Goal: Task Accomplishment & Management: Use online tool/utility

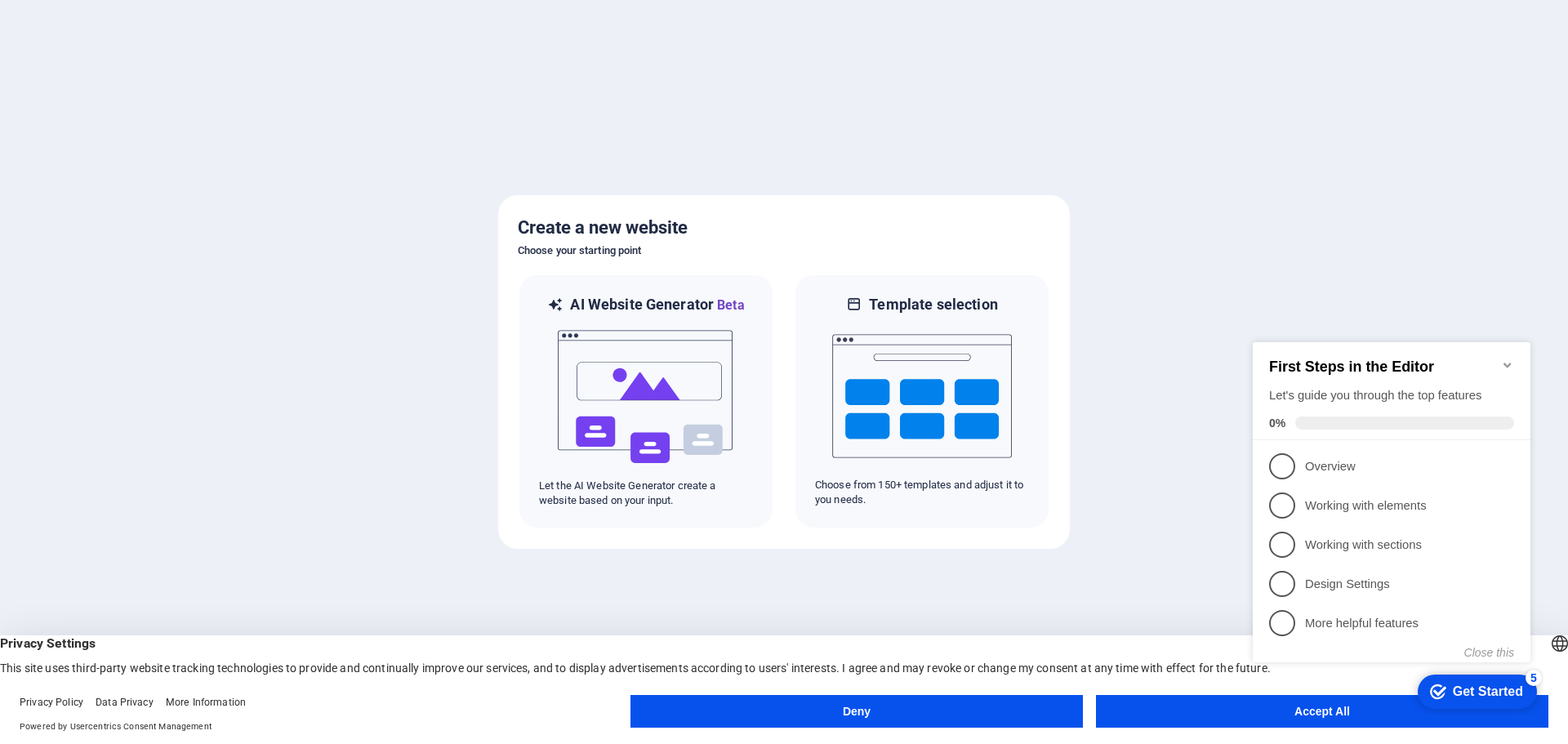
click at [1223, 711] on button "Accept All" at bounding box center [1322, 711] width 452 height 33
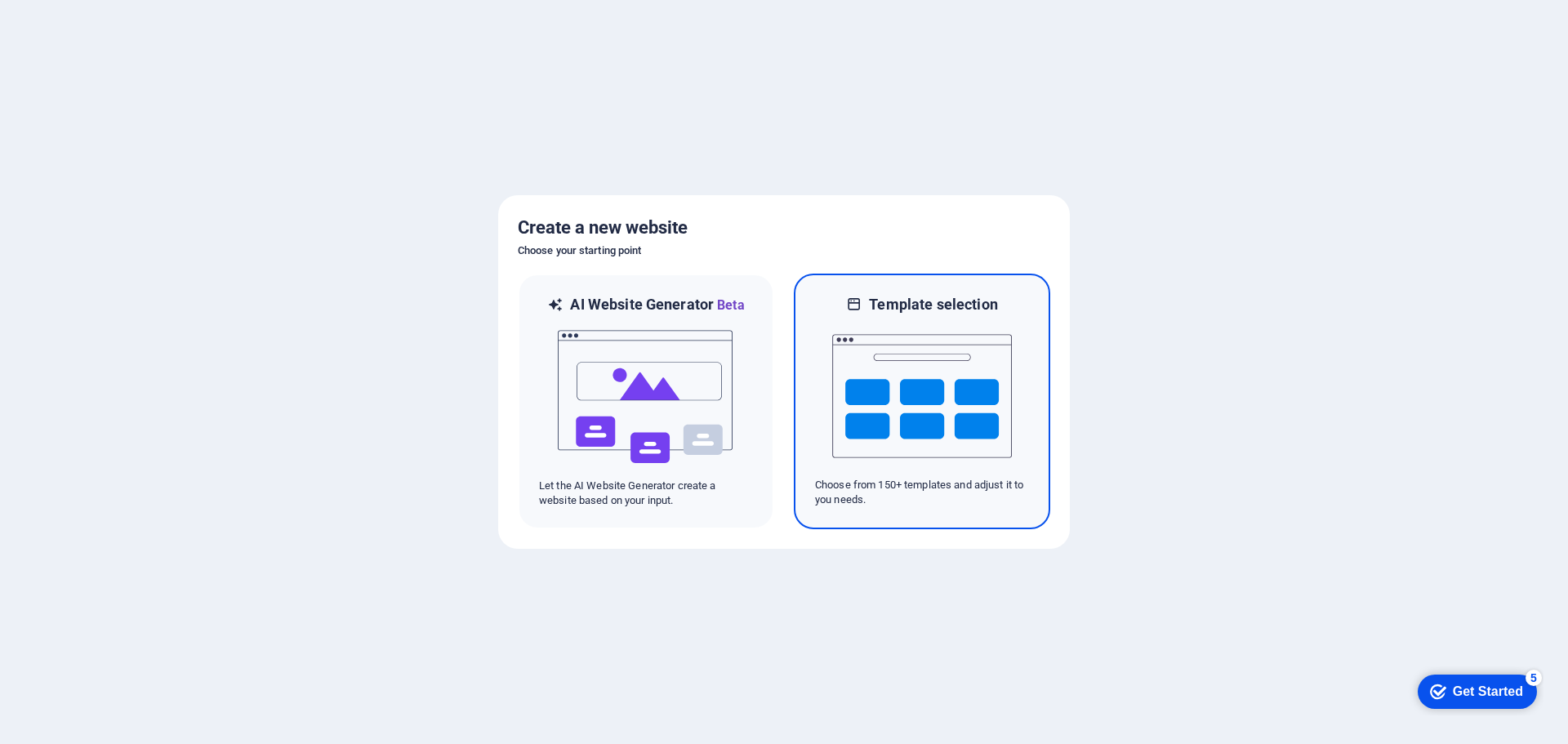
click at [862, 394] on img at bounding box center [921, 396] width 179 height 163
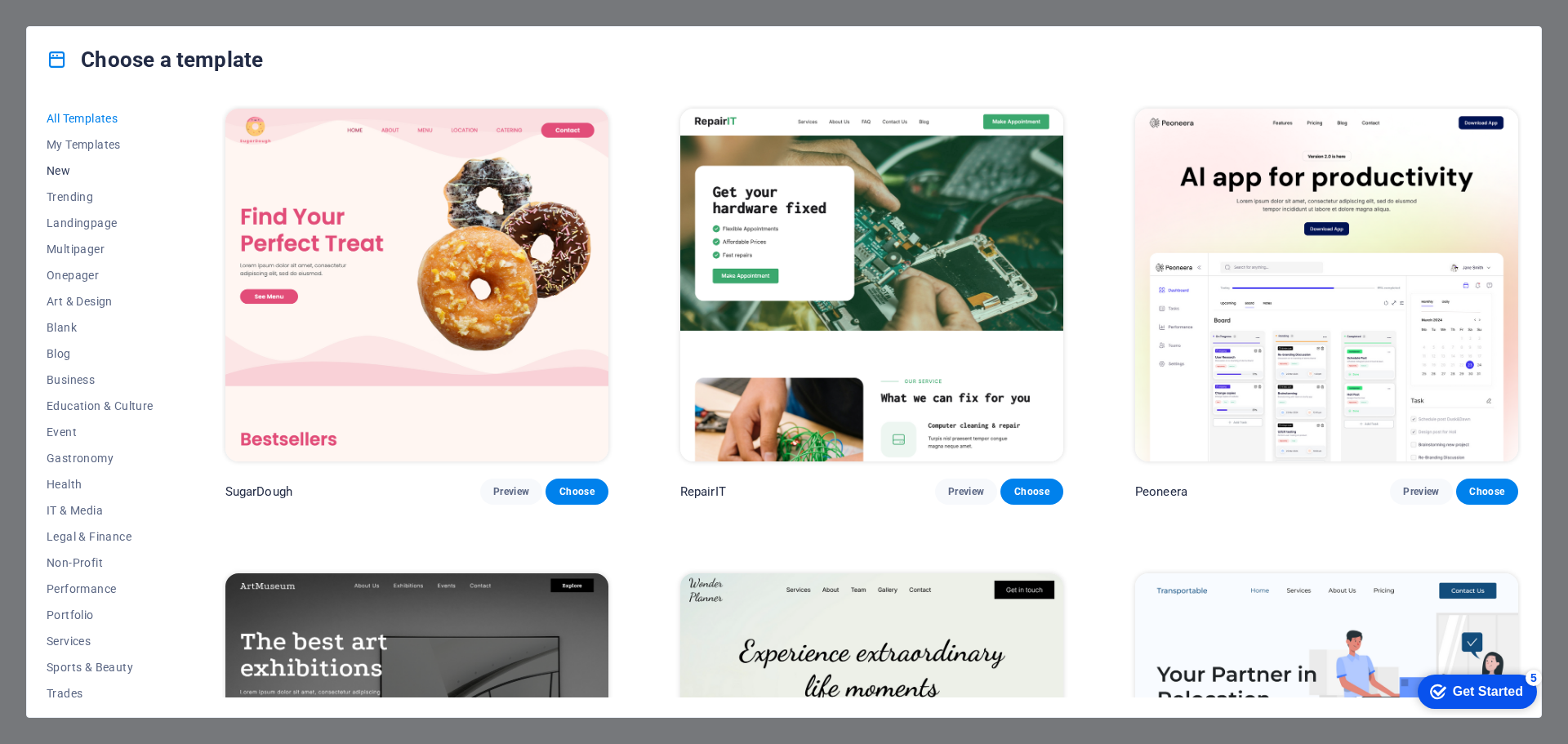
click at [69, 167] on span "New" at bounding box center [100, 171] width 107 height 13
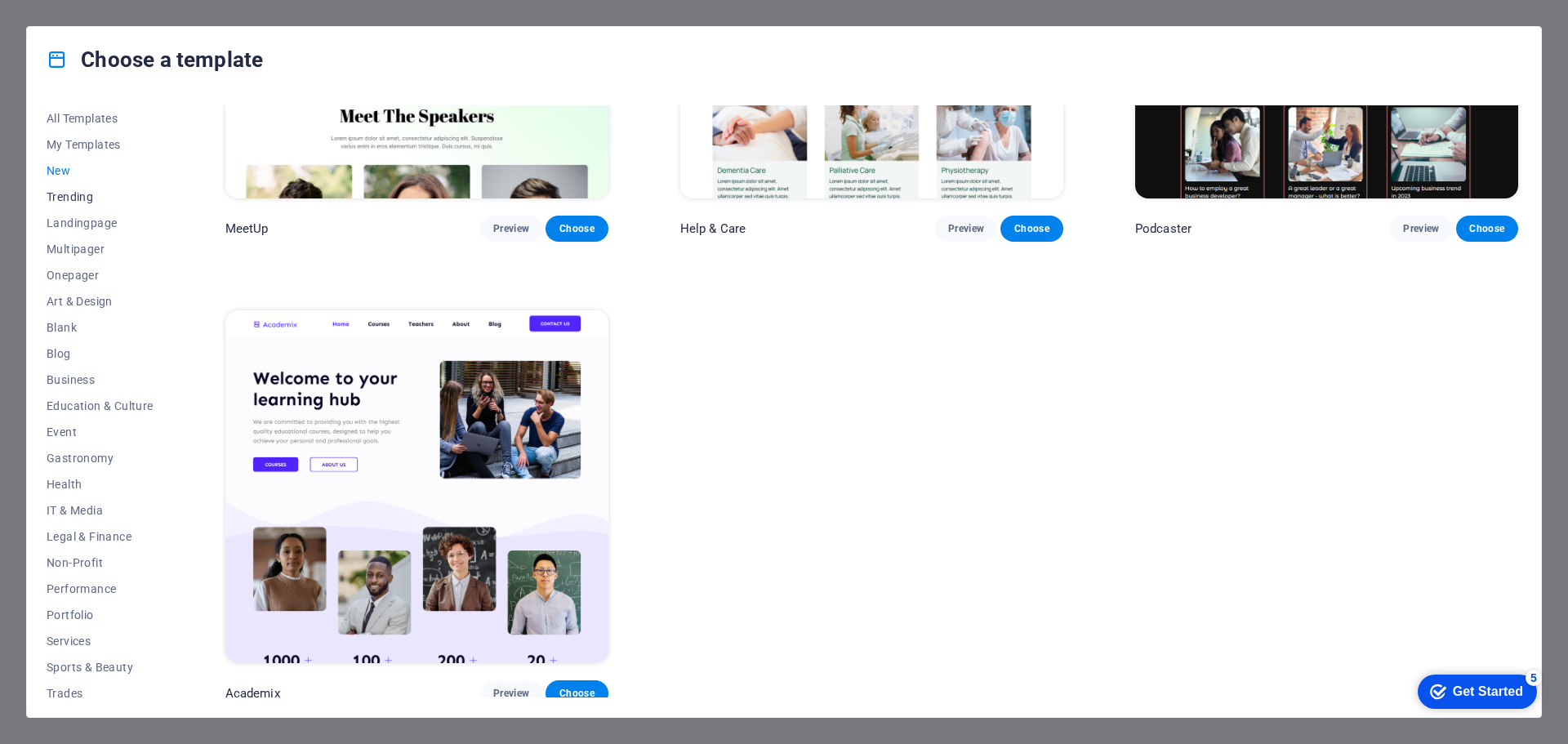
click at [80, 198] on span "Trending" at bounding box center [100, 196] width 107 height 13
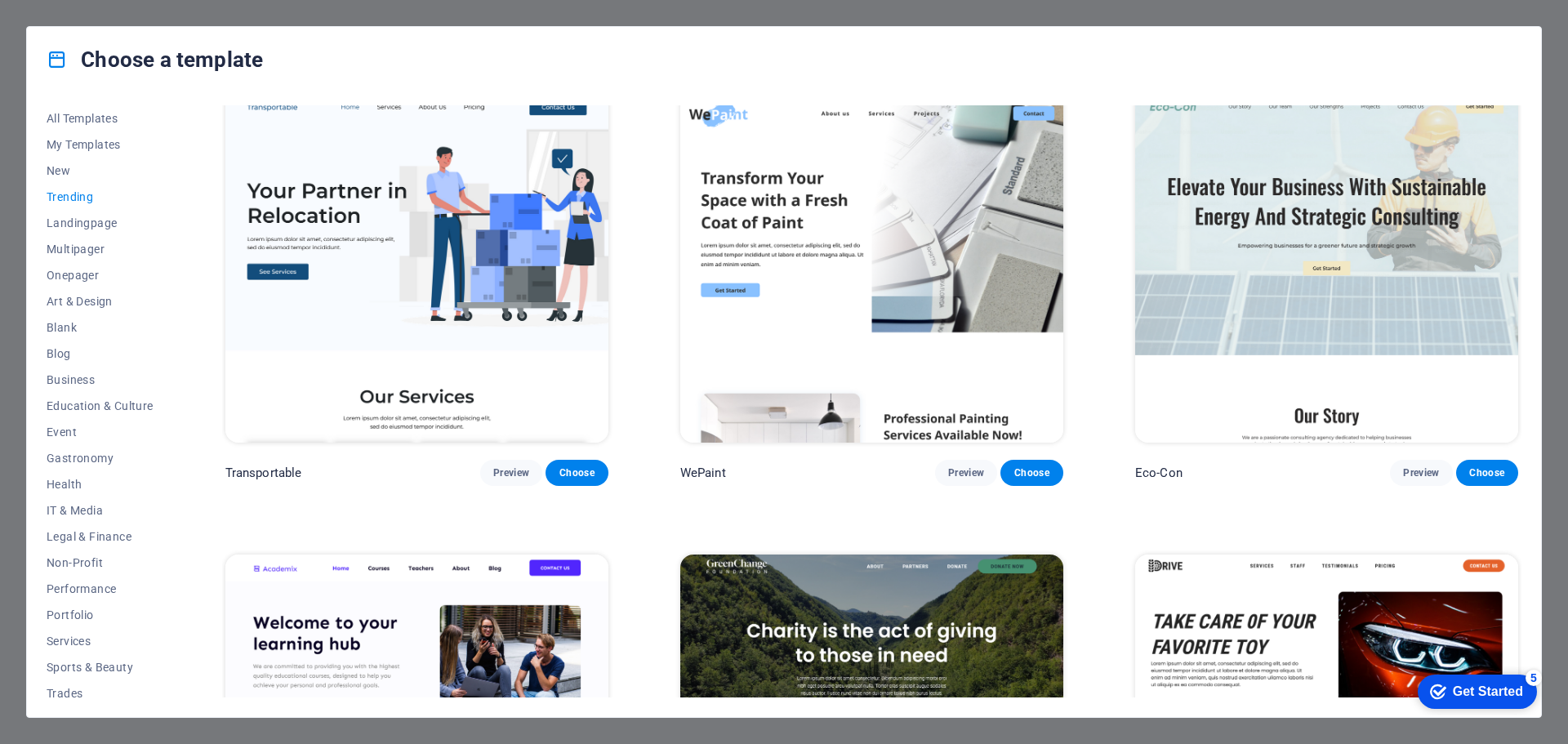
scroll to position [490, 0]
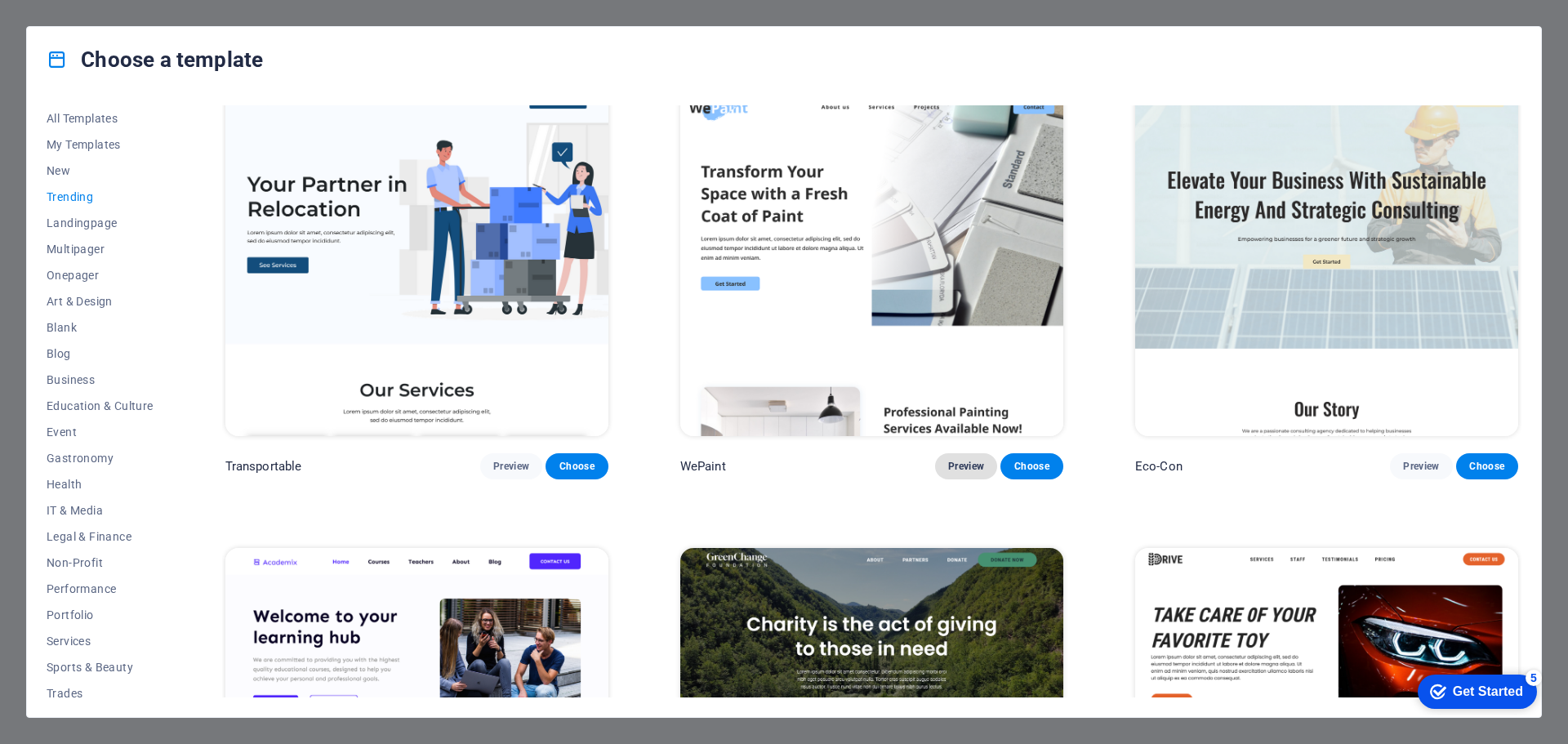
click at [965, 461] on span "Preview" at bounding box center [966, 467] width 36 height 13
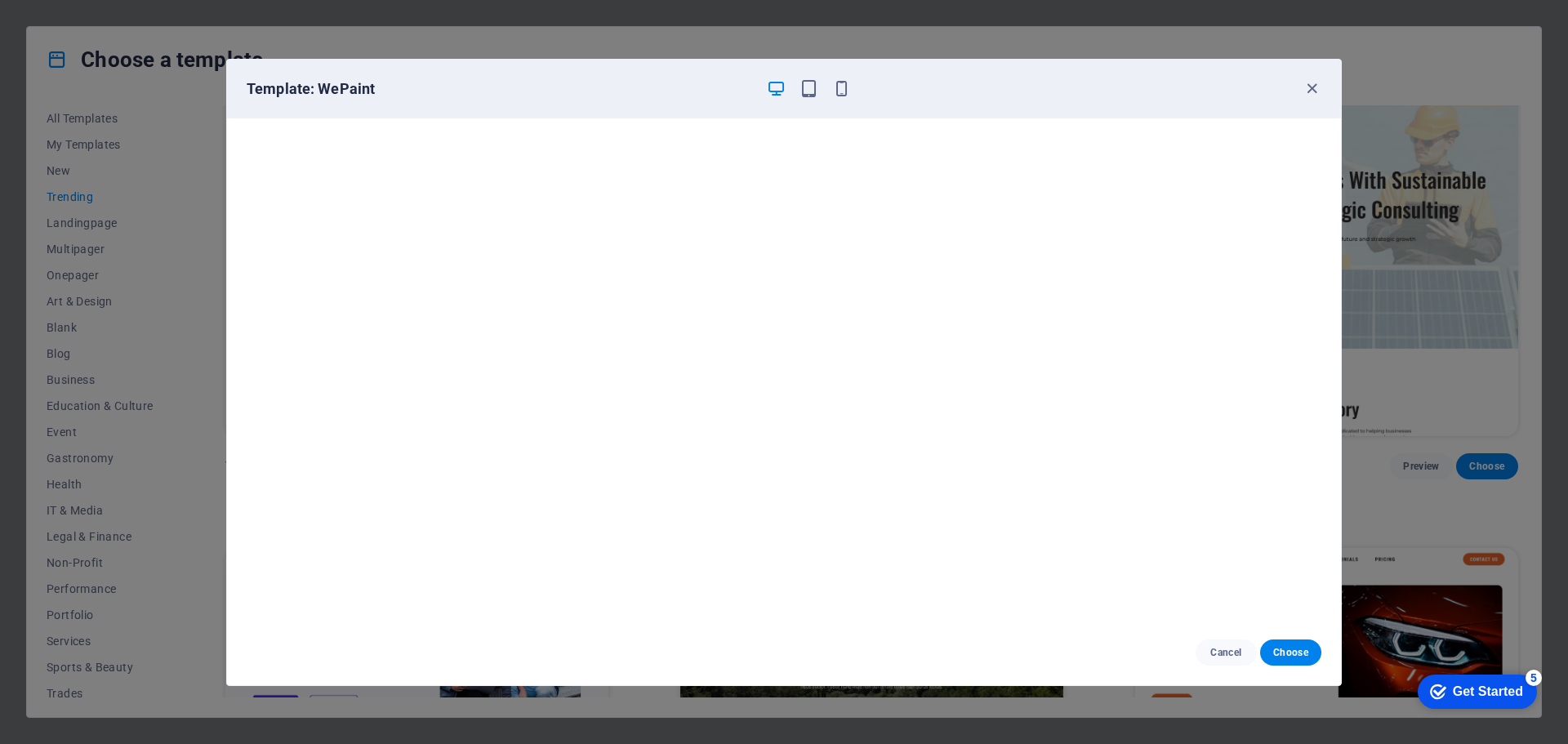
scroll to position [4, 0]
click at [1224, 646] on span "Cancel" at bounding box center [1227, 652] width 35 height 13
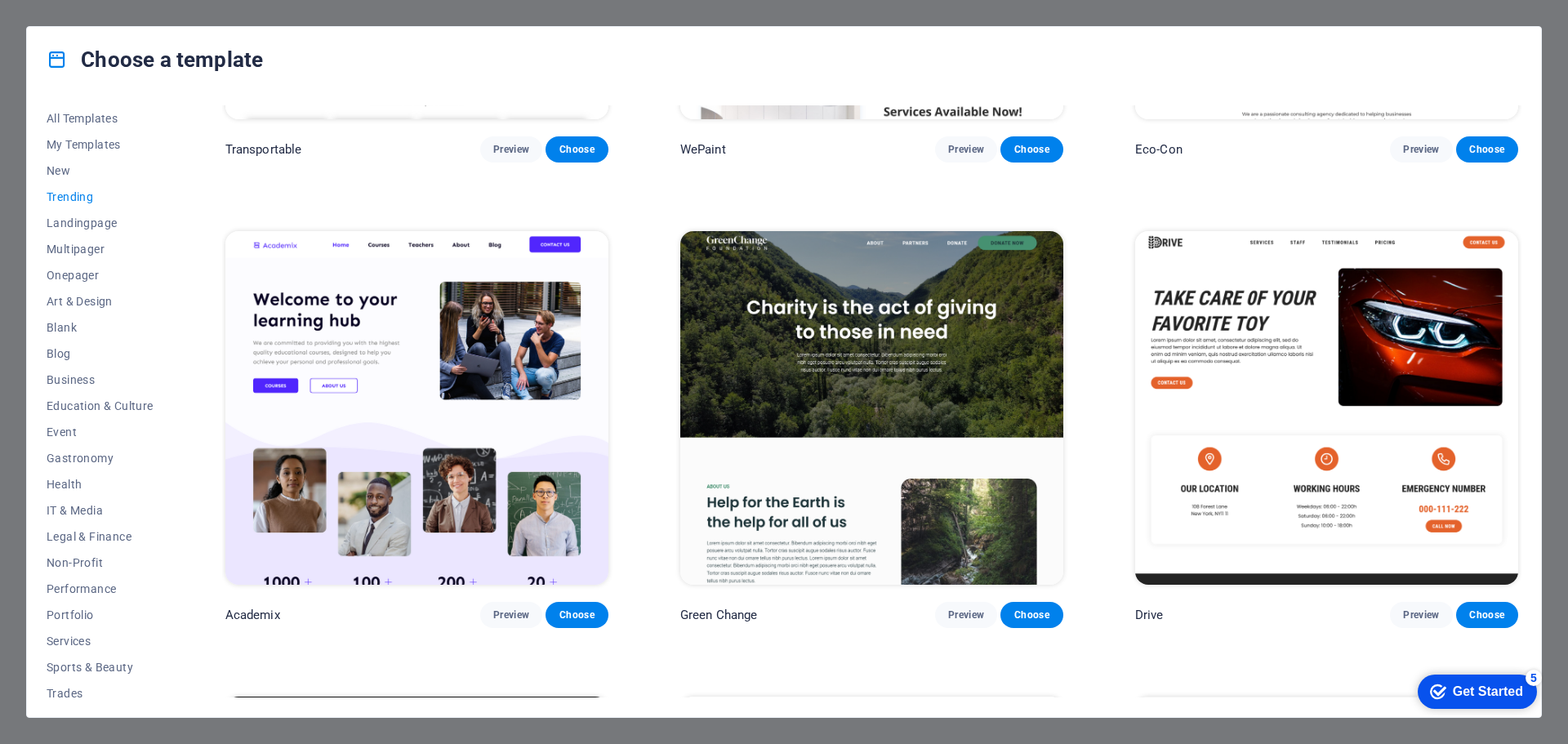
scroll to position [817, 0]
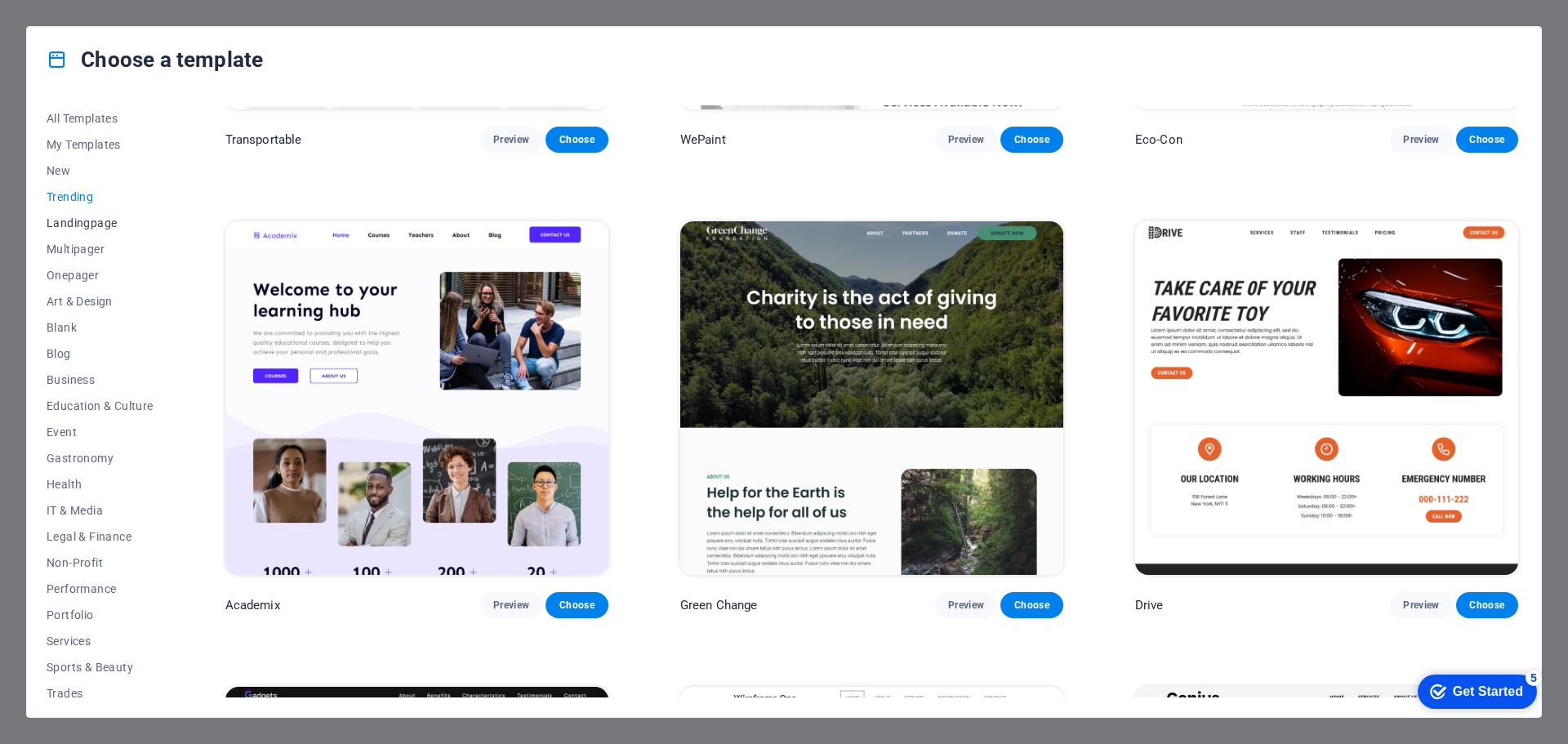
click at [89, 226] on span "Landingpage" at bounding box center [100, 223] width 107 height 13
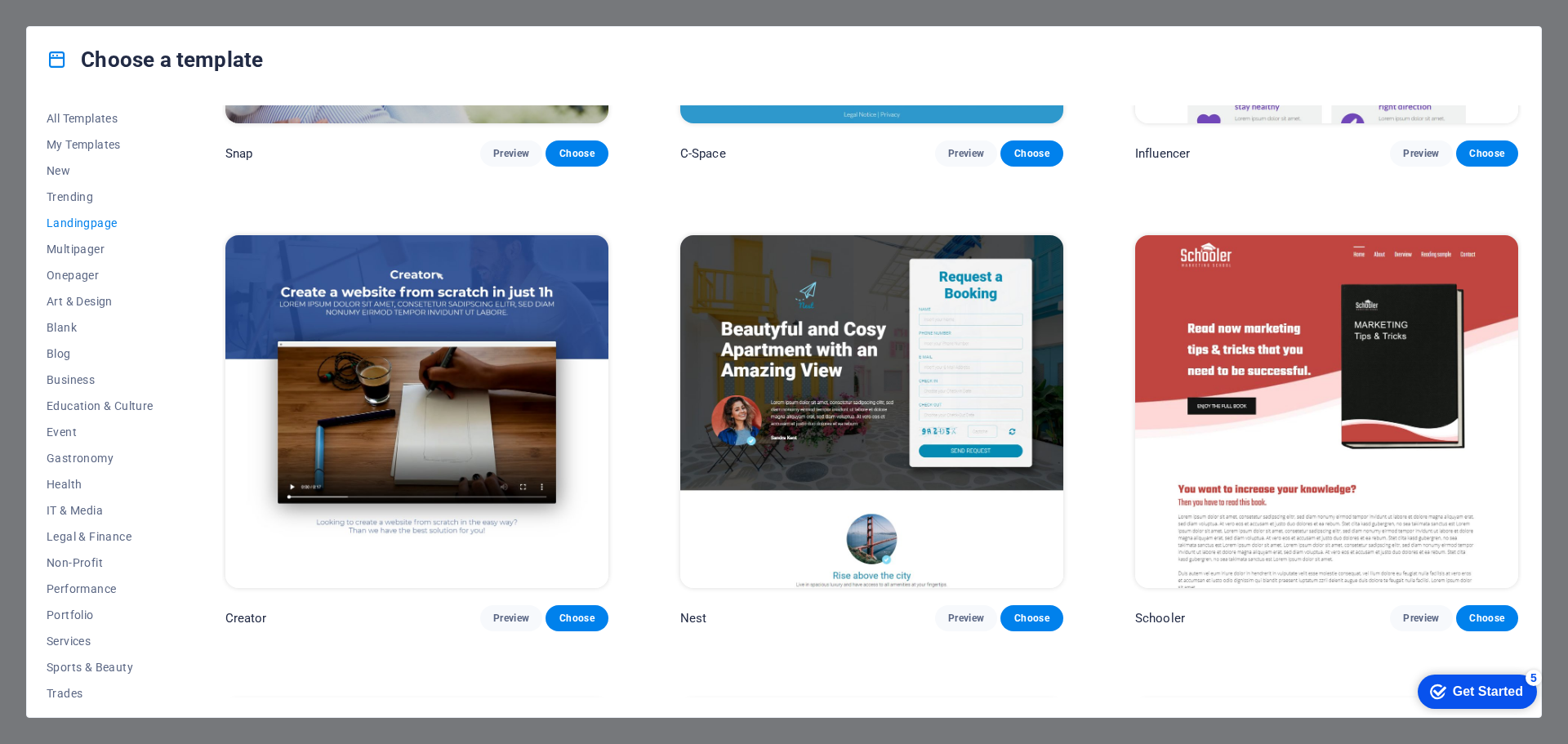
scroll to position [2206, 0]
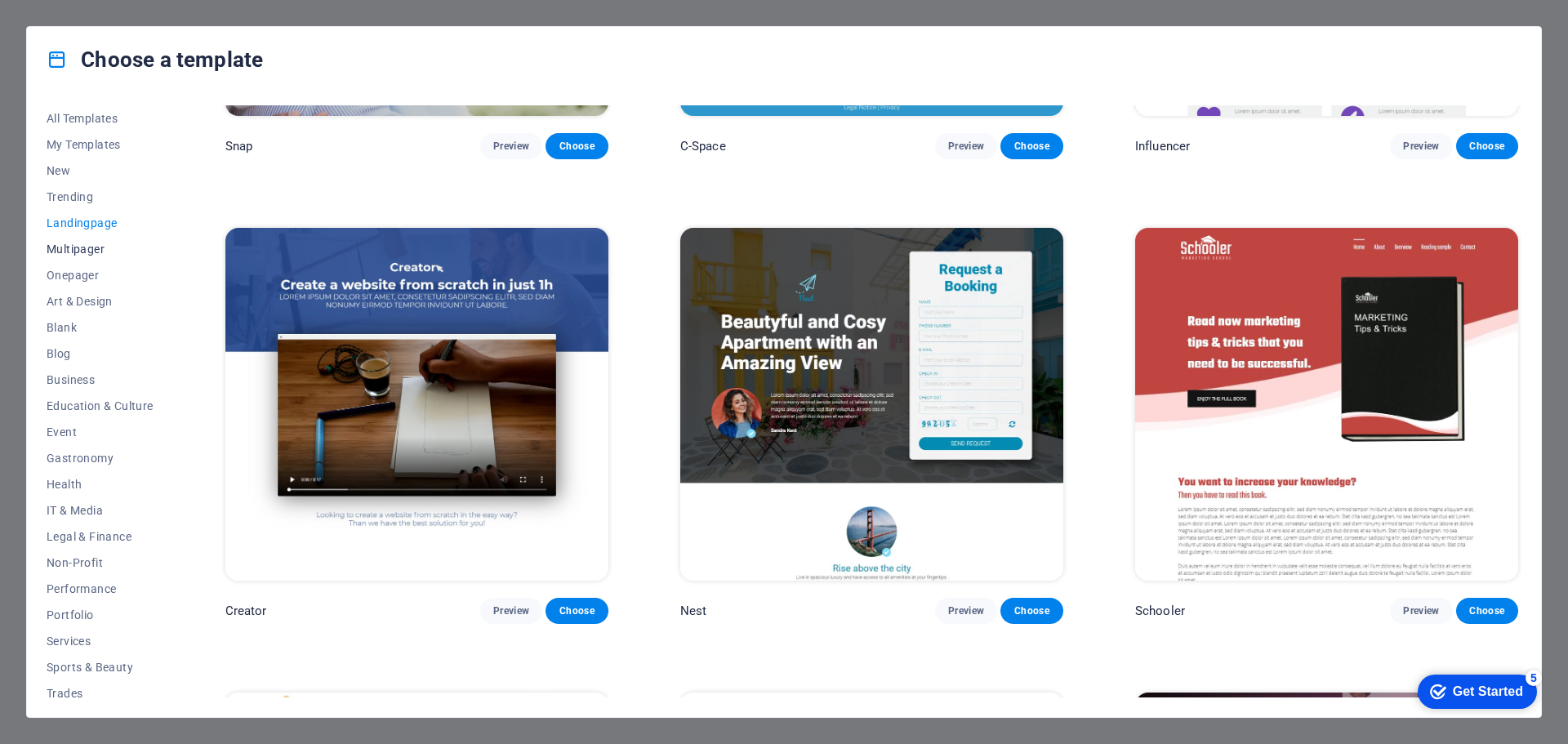
click at [94, 252] on span "Multipager" at bounding box center [100, 249] width 107 height 13
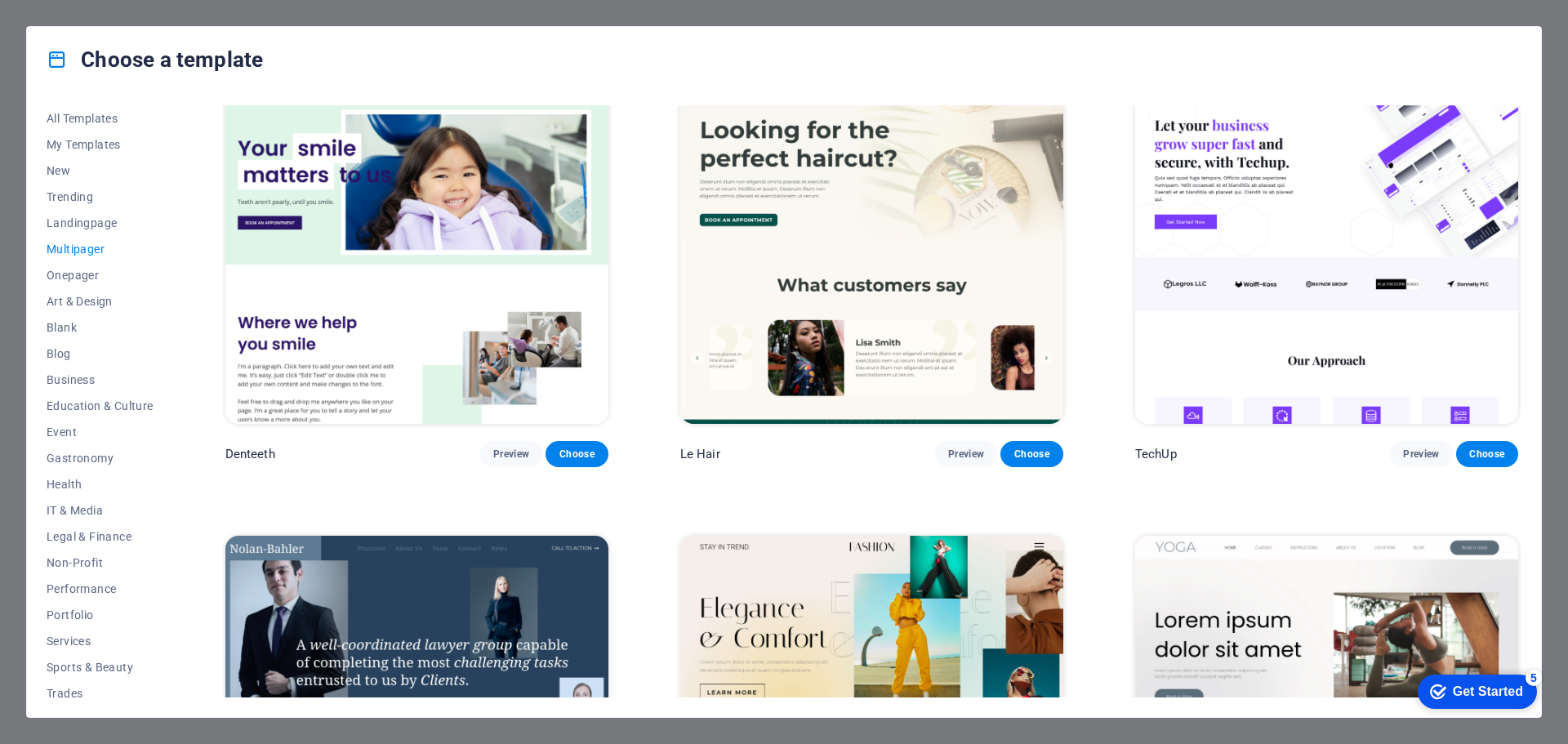
scroll to position [4004, 0]
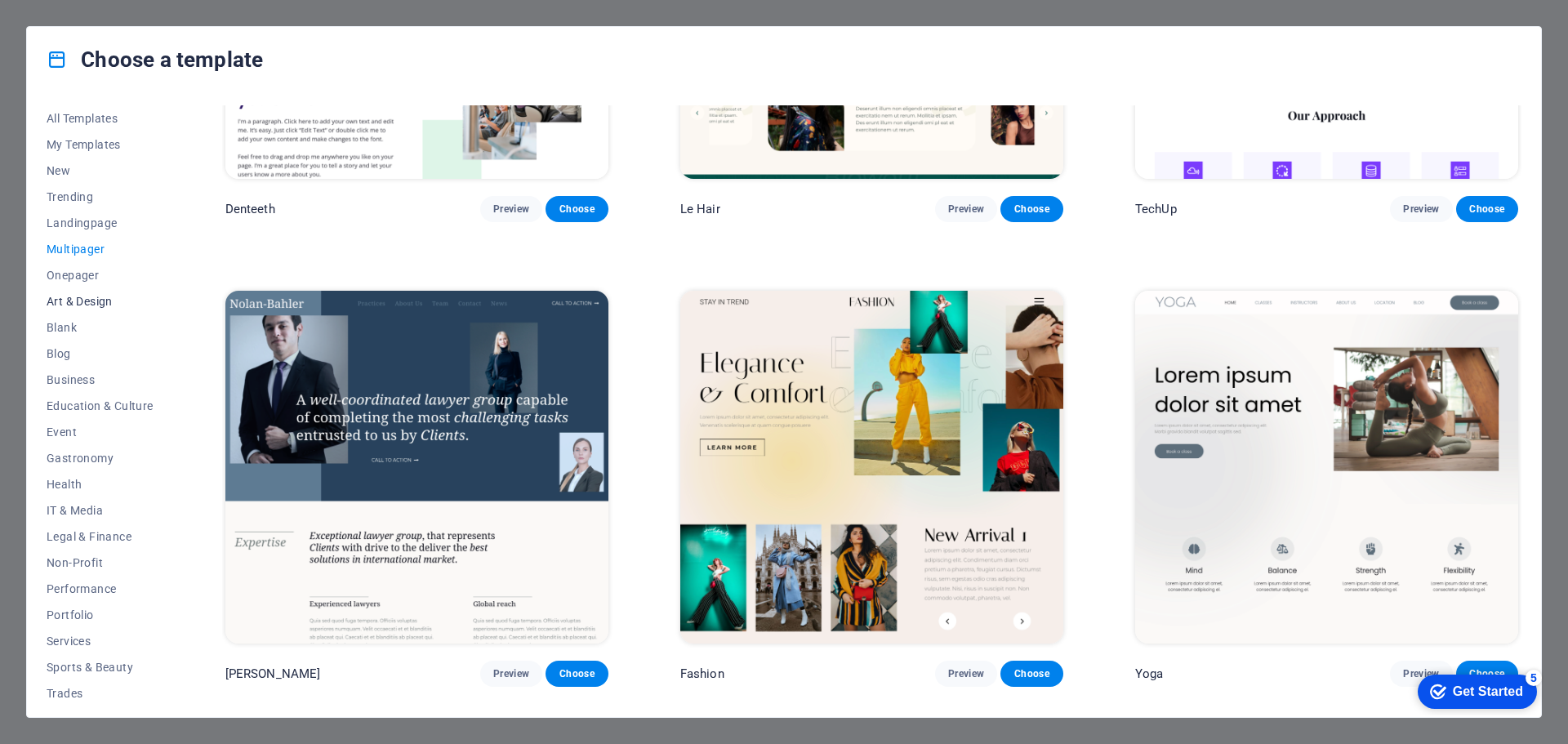
click at [102, 303] on span "Art & Design" at bounding box center [100, 301] width 107 height 13
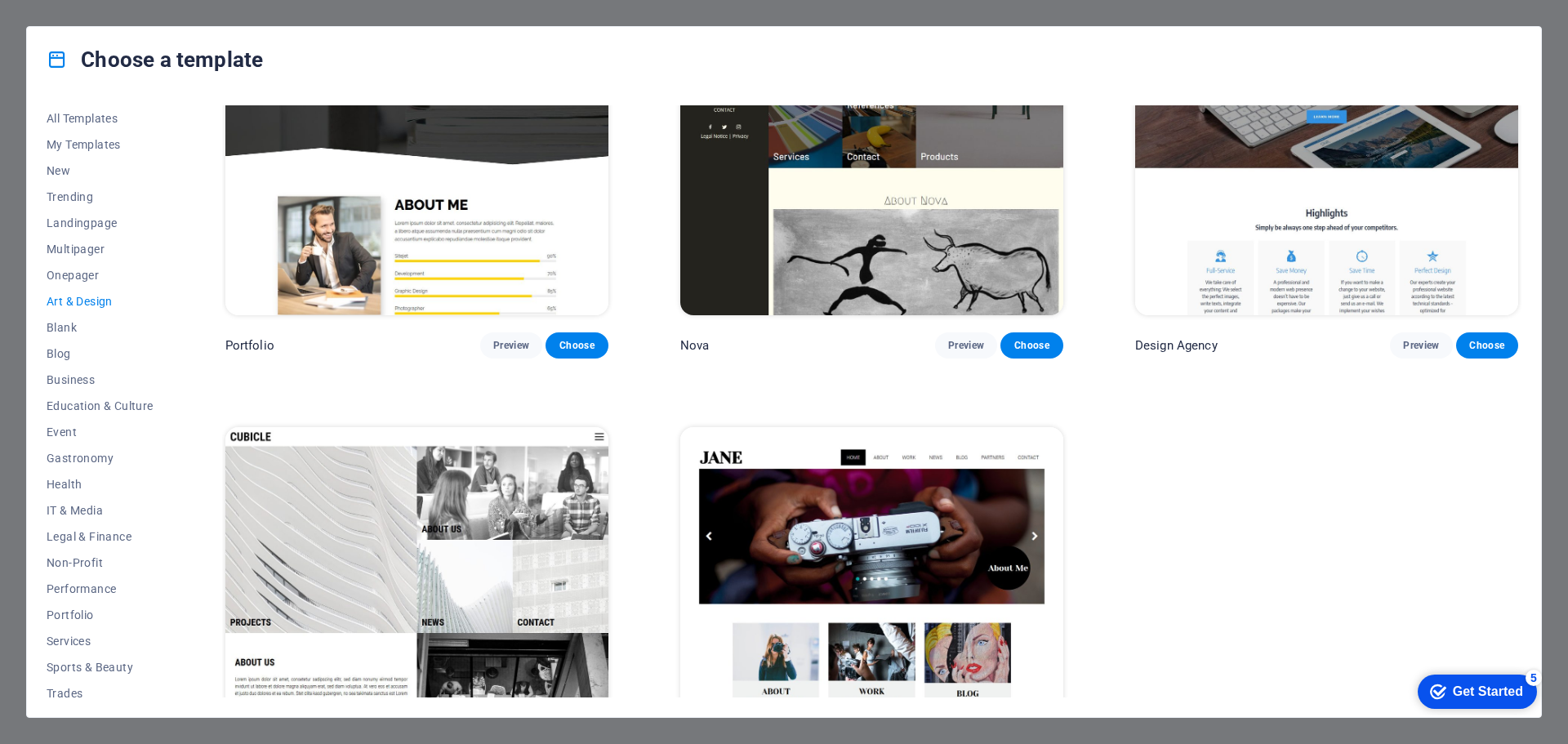
scroll to position [1634, 0]
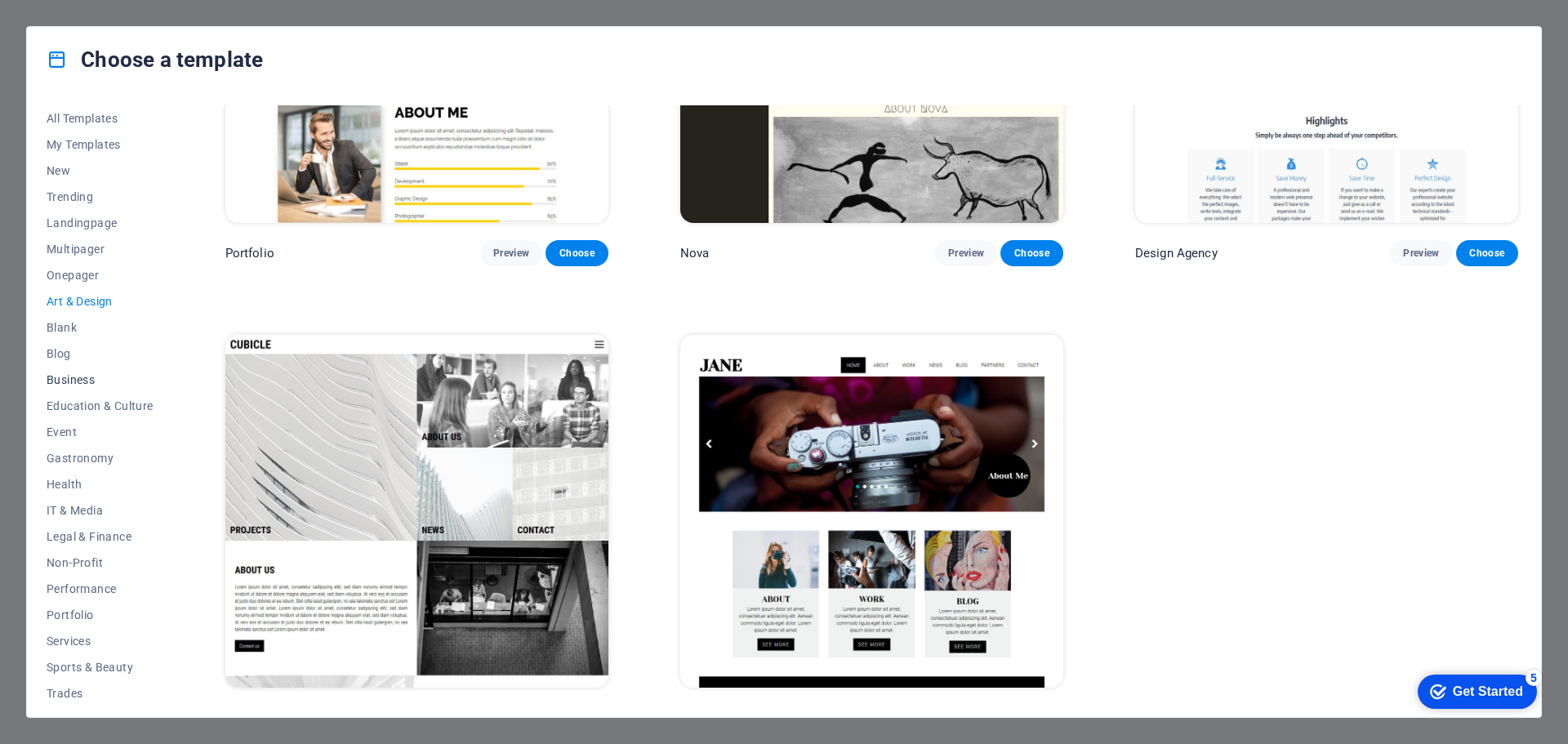
click at [71, 381] on span "Business" at bounding box center [100, 380] width 107 height 13
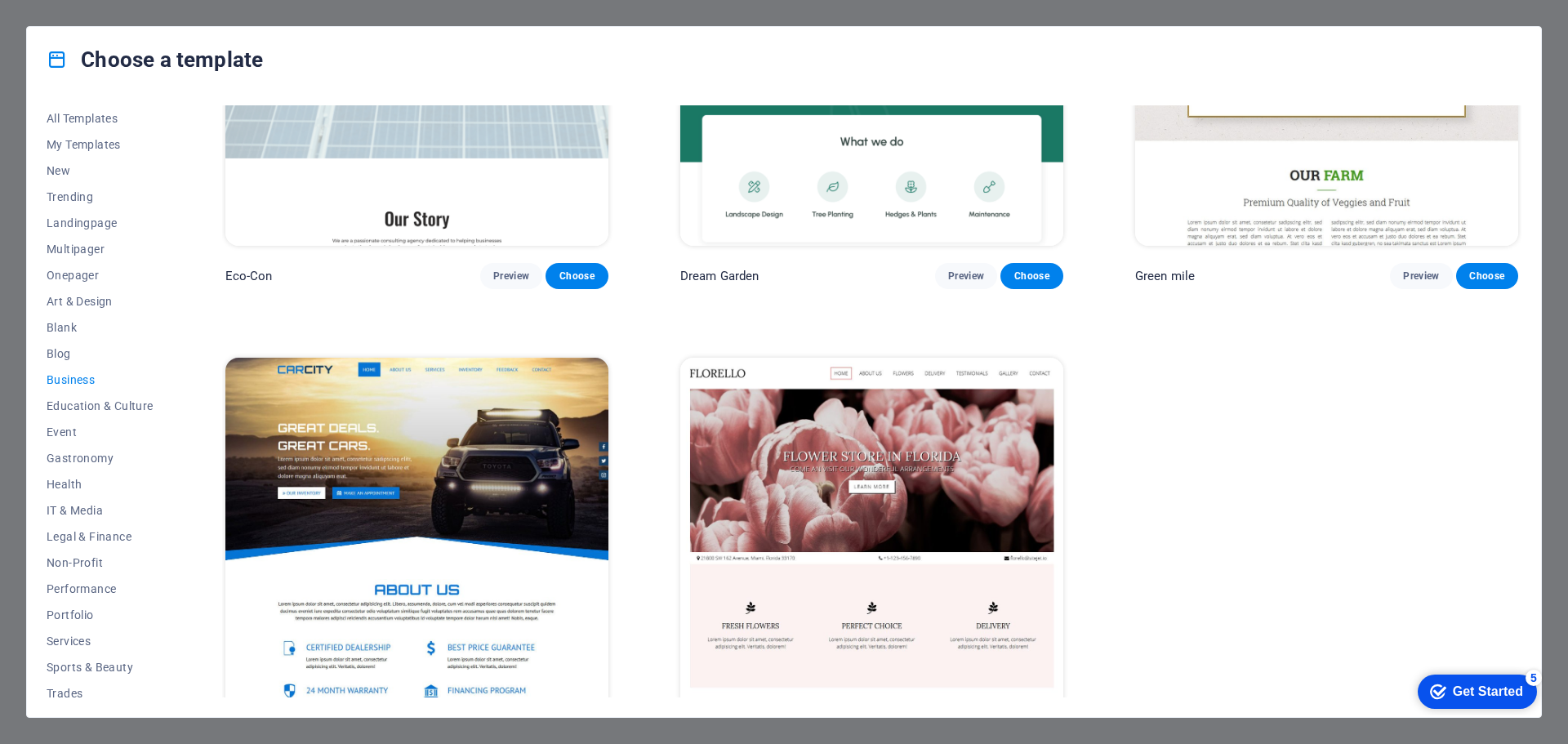
scroll to position [245, 0]
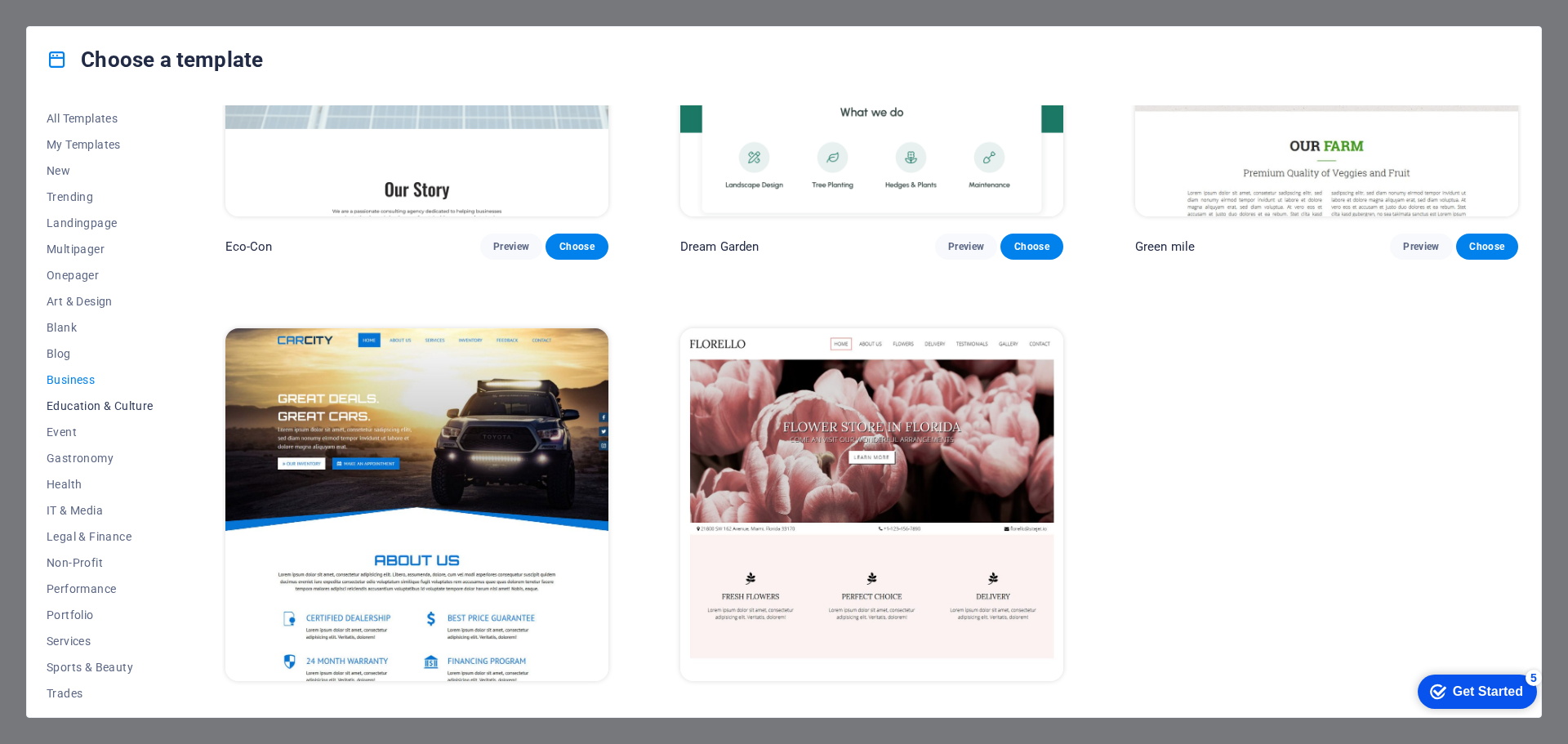
click at [107, 406] on span "Education & Culture" at bounding box center [100, 406] width 107 height 13
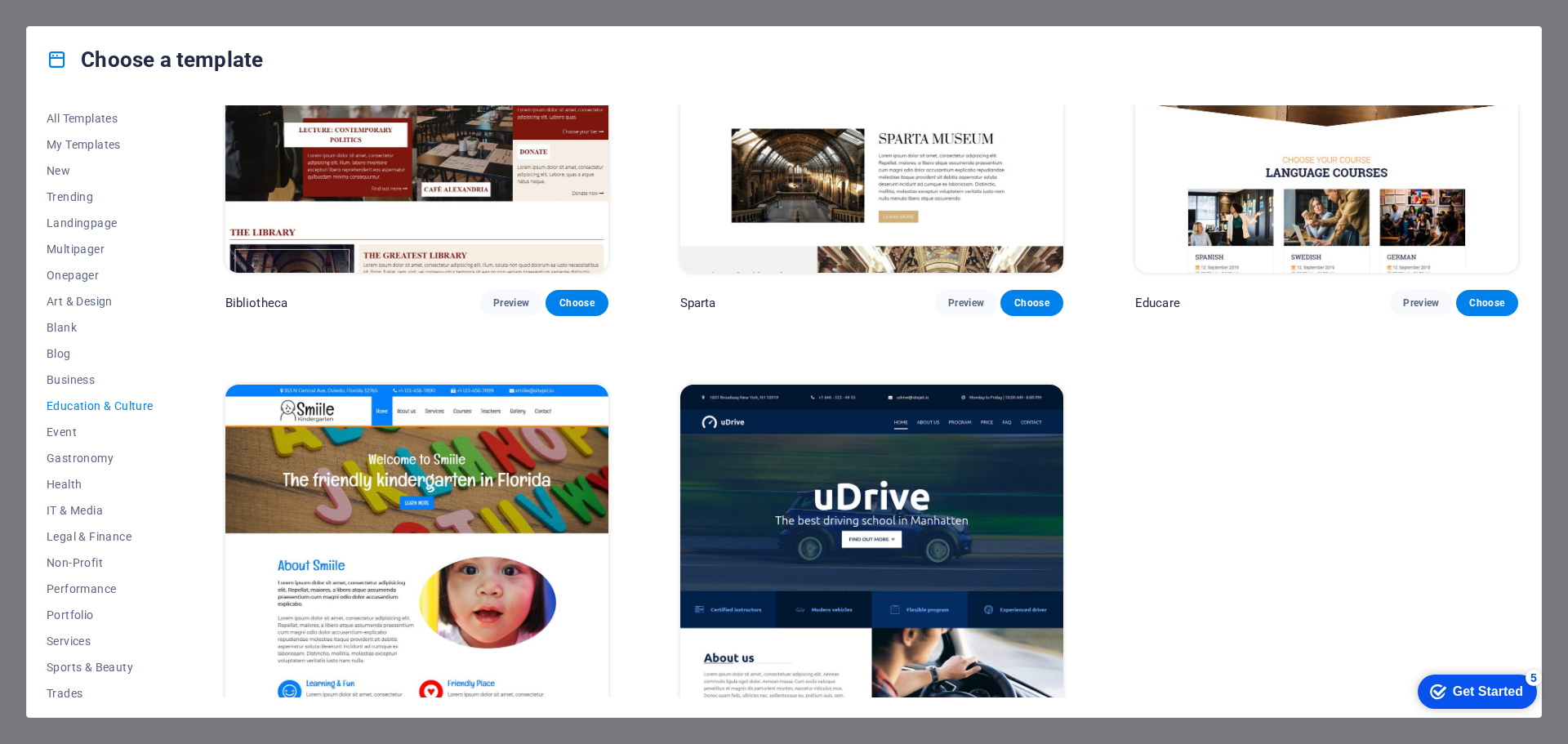
scroll to position [733, 0]
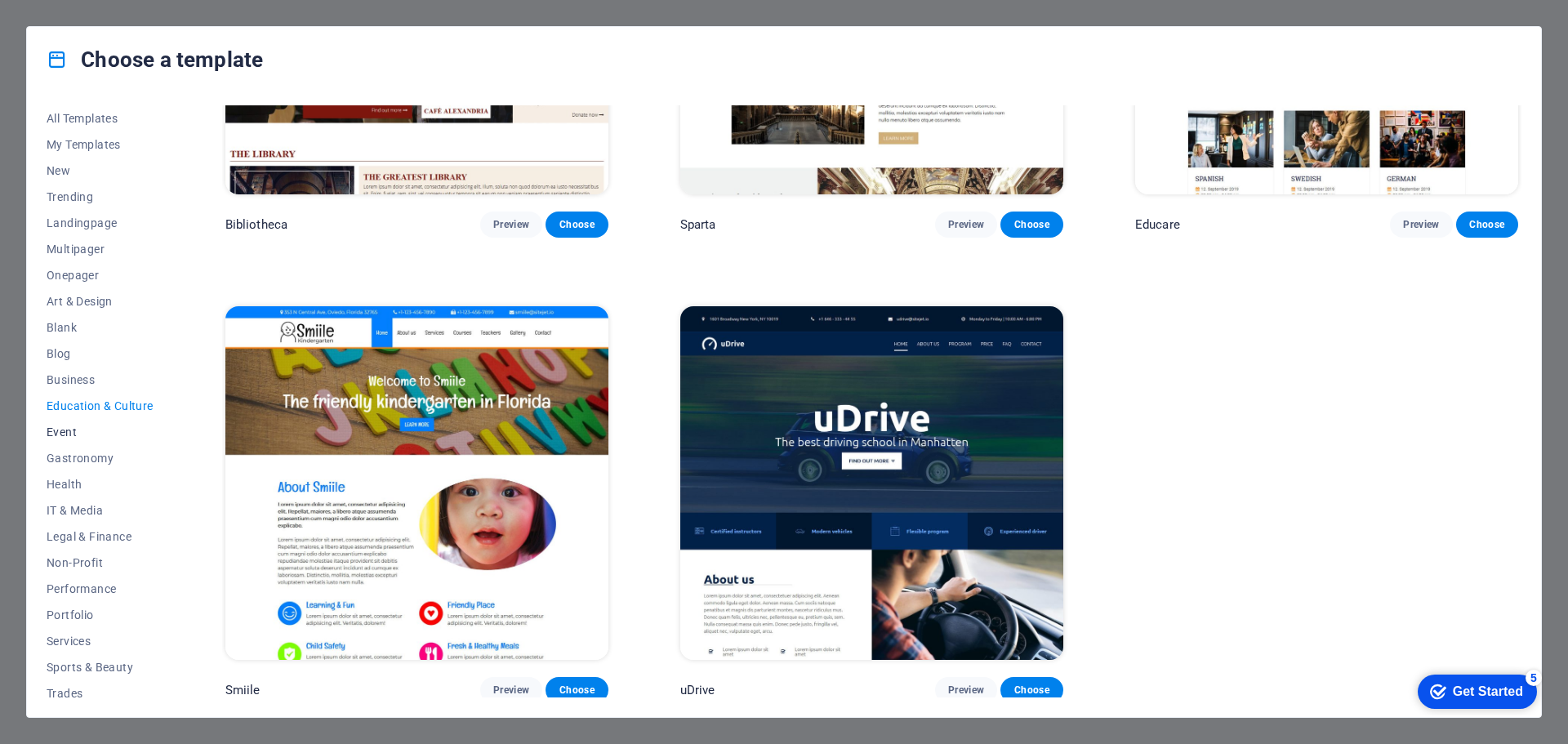
click at [60, 430] on span "Event" at bounding box center [100, 432] width 107 height 13
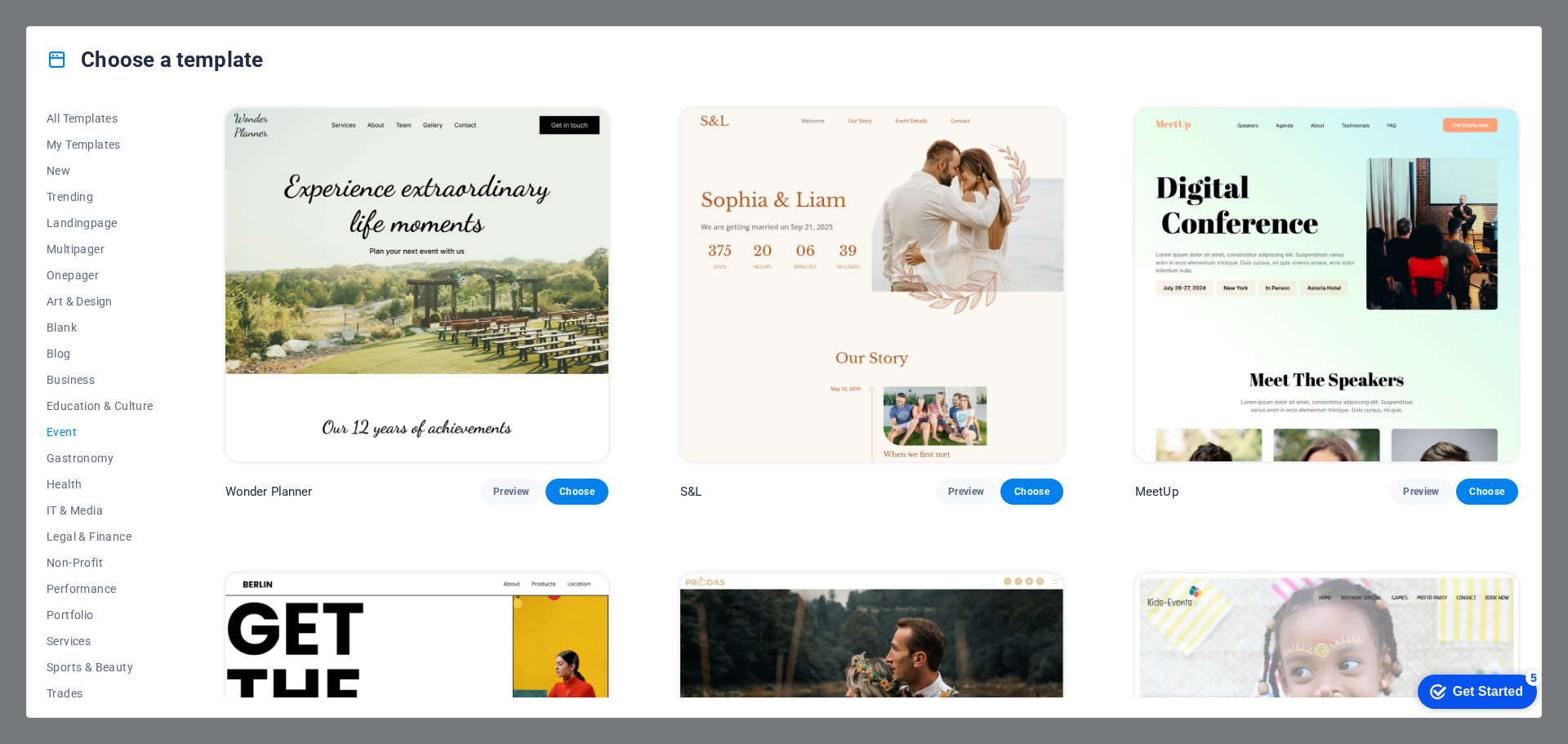
scroll to position [408, 0]
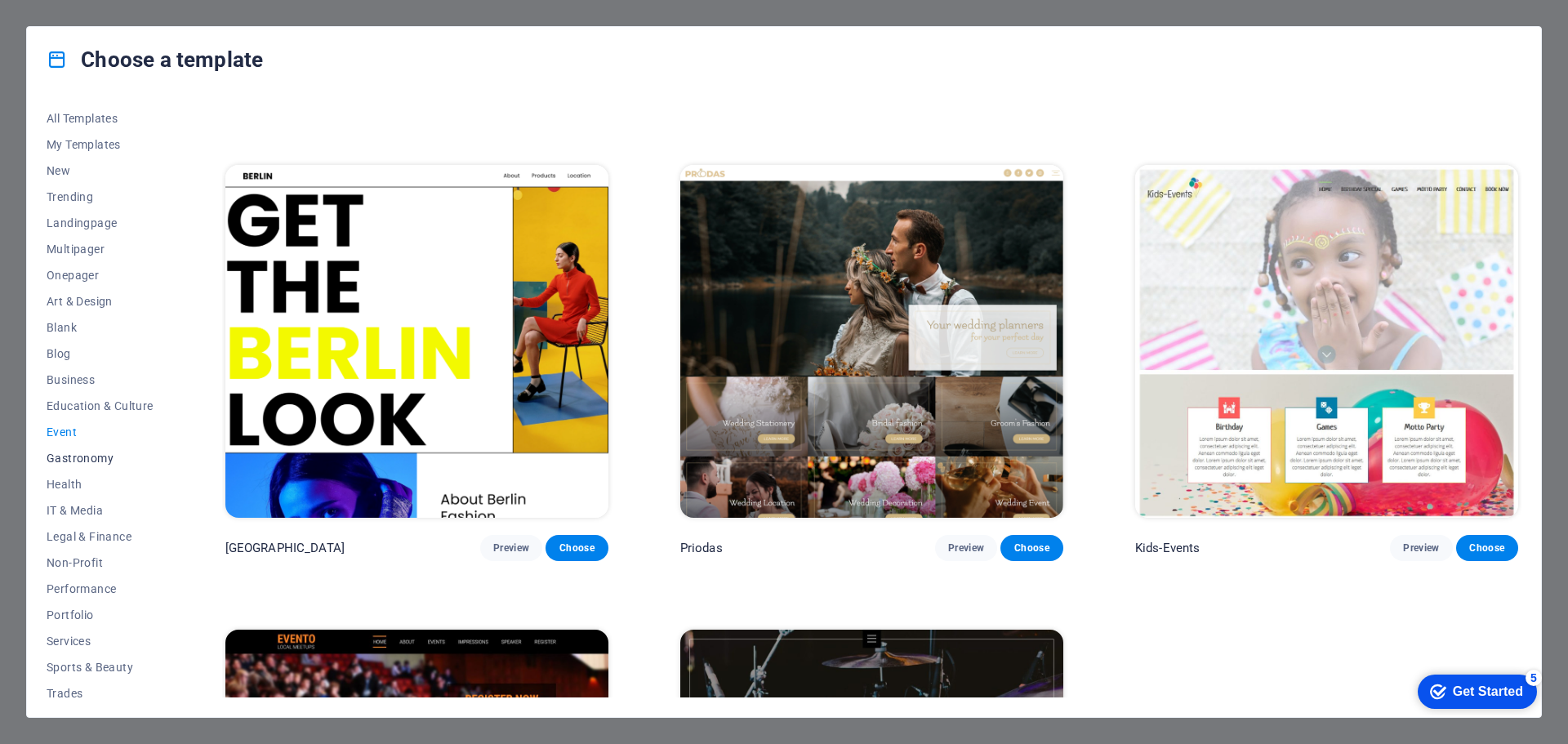
click at [68, 453] on span "Gastronomy" at bounding box center [100, 458] width 107 height 13
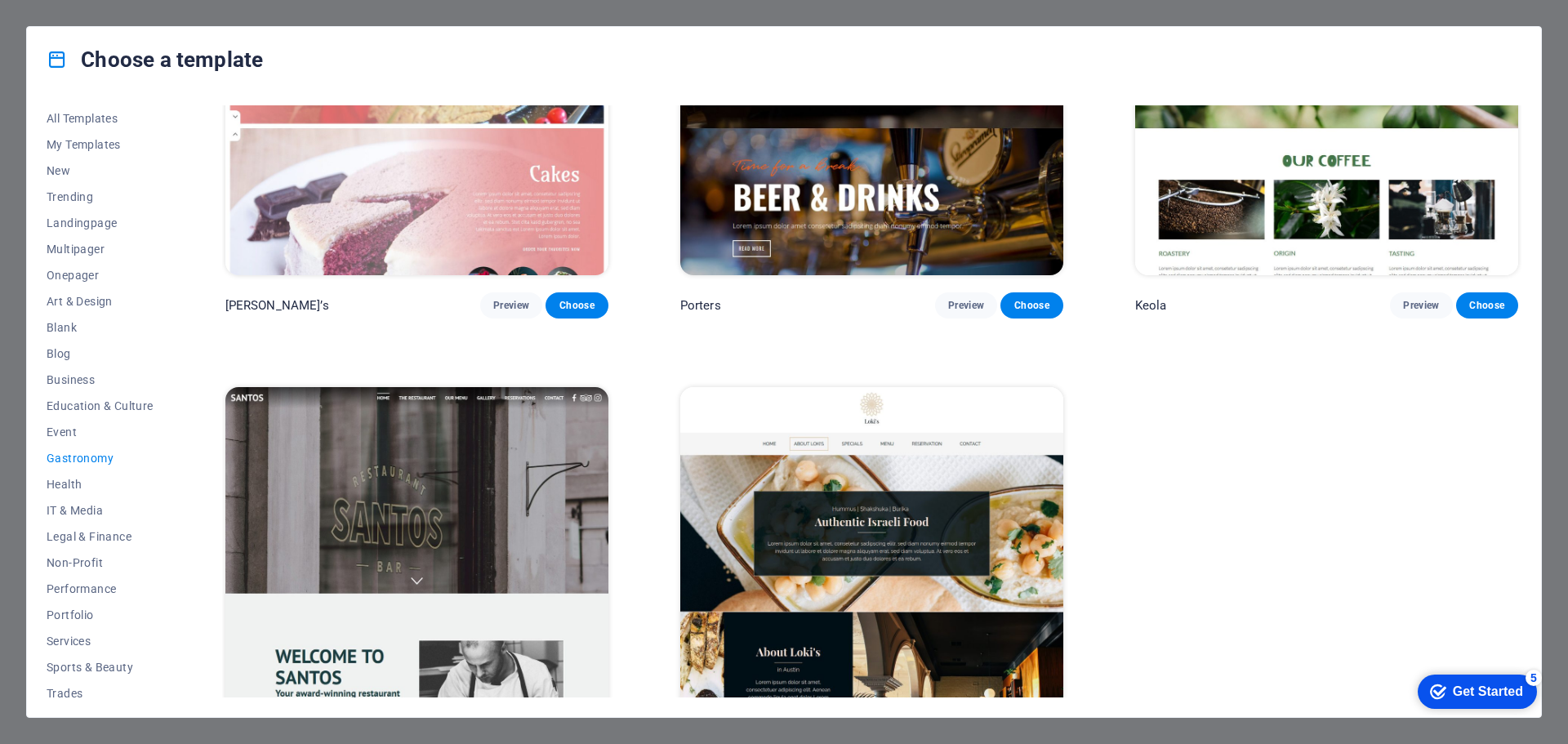
scroll to position [2122, 0]
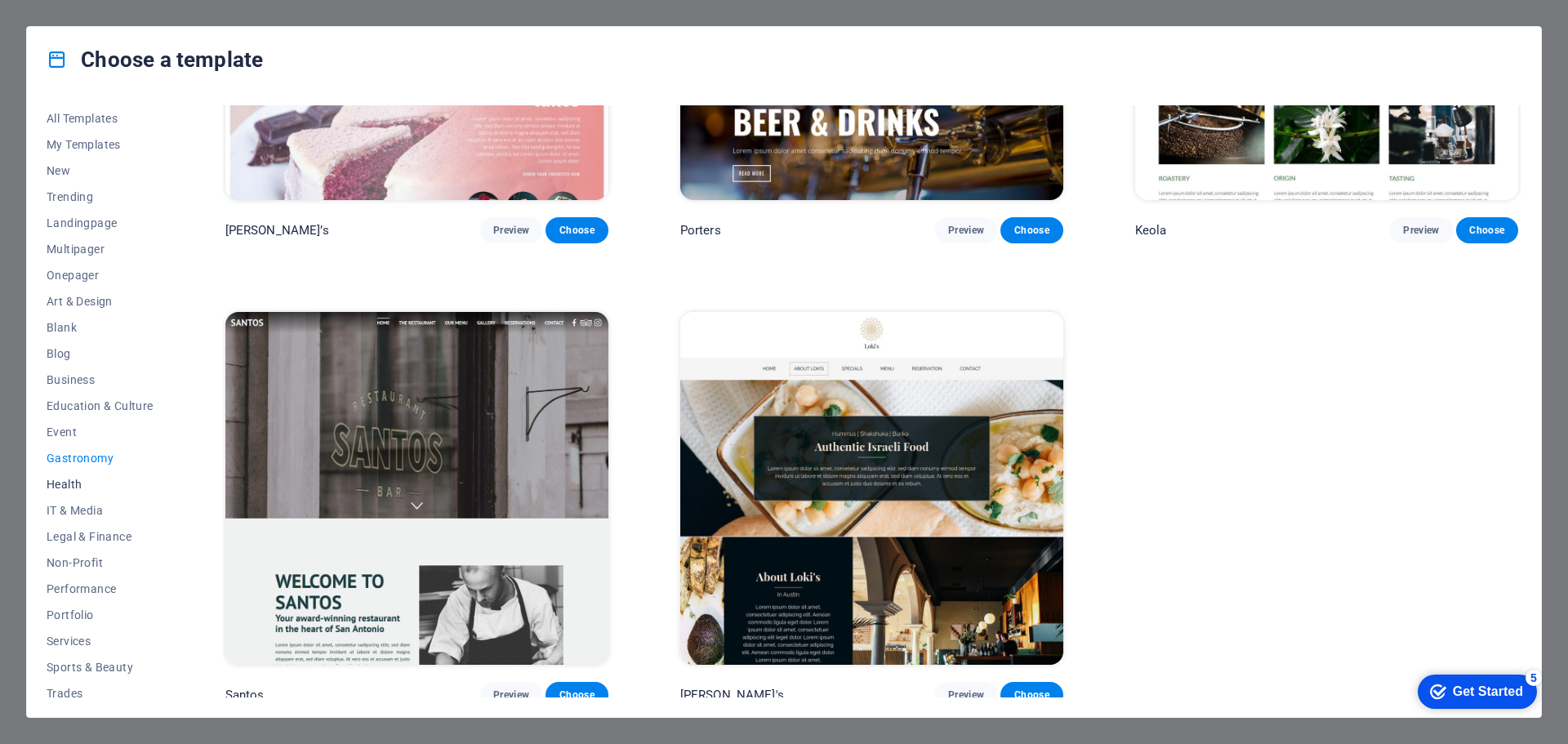
click at [64, 482] on span "Health" at bounding box center [100, 484] width 107 height 13
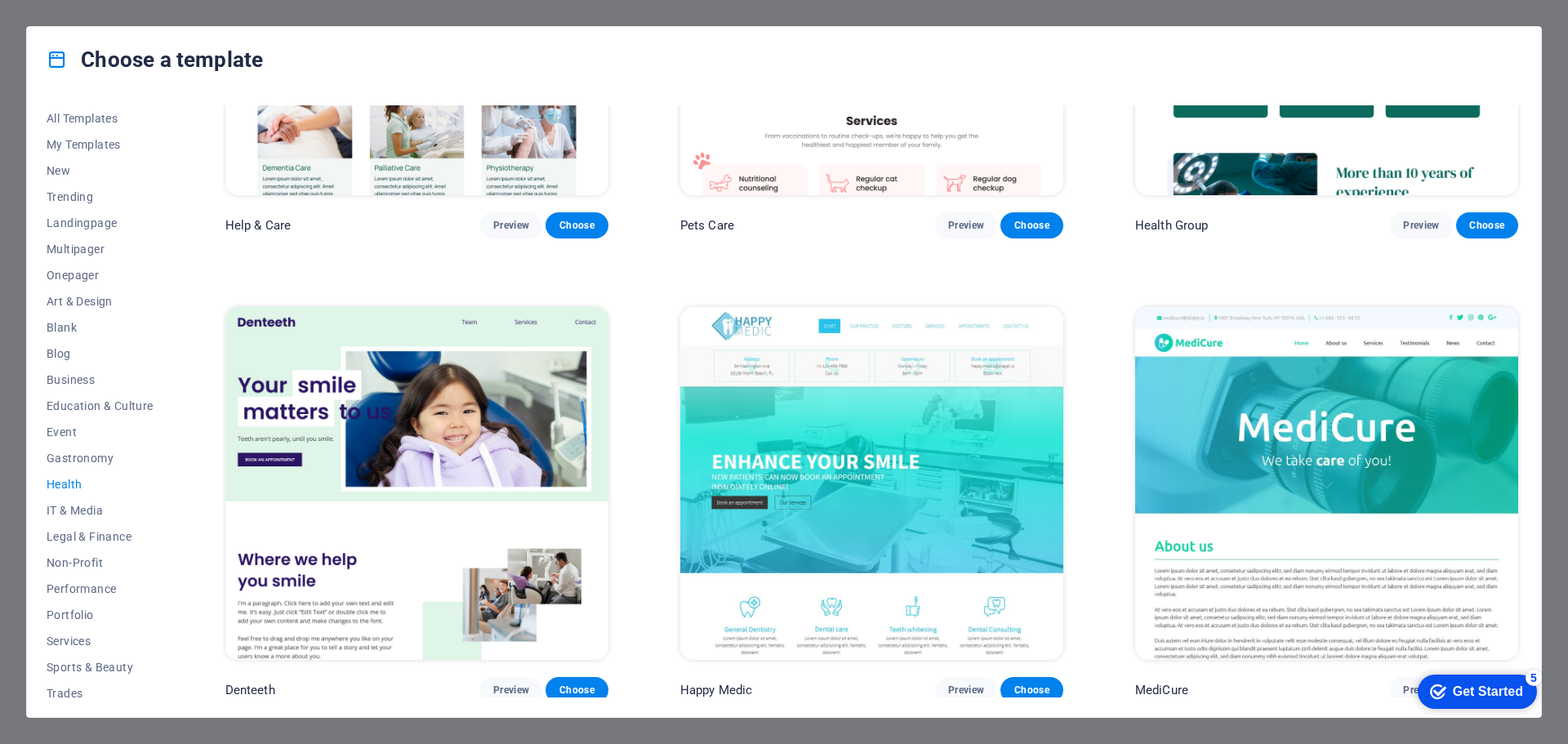
scroll to position [327, 0]
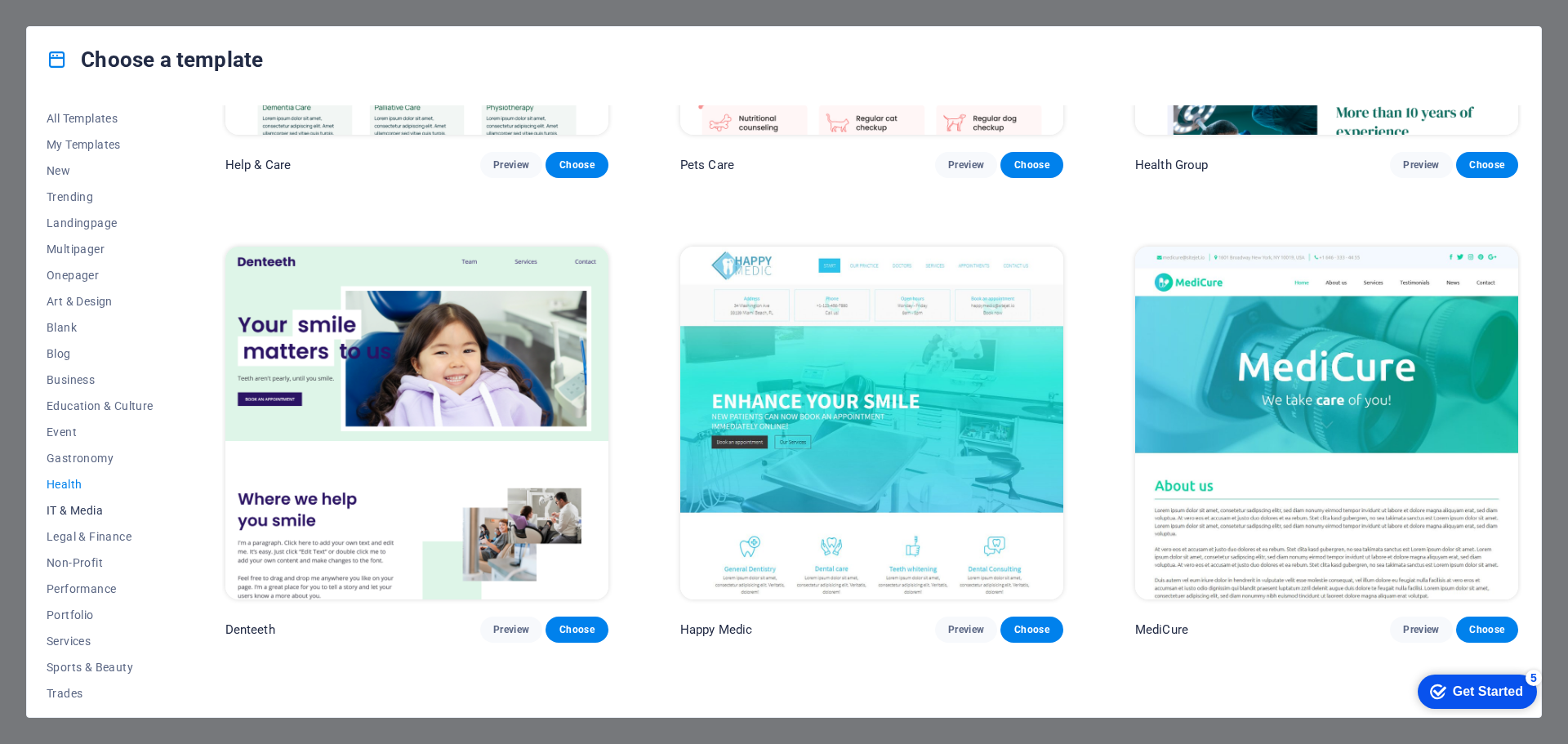
click at [78, 507] on span "IT & Media" at bounding box center [100, 511] width 107 height 13
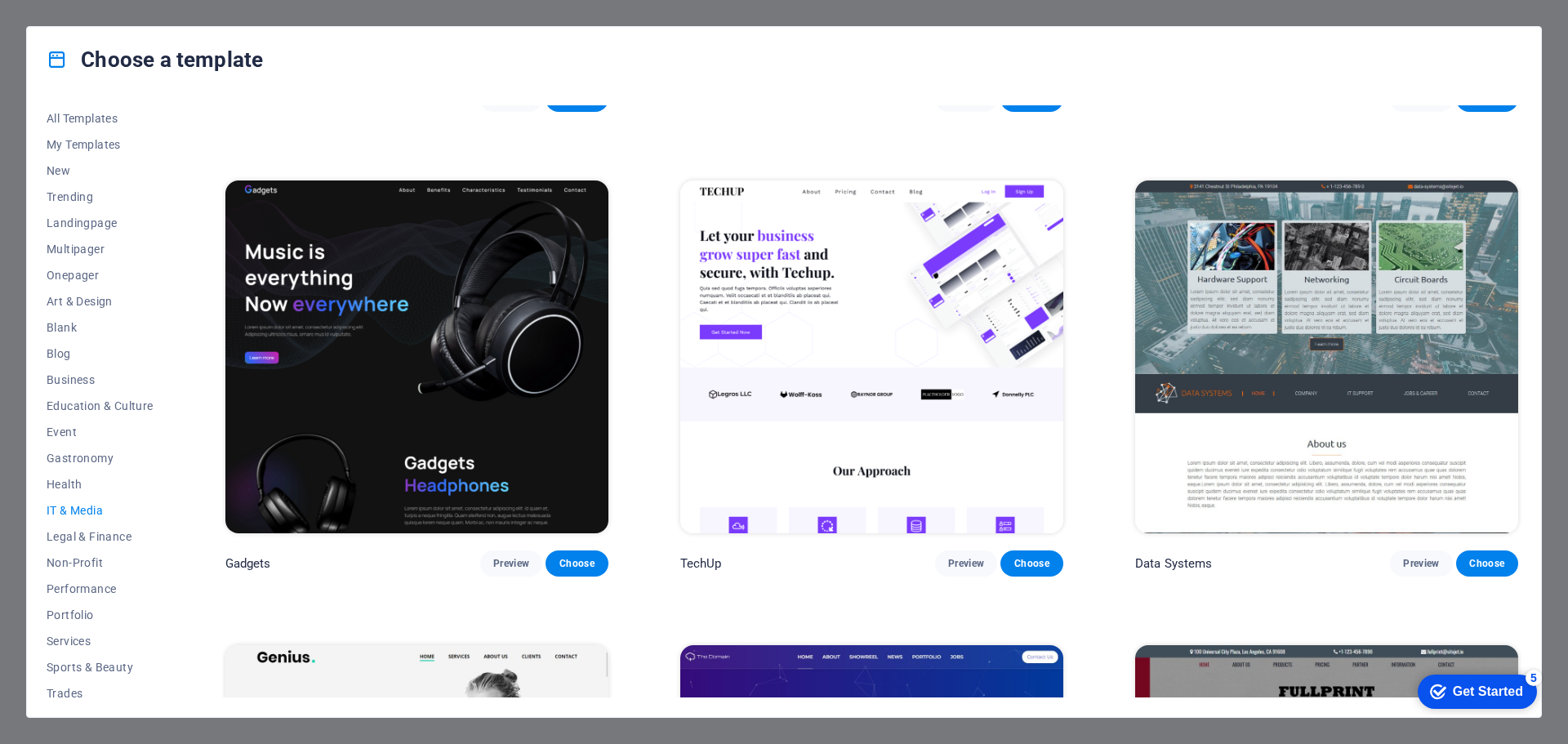
scroll to position [408, 0]
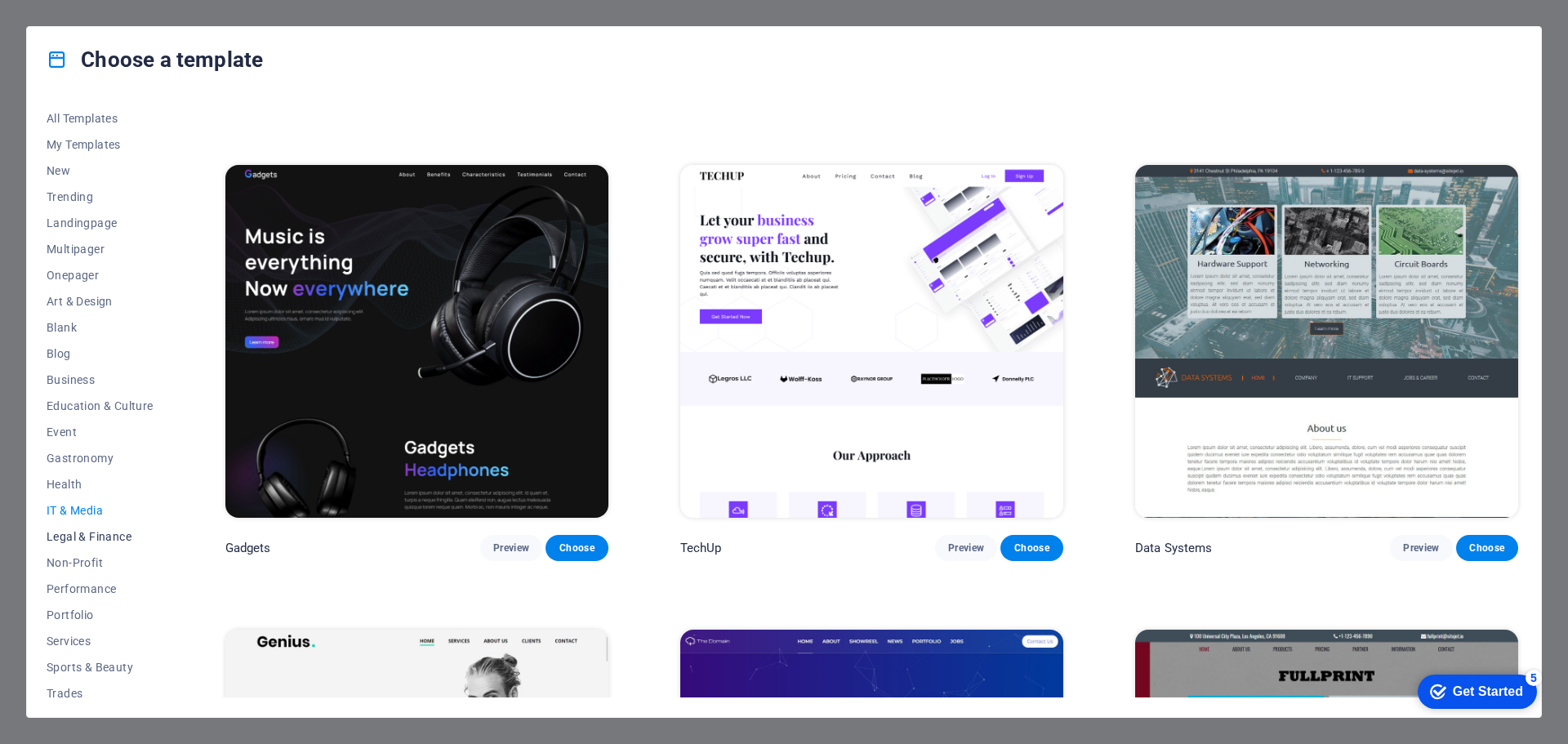
click at [112, 538] on span "Legal & Finance" at bounding box center [100, 536] width 107 height 13
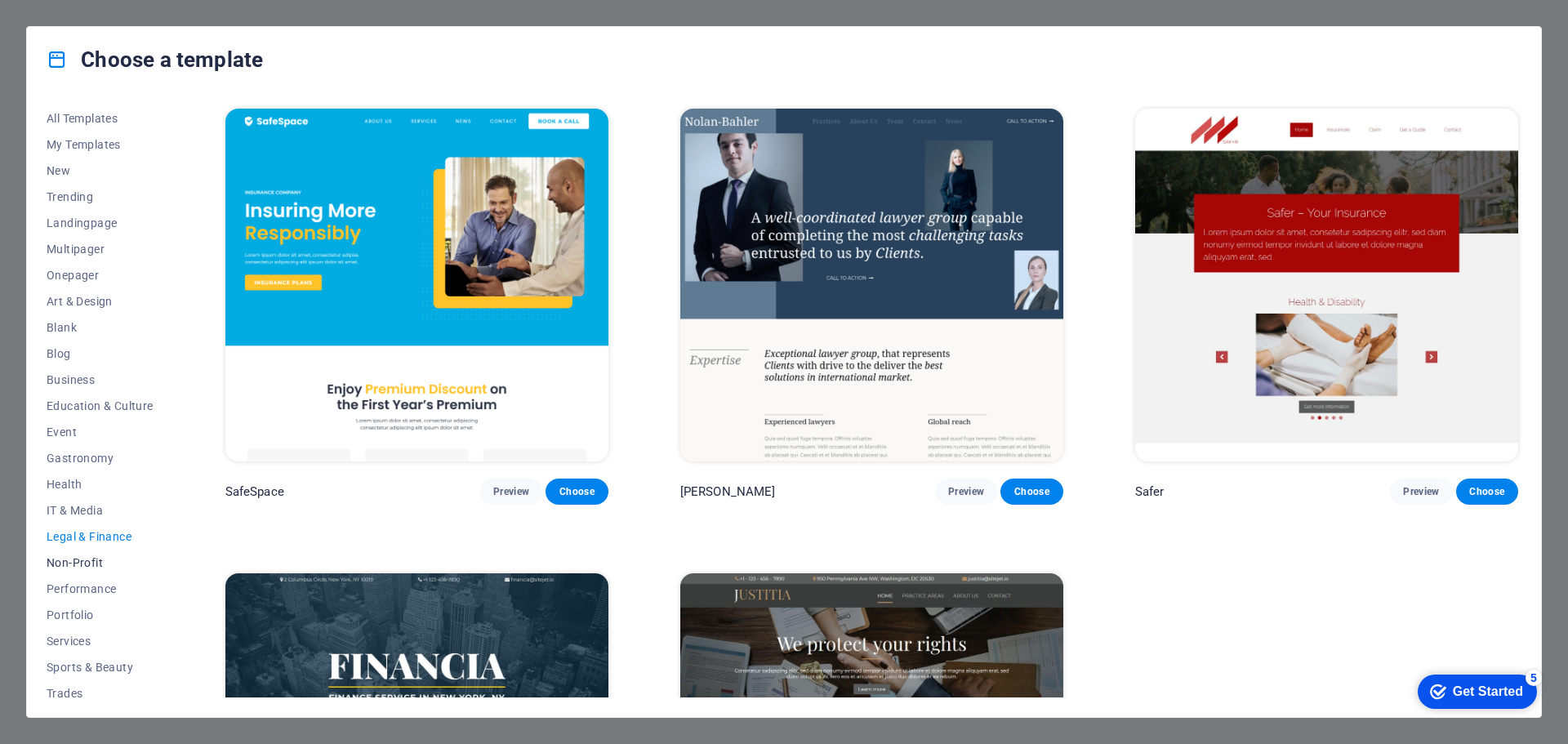
click at [79, 563] on span "Non-Profit" at bounding box center [100, 563] width 107 height 13
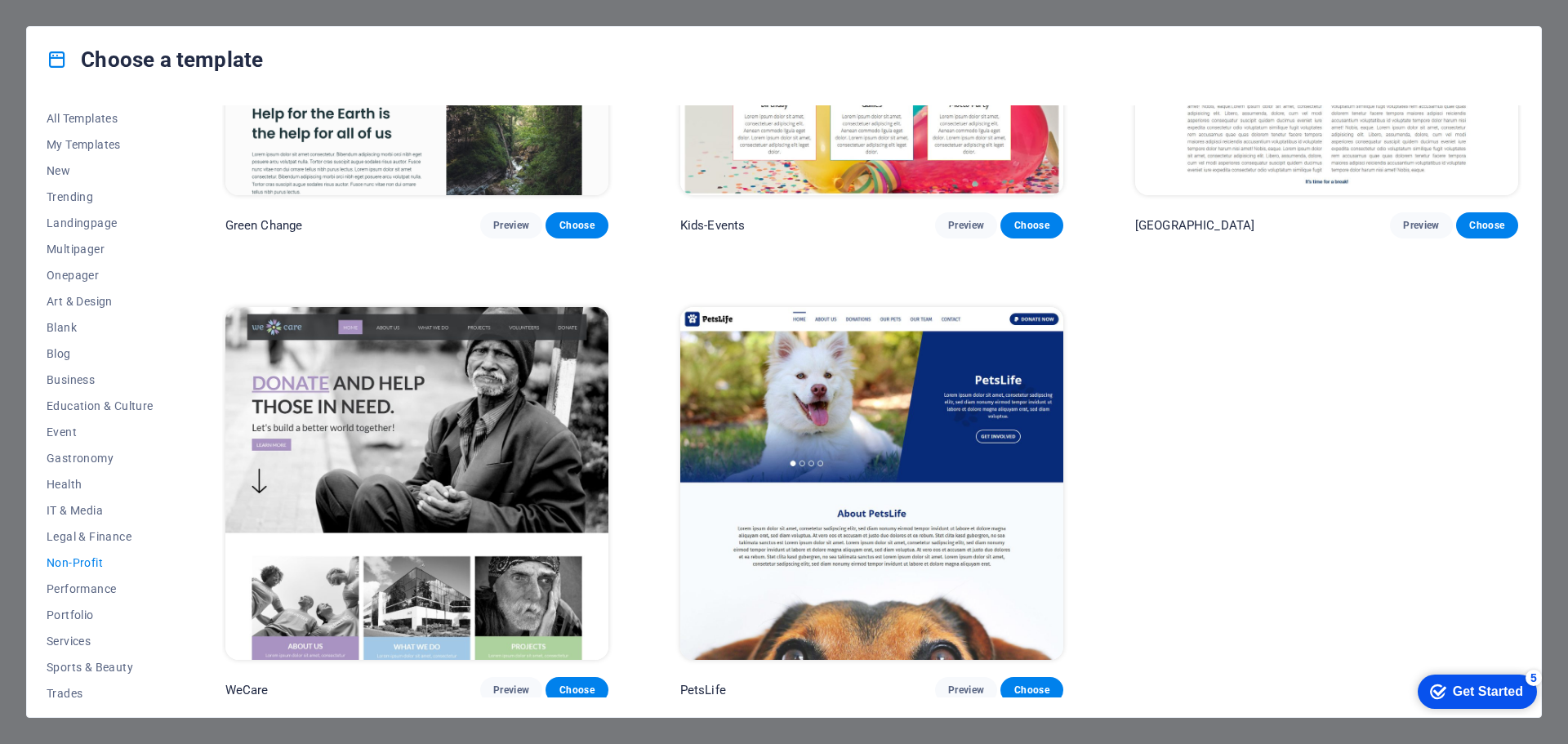
scroll to position [269, 0]
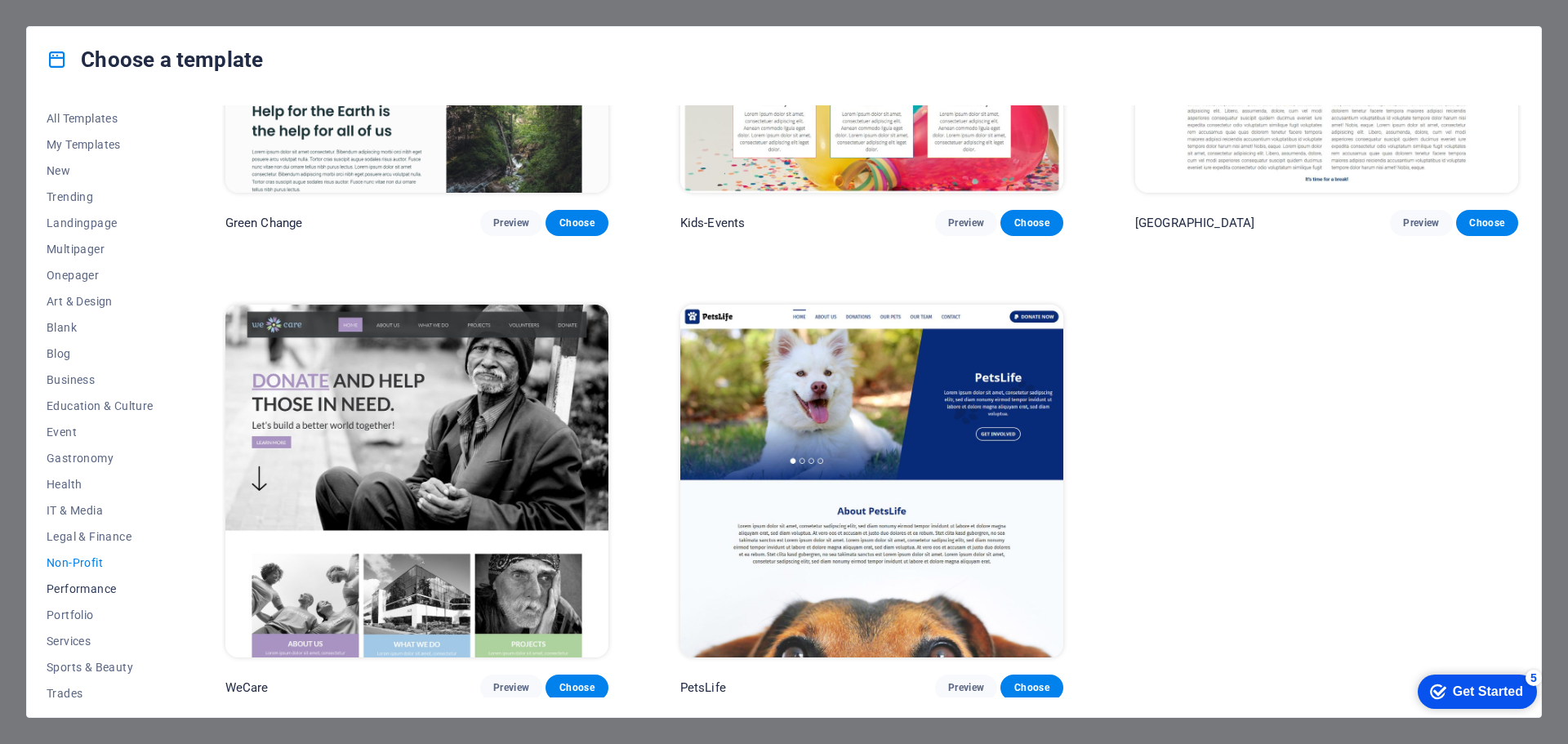
click at [92, 588] on span "Performance" at bounding box center [100, 588] width 107 height 13
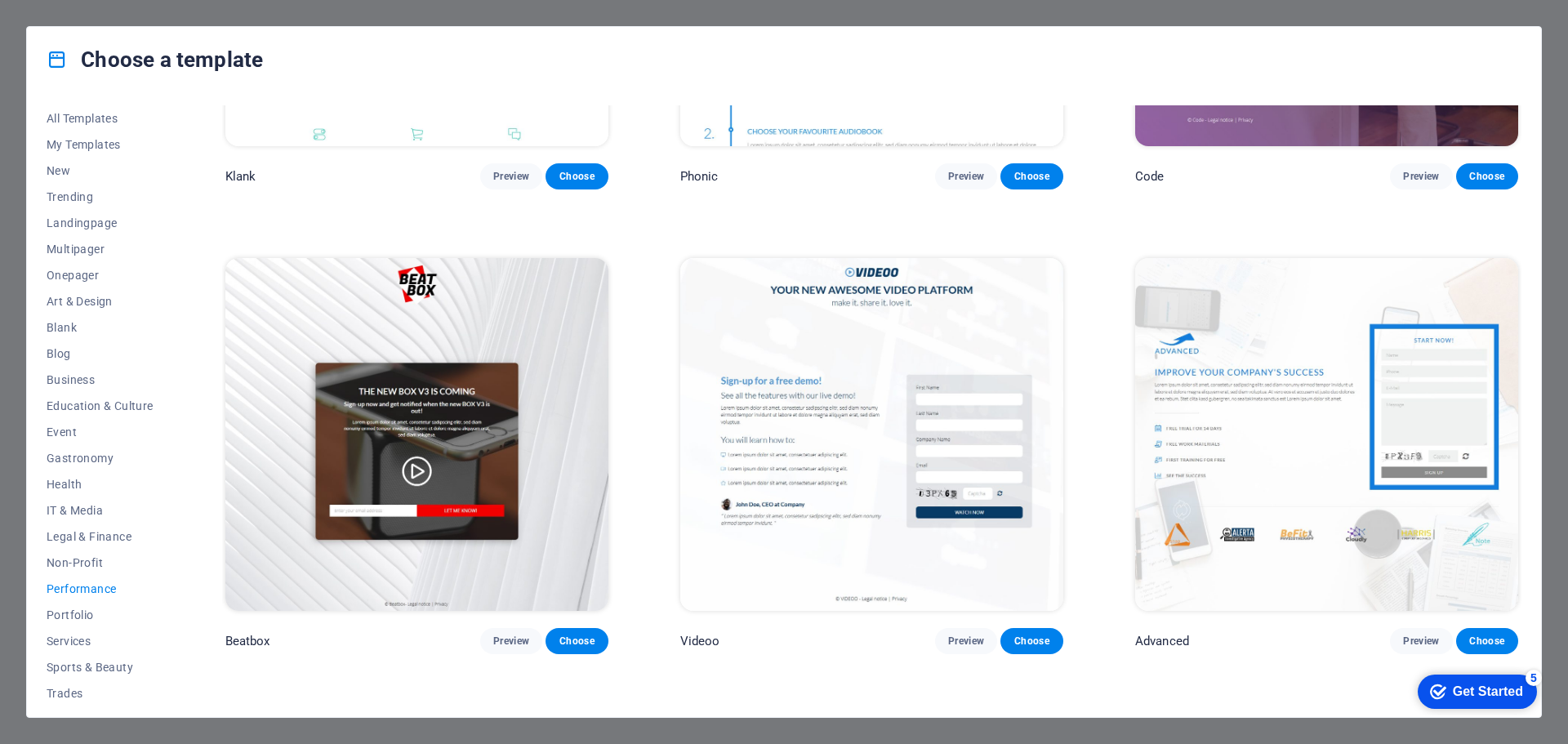
scroll to position [327, 0]
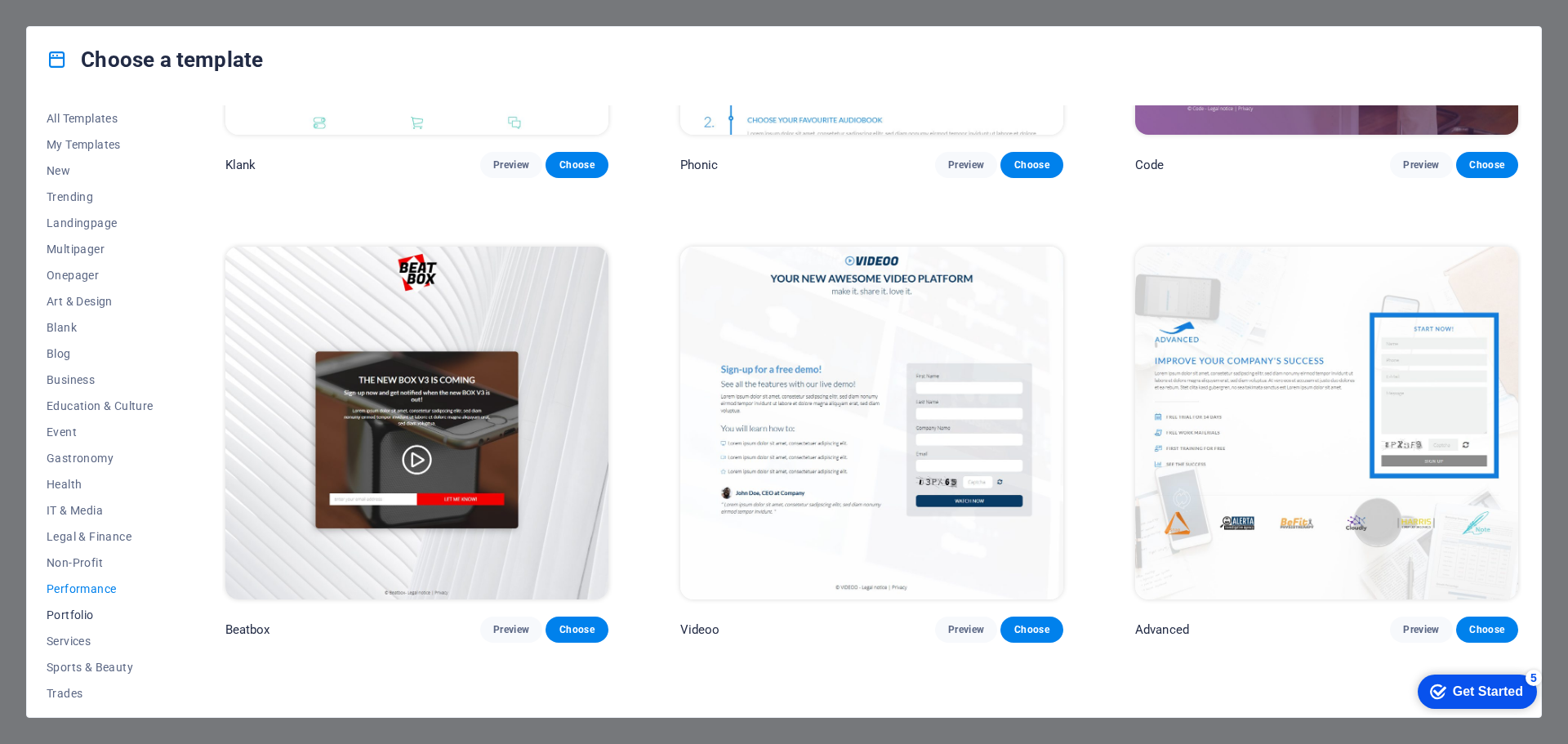
click at [81, 616] on span "Portfolio" at bounding box center [100, 615] width 107 height 13
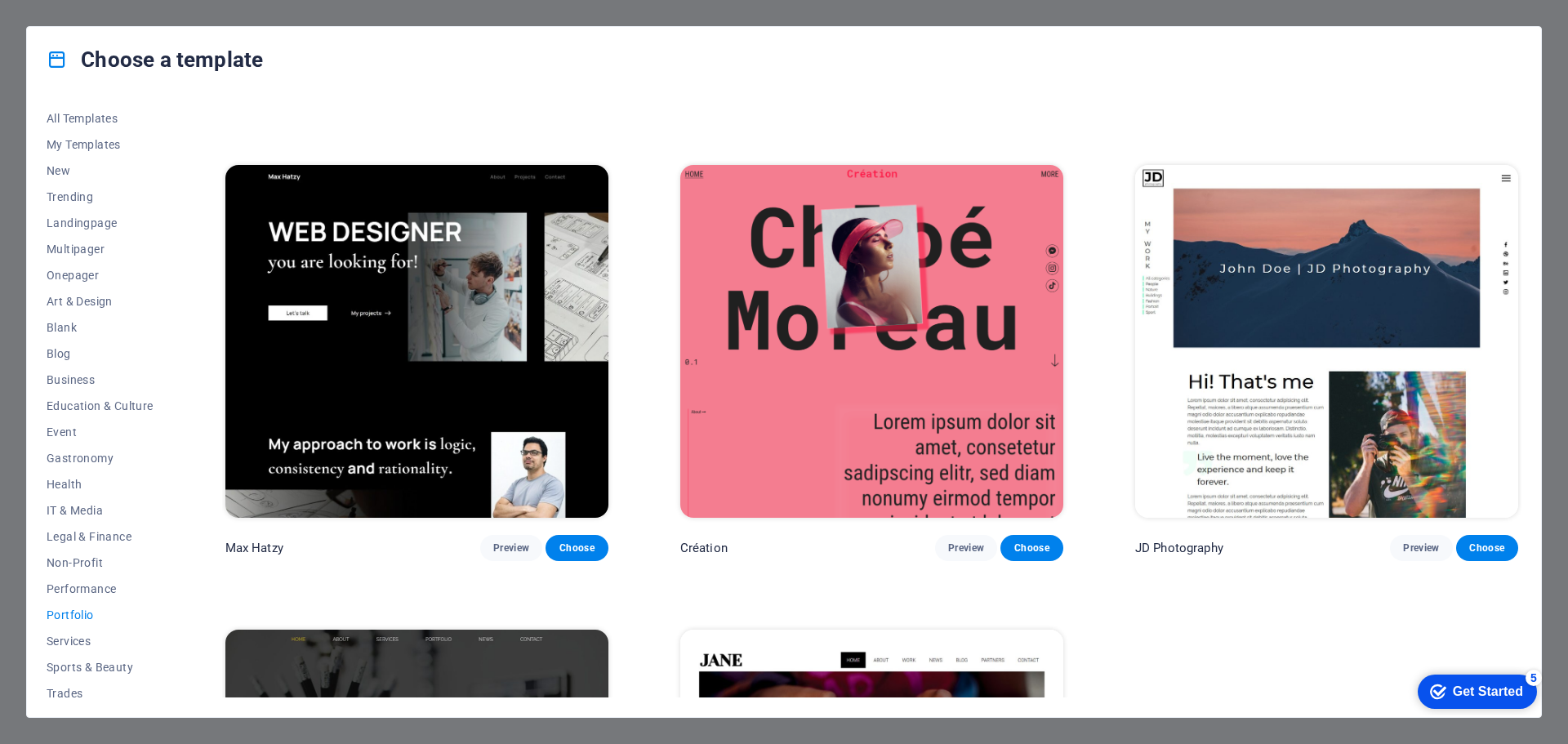
scroll to position [733, 0]
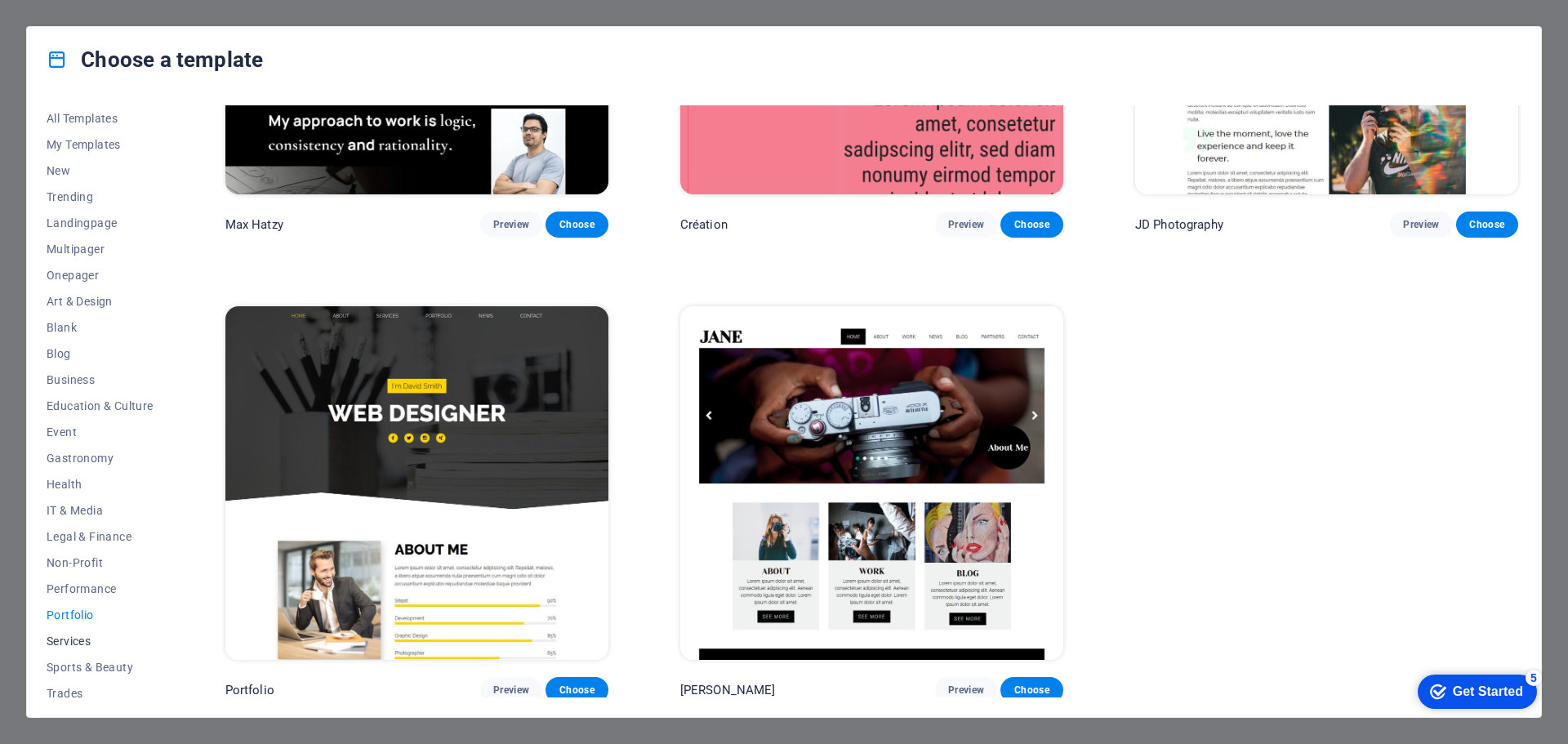
click at [73, 643] on span "Services" at bounding box center [100, 641] width 107 height 13
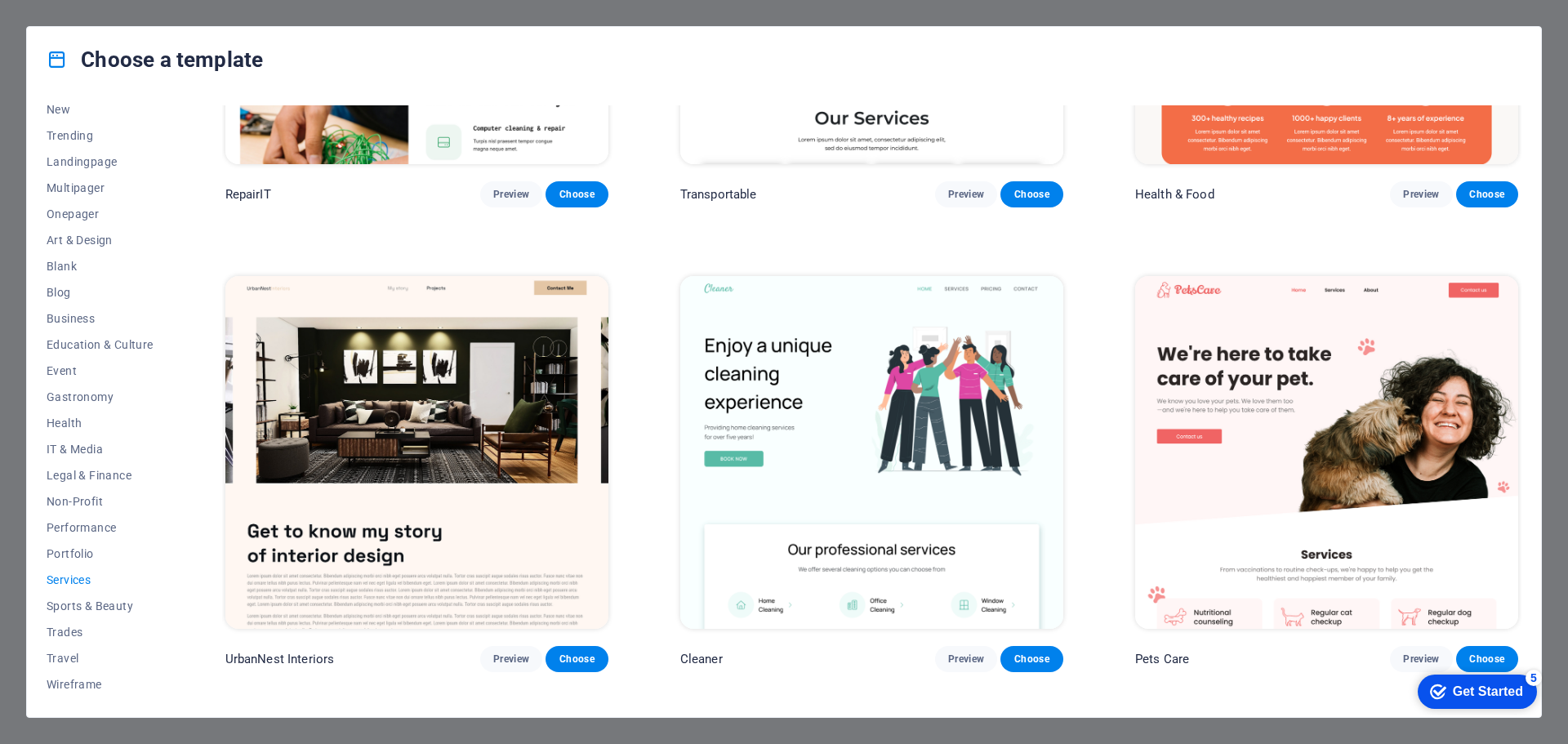
scroll to position [0, 0]
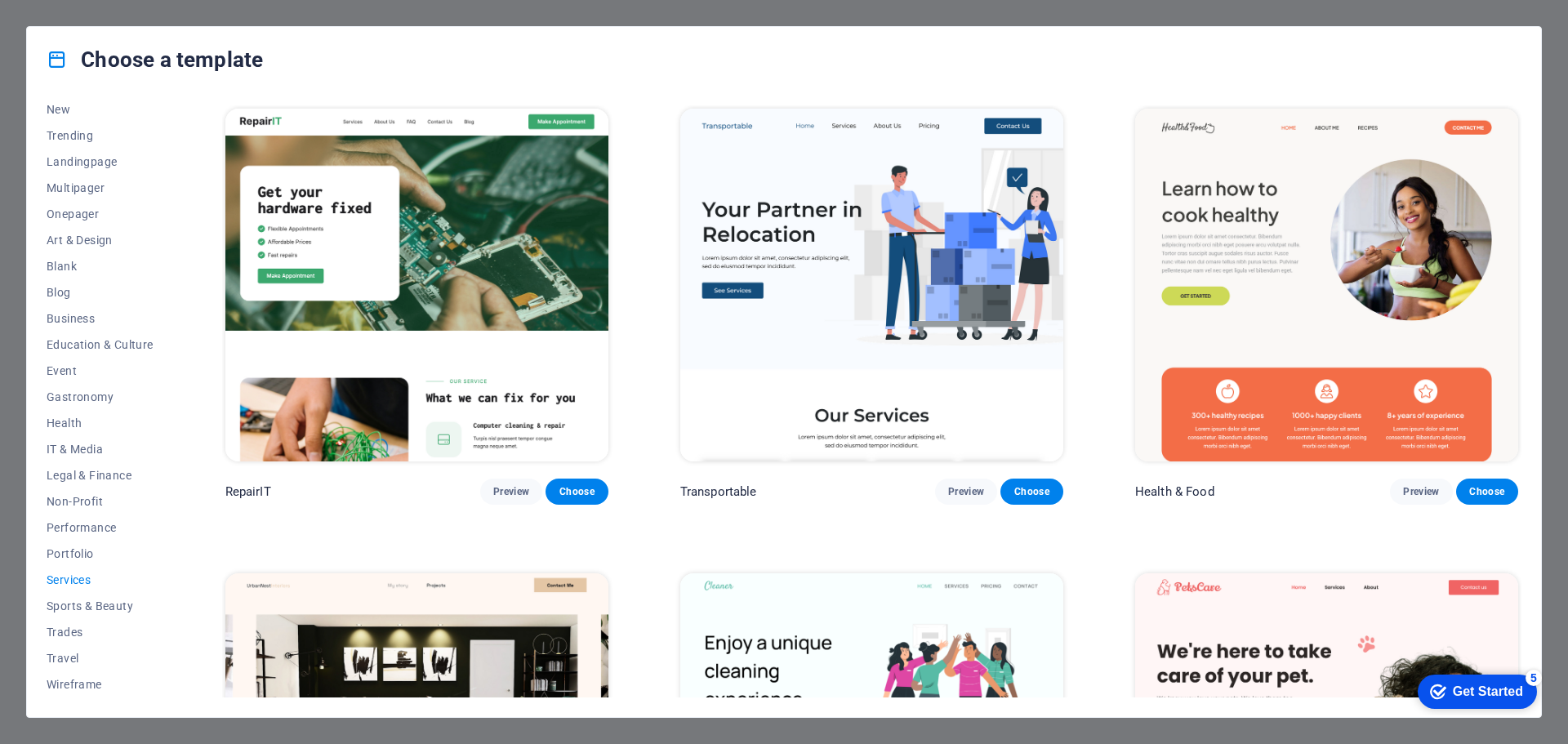
click at [789, 12] on div "Choose a template All Templates My Templates New Trending Landingpage Multipage…" at bounding box center [784, 372] width 1568 height 744
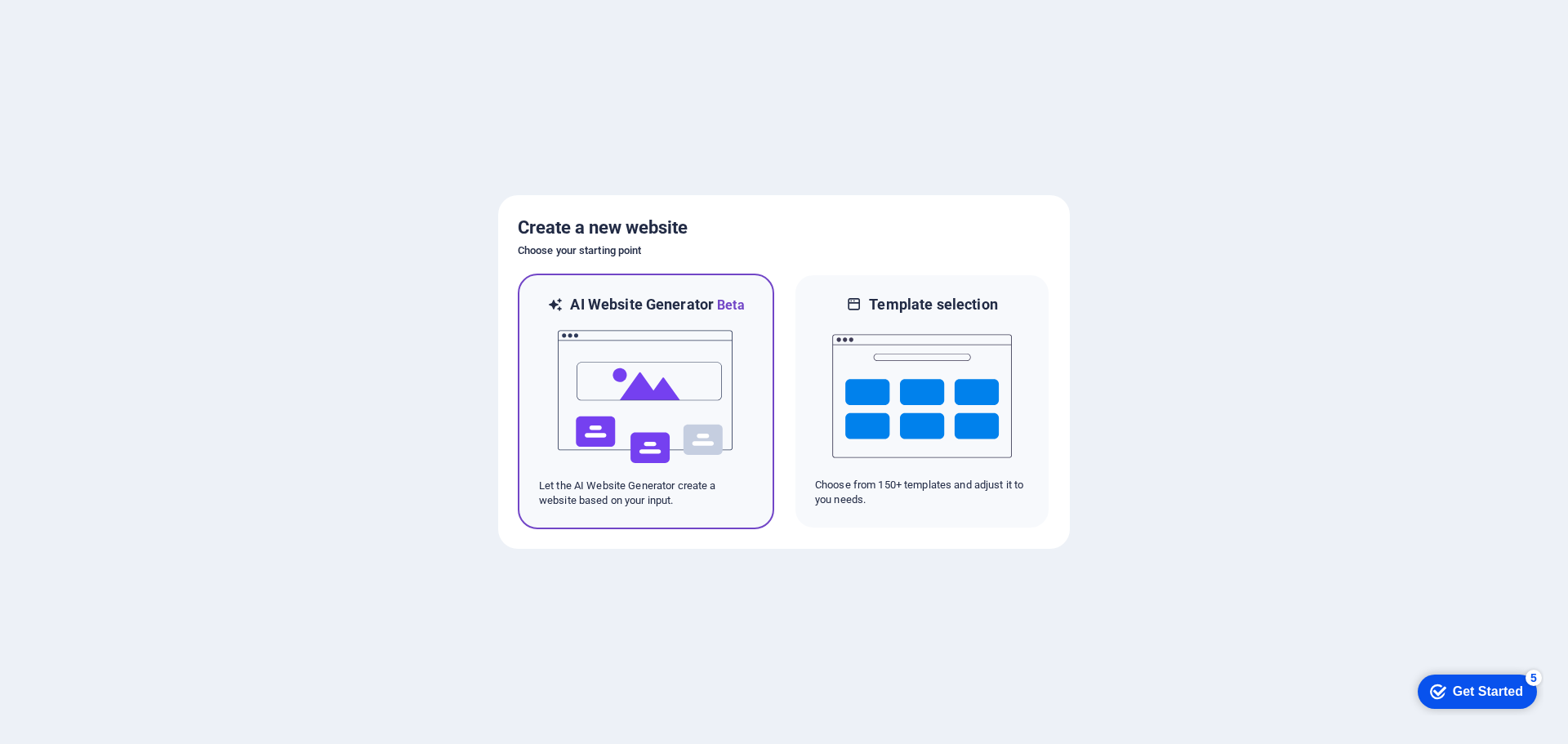
click at [624, 378] on img at bounding box center [646, 397] width 179 height 163
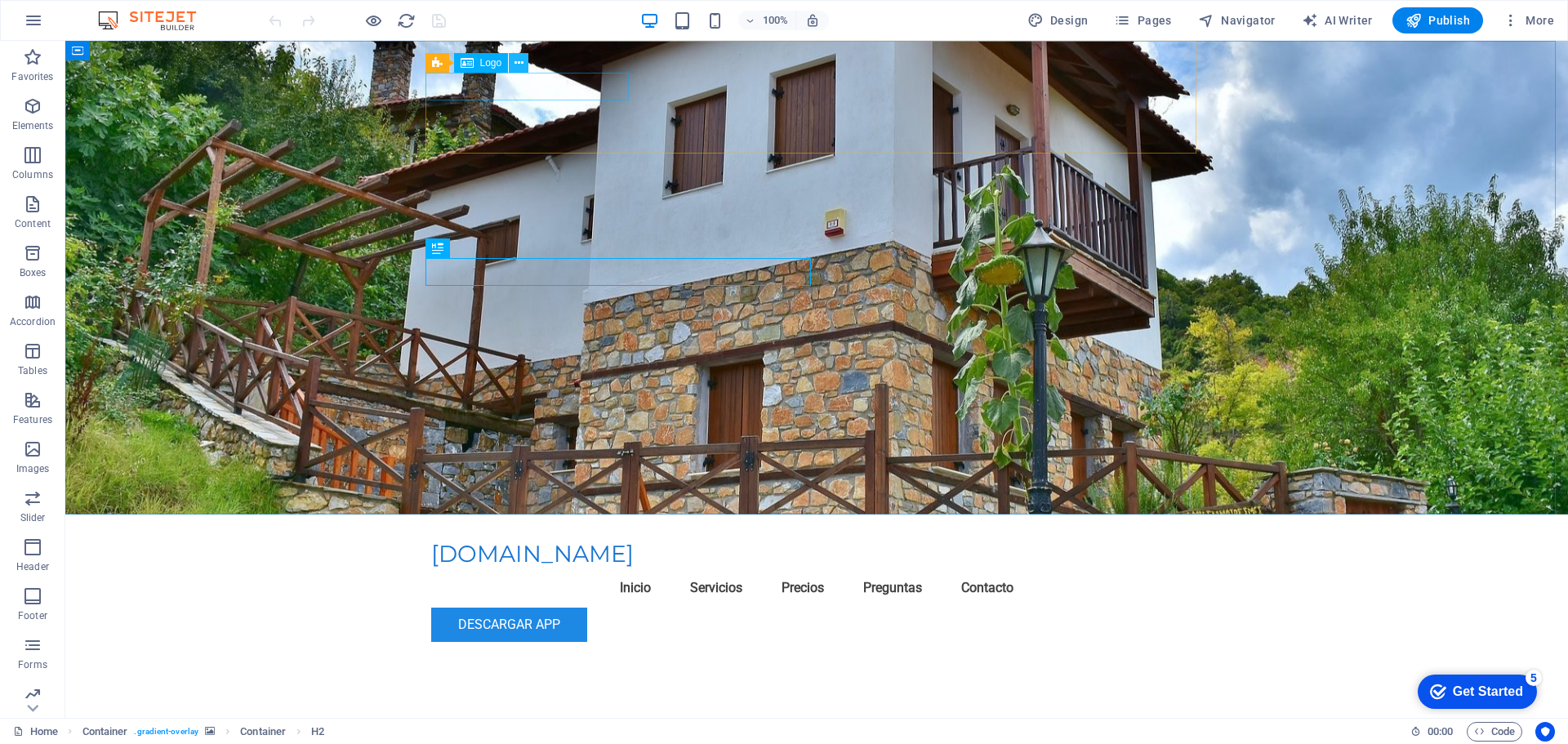
click at [523, 62] on icon at bounding box center [519, 63] width 9 height 17
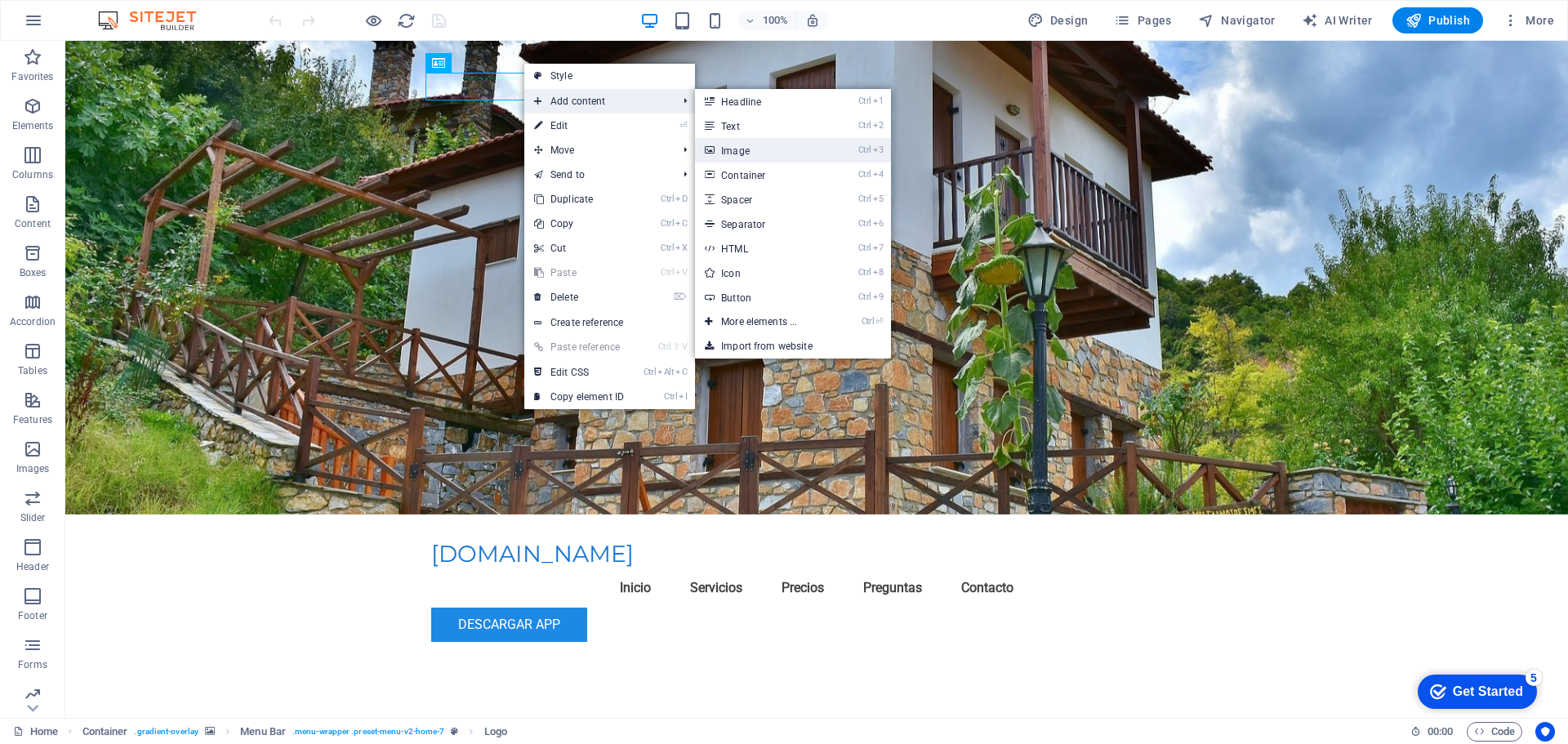
click at [745, 148] on link "Ctrl 3 Image" at bounding box center [762, 150] width 135 height 25
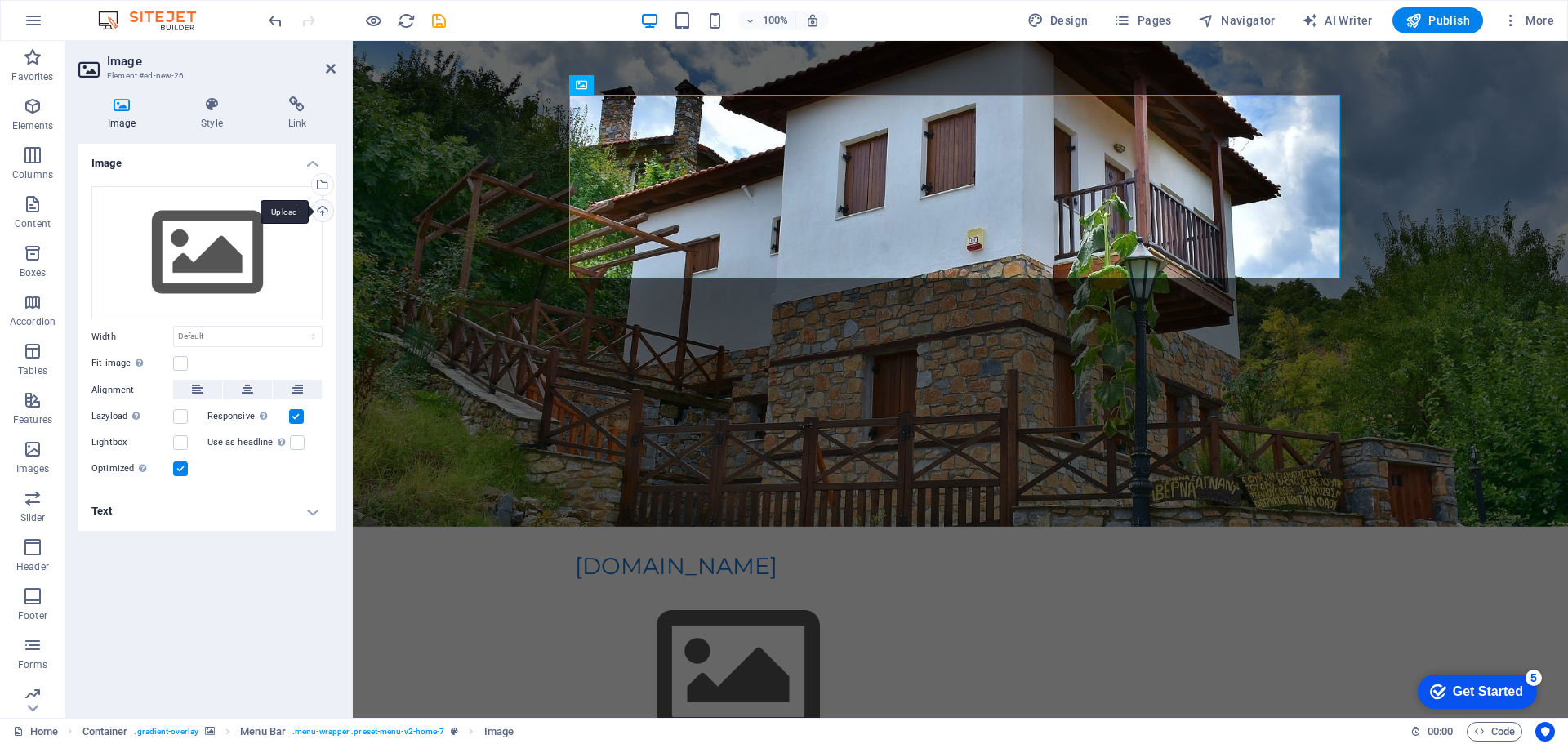
click at [324, 212] on div "Upload" at bounding box center [322, 213] width 25 height 25
click at [323, 211] on div "Upload" at bounding box center [322, 213] width 25 height 25
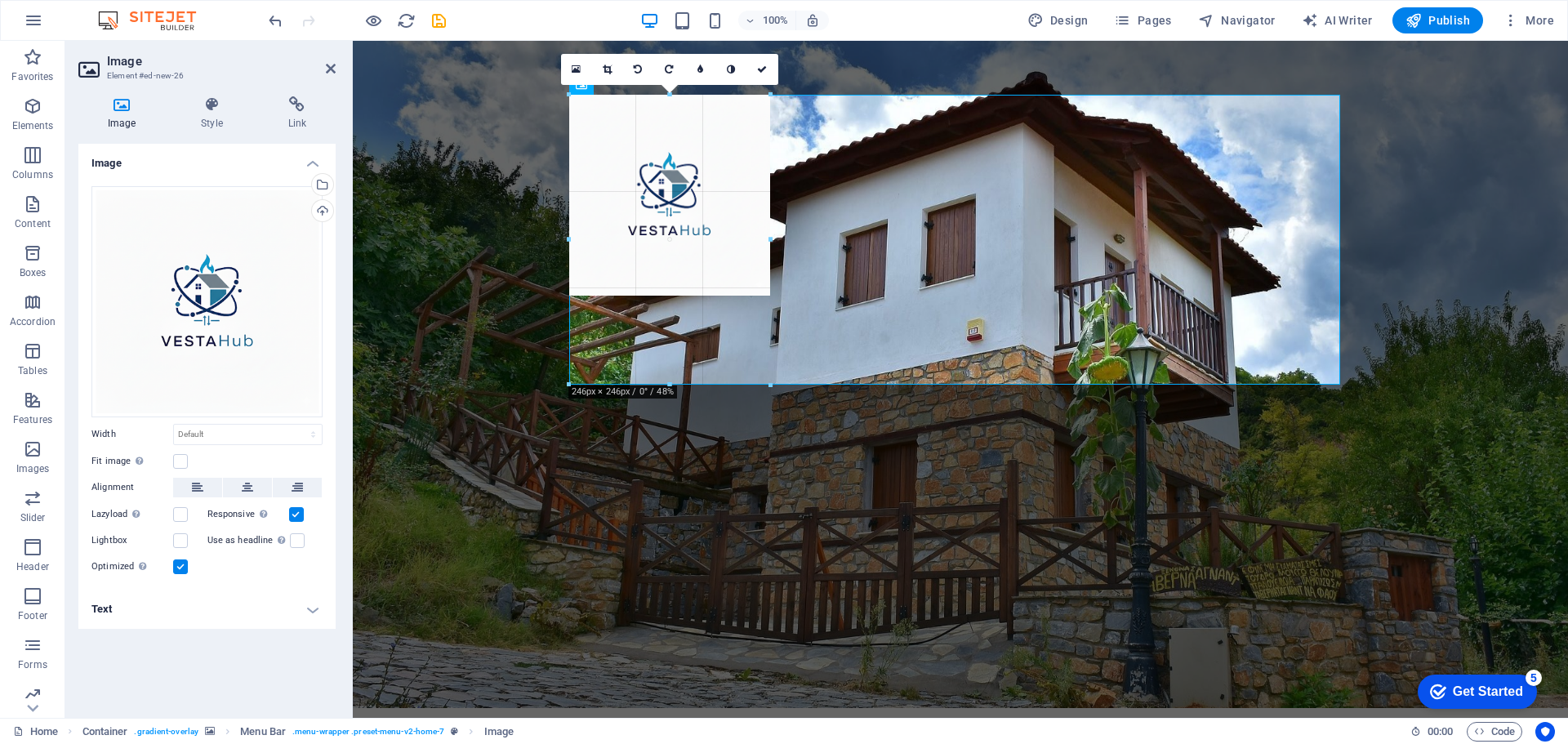
drag, startPoint x: 984, startPoint y: 507, endPoint x: 860, endPoint y: 339, distance: 208.8
type input "355"
select select "px"
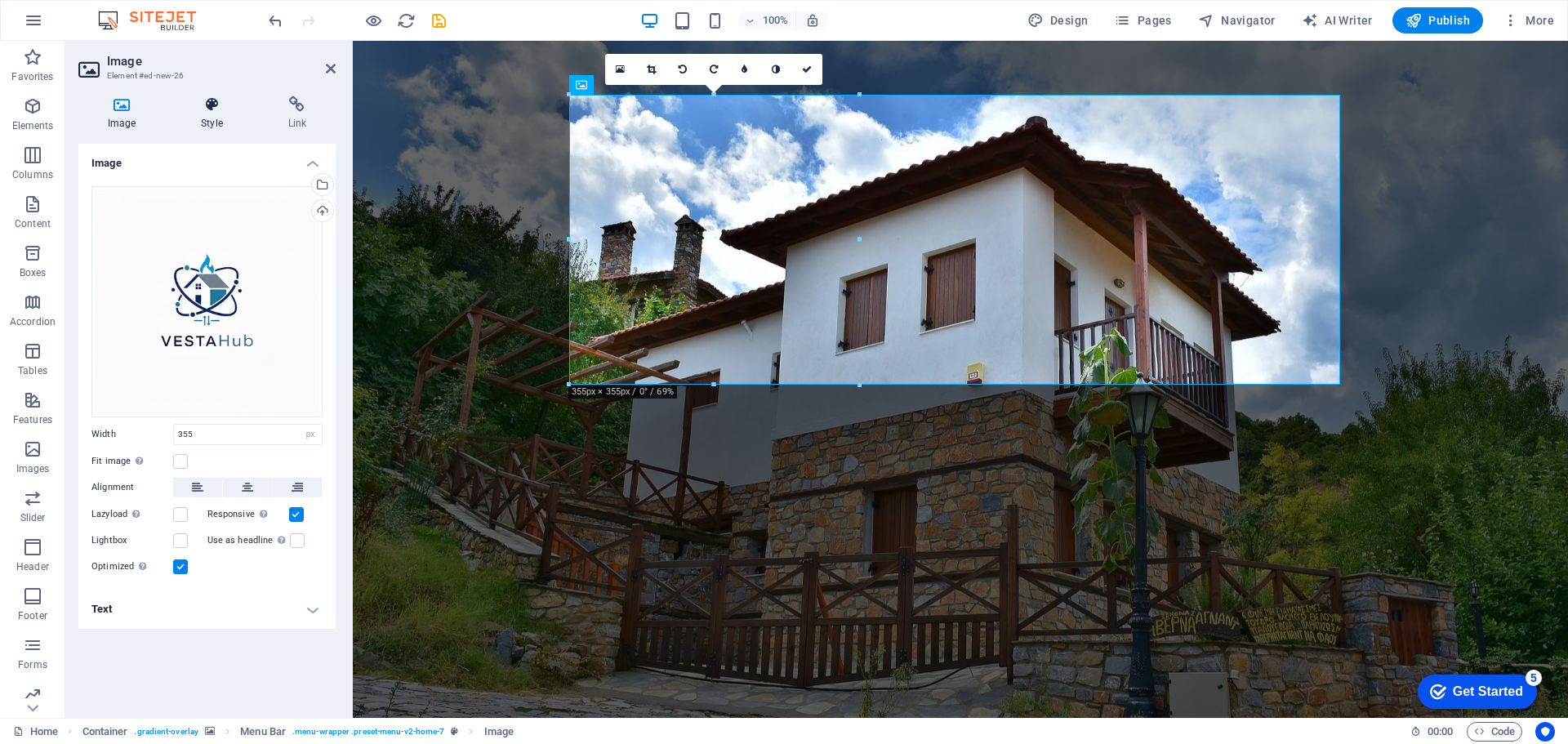
click at [207, 107] on icon at bounding box center [211, 104] width 80 height 16
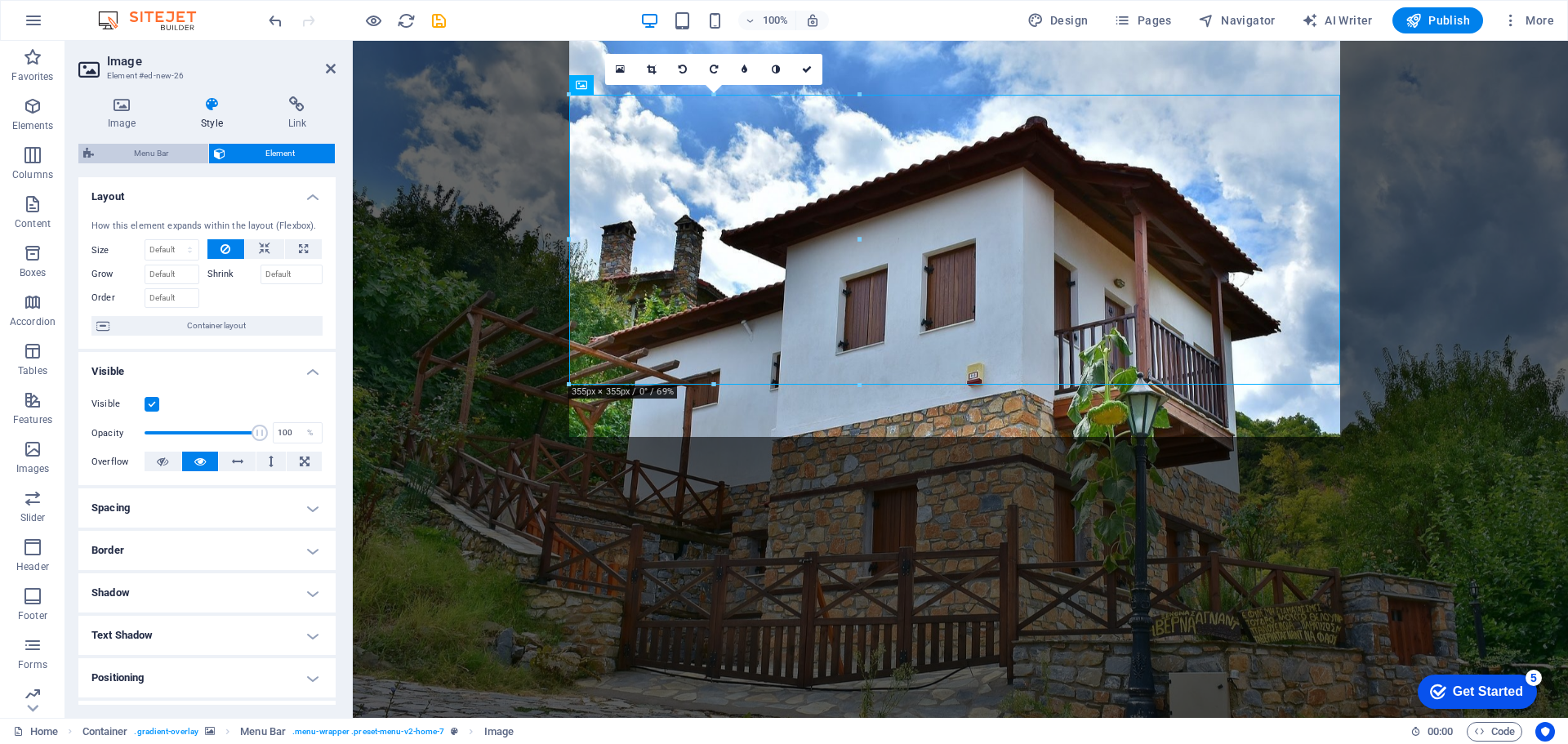
click at [140, 155] on span "Menu Bar" at bounding box center [151, 154] width 104 height 19
select select "rem"
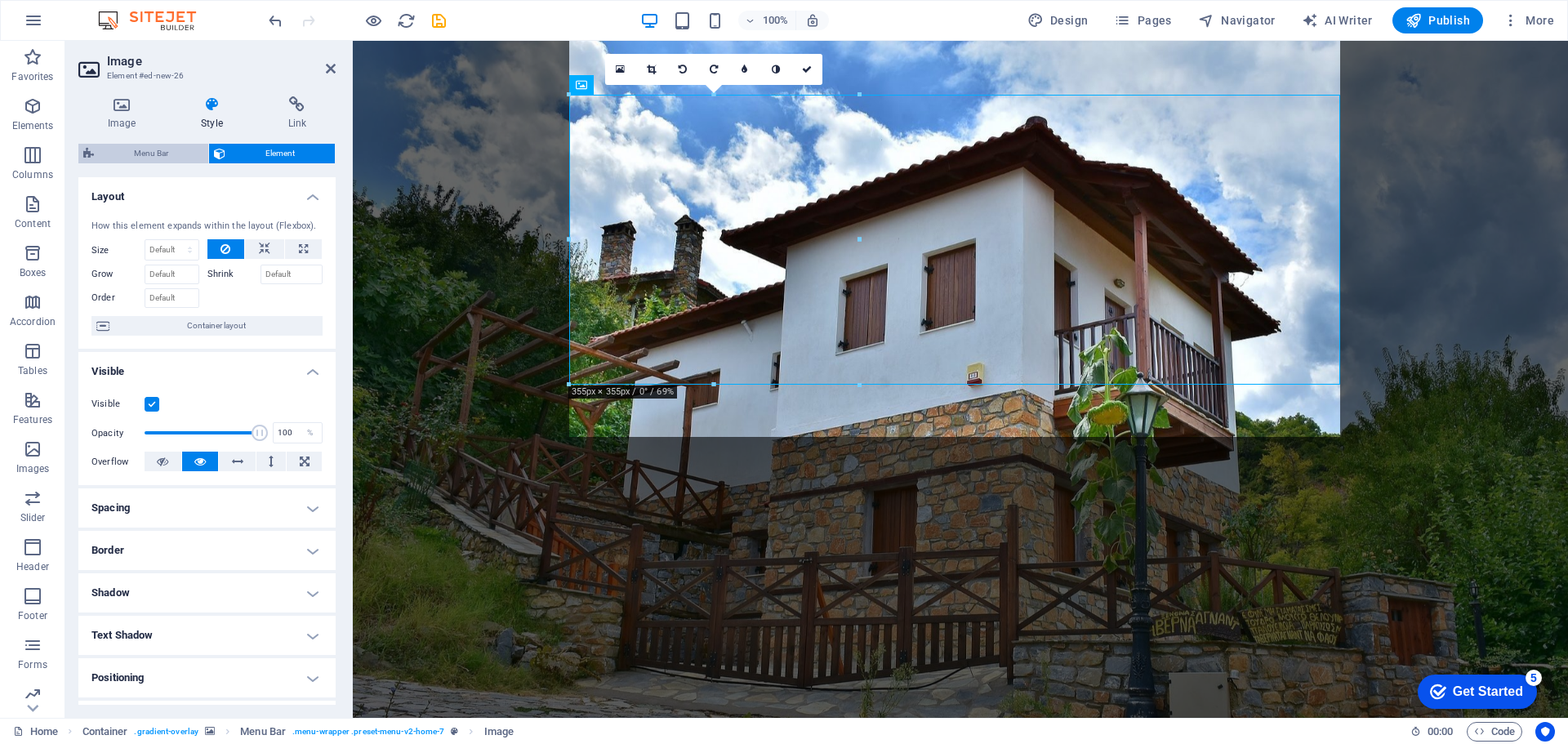
select select "preset-menu-v2-home-7"
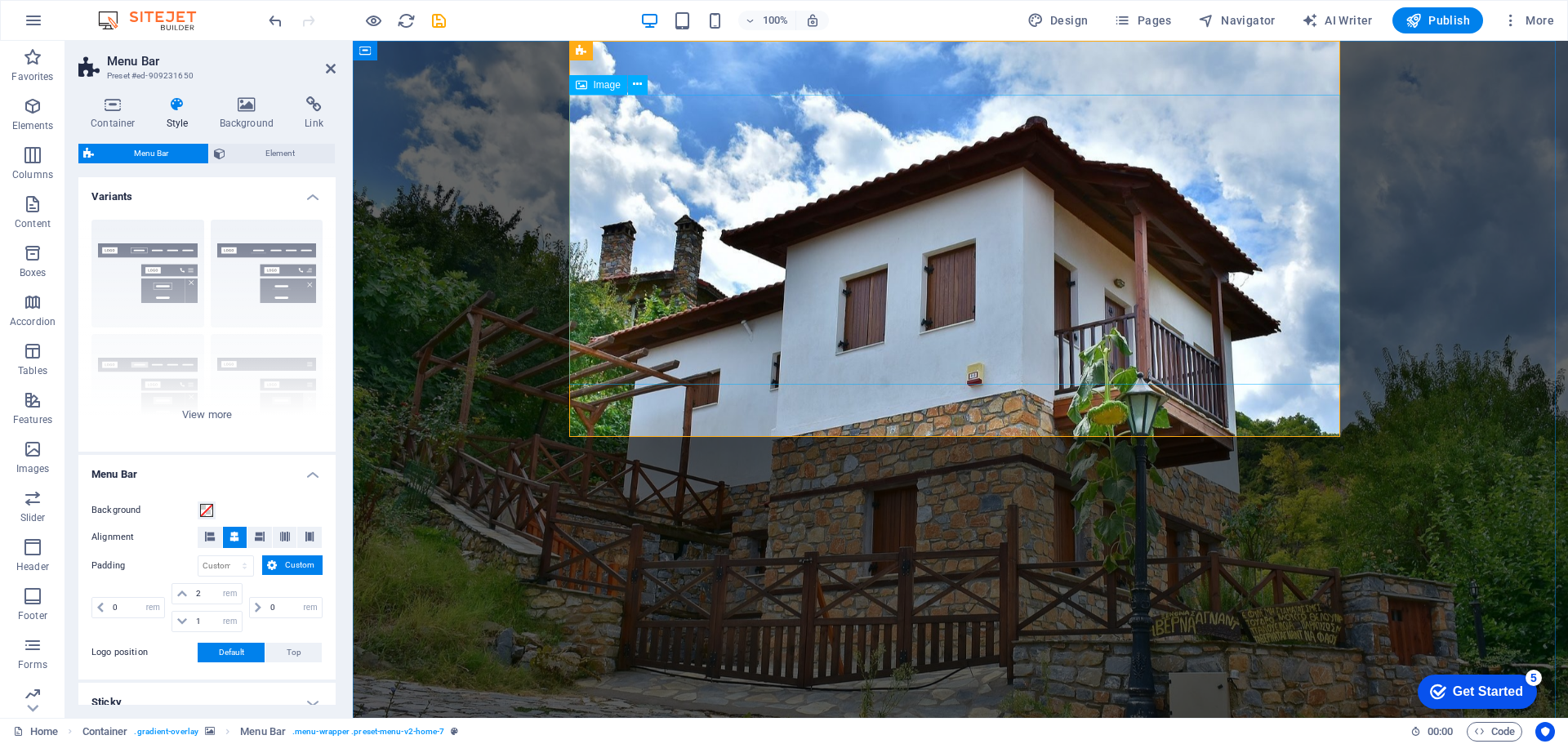
click at [609, 85] on span "Image" at bounding box center [607, 85] width 27 height 10
click at [636, 82] on icon at bounding box center [638, 84] width 9 height 17
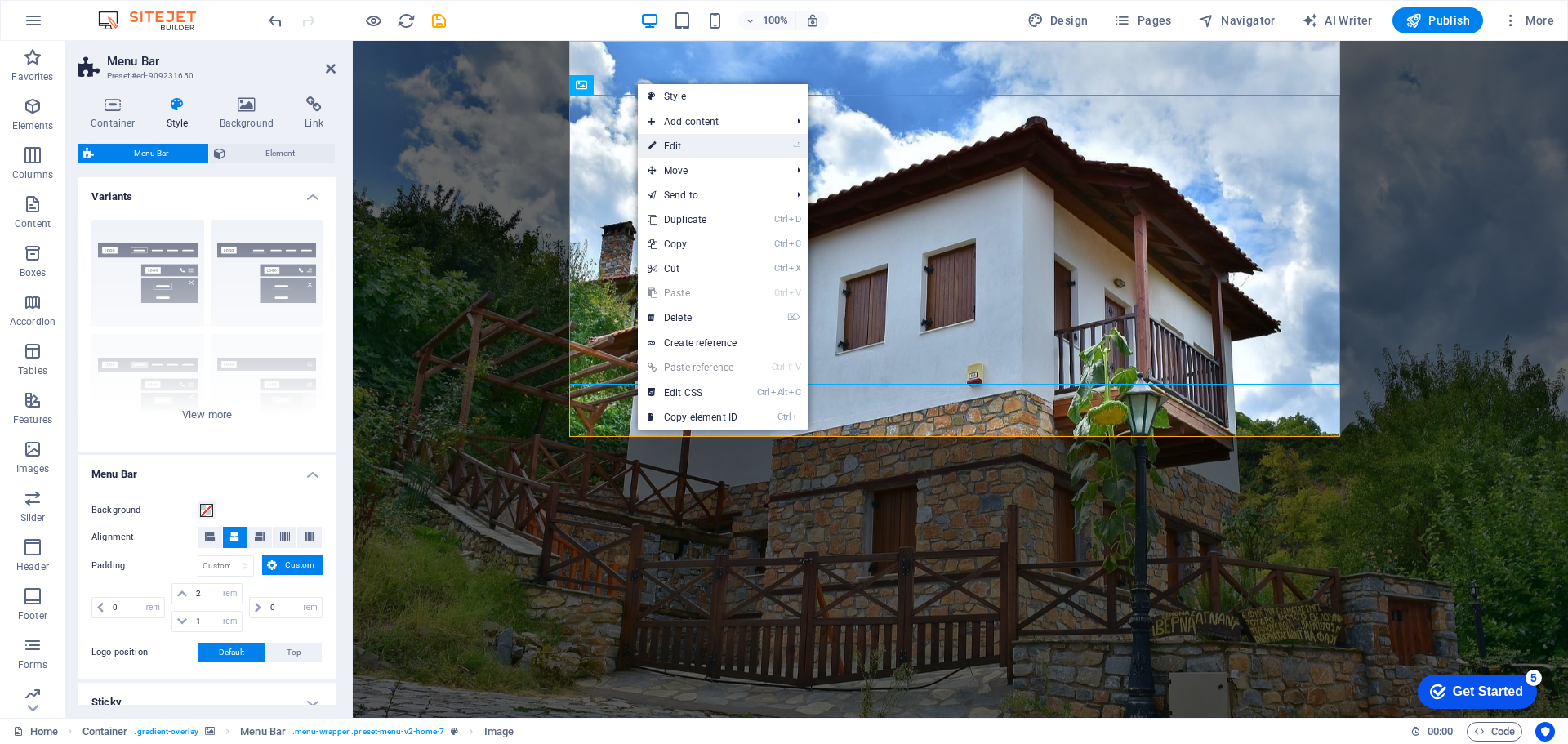
click at [704, 149] on link "⏎ Edit" at bounding box center [693, 147] width 110 height 25
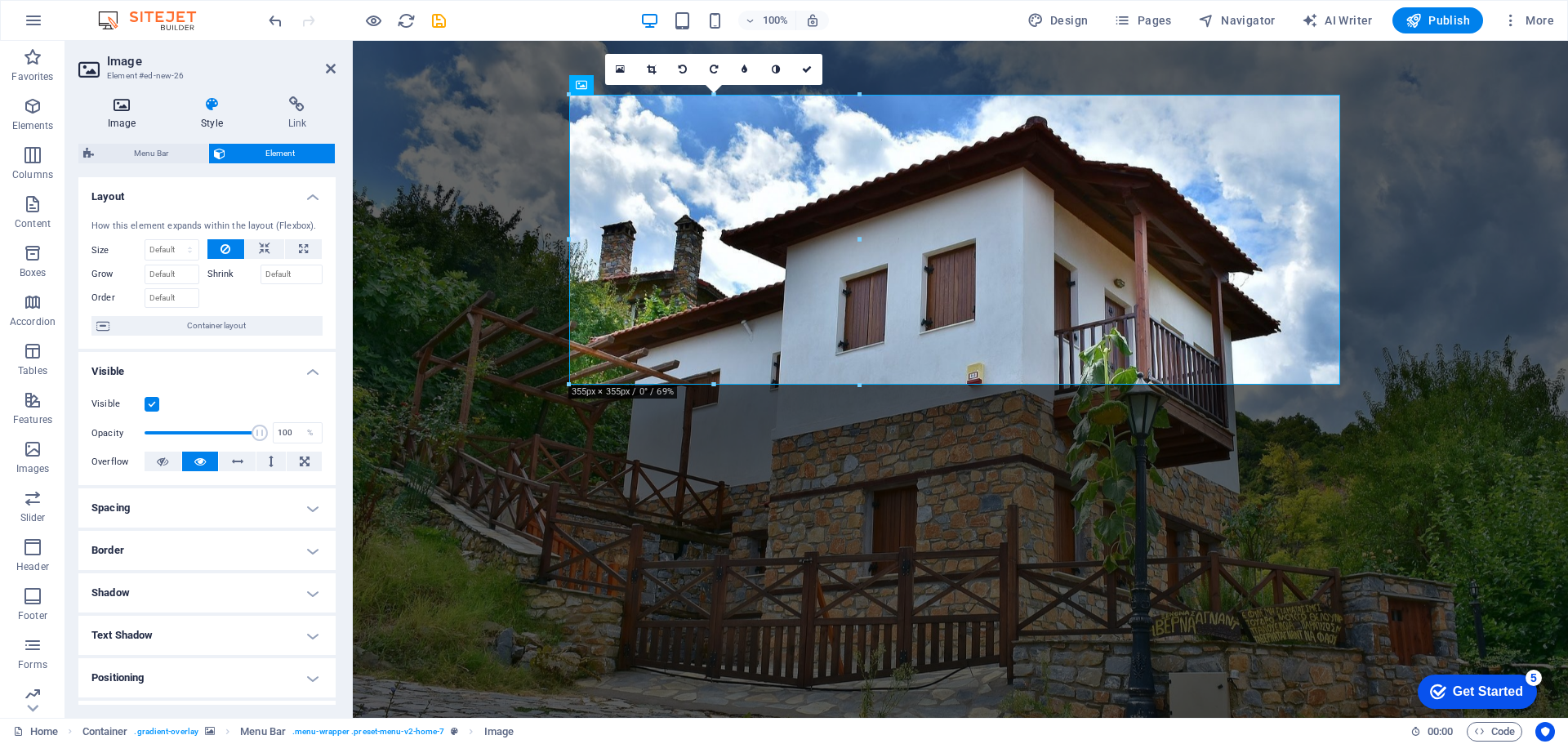
click at [122, 108] on icon at bounding box center [122, 104] width 87 height 16
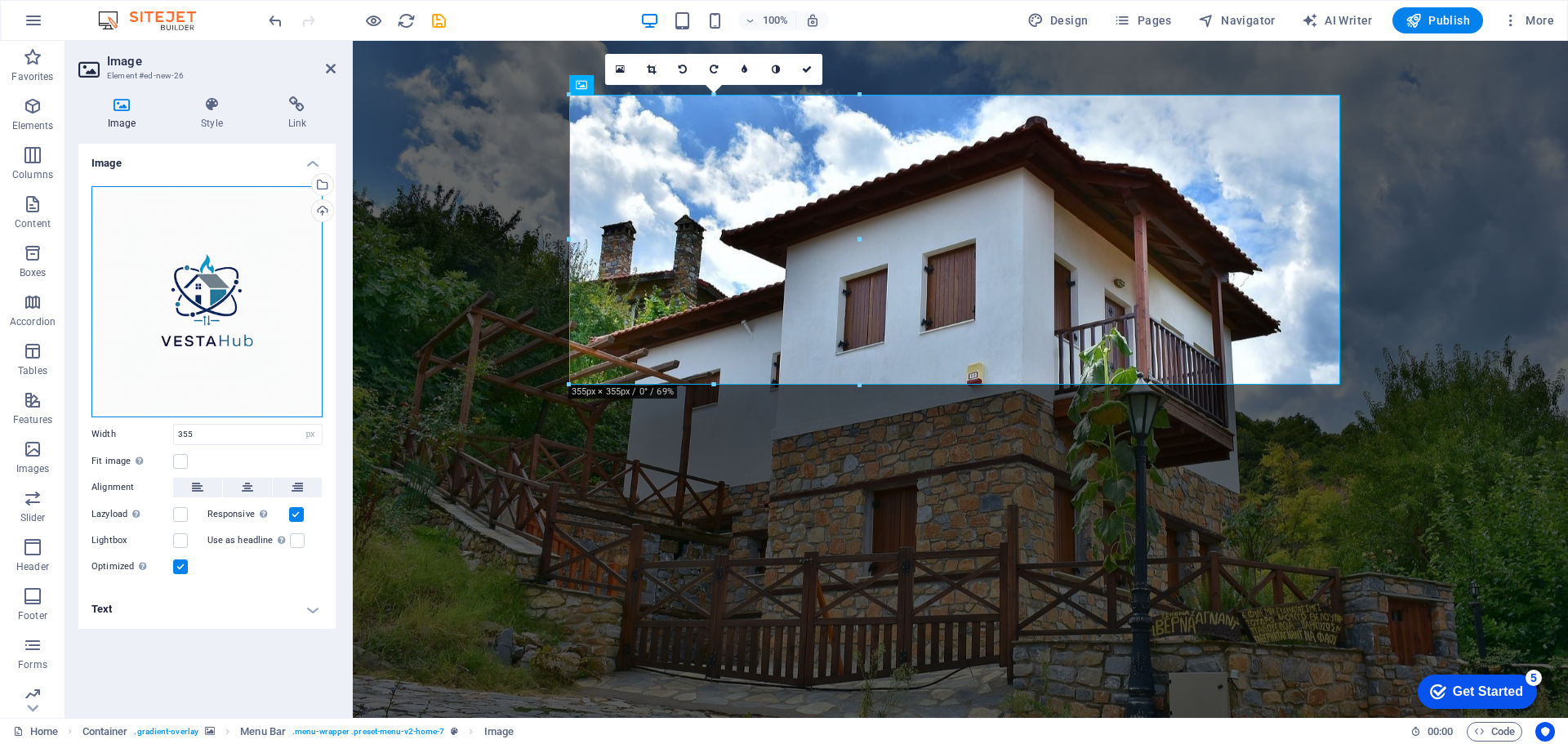
click at [220, 271] on div "Drag files here, click to choose files or select files from Files or our free s…" at bounding box center [208, 302] width 231 height 232
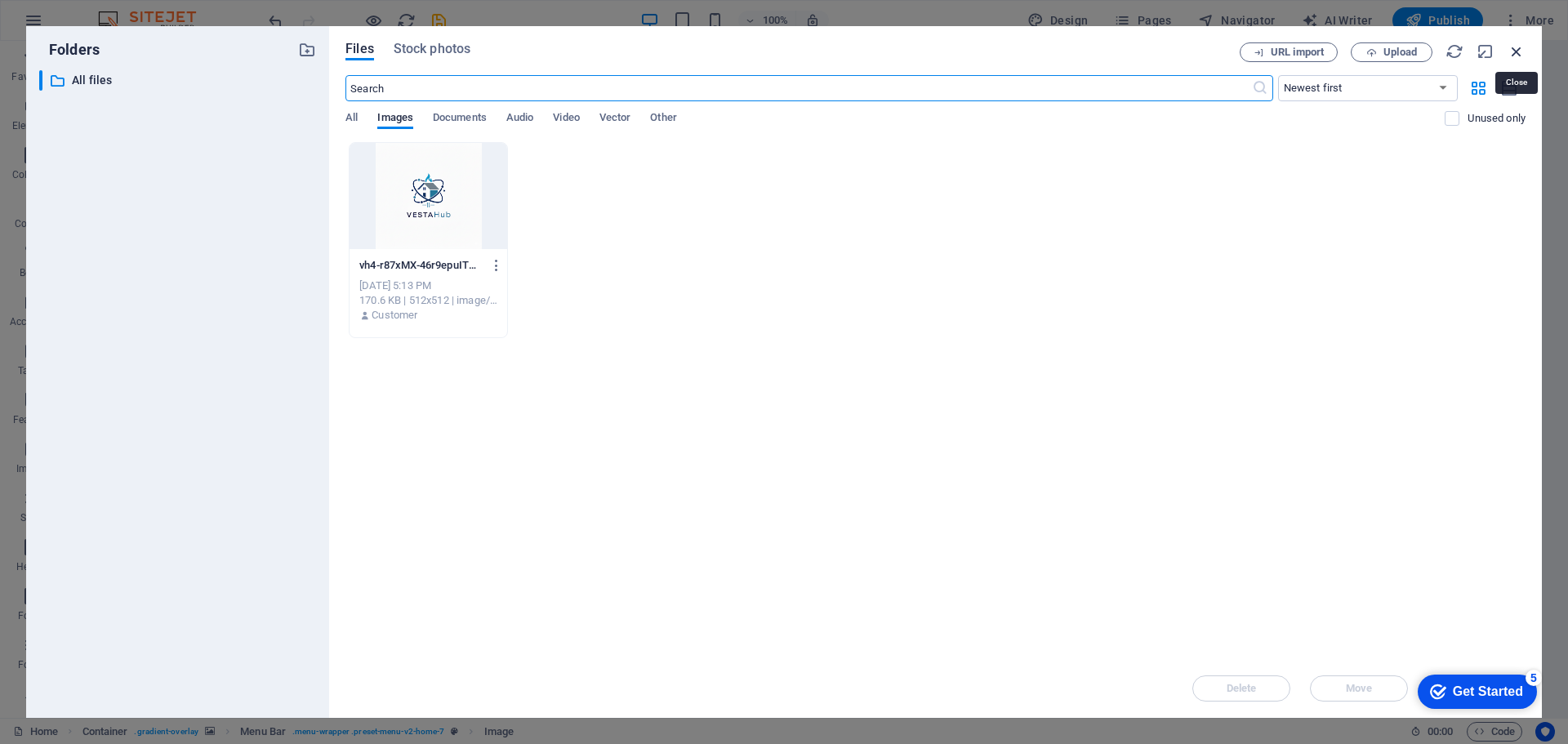
click at [1520, 51] on icon "button" at bounding box center [1517, 51] width 18 height 18
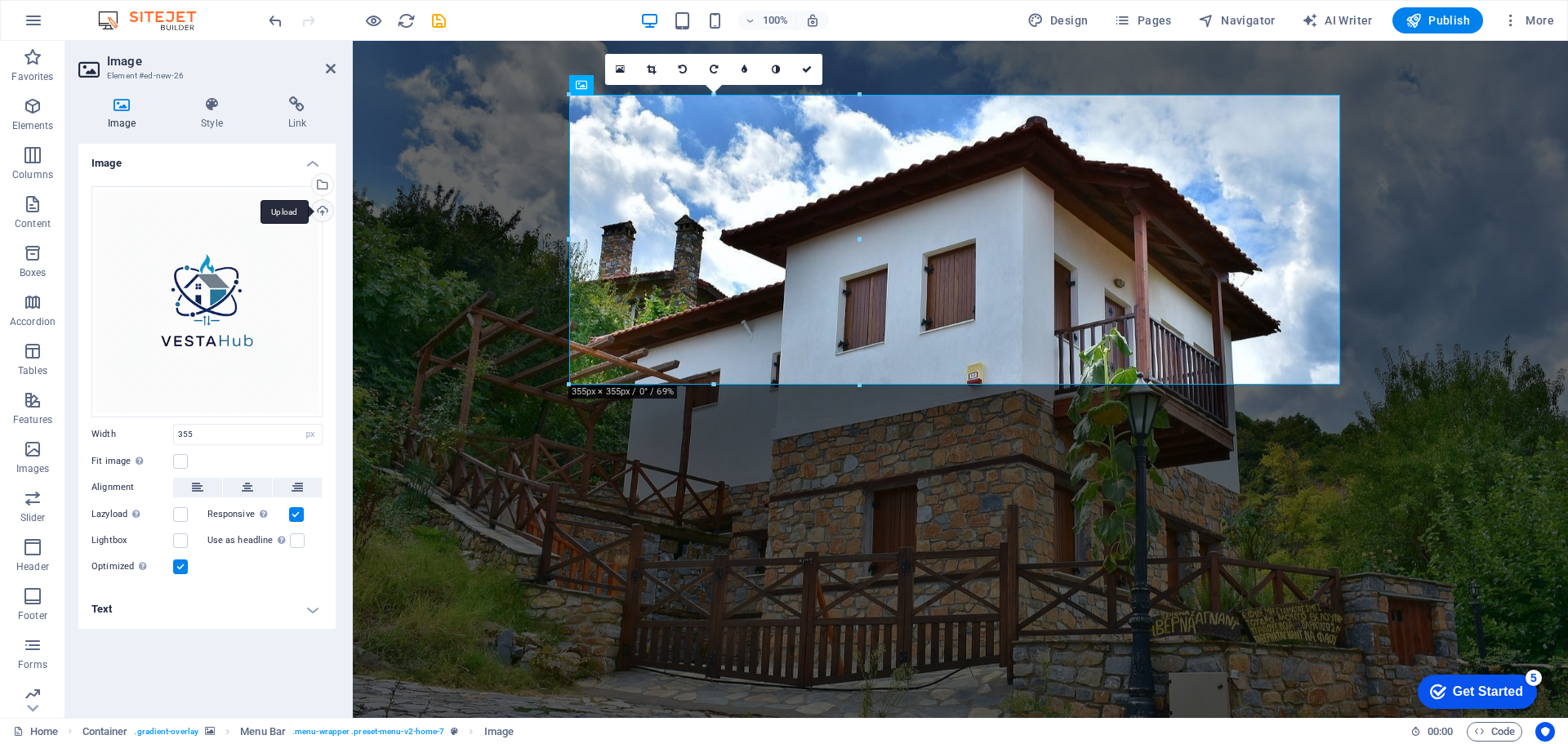
click at [321, 208] on div "Upload" at bounding box center [322, 213] width 25 height 25
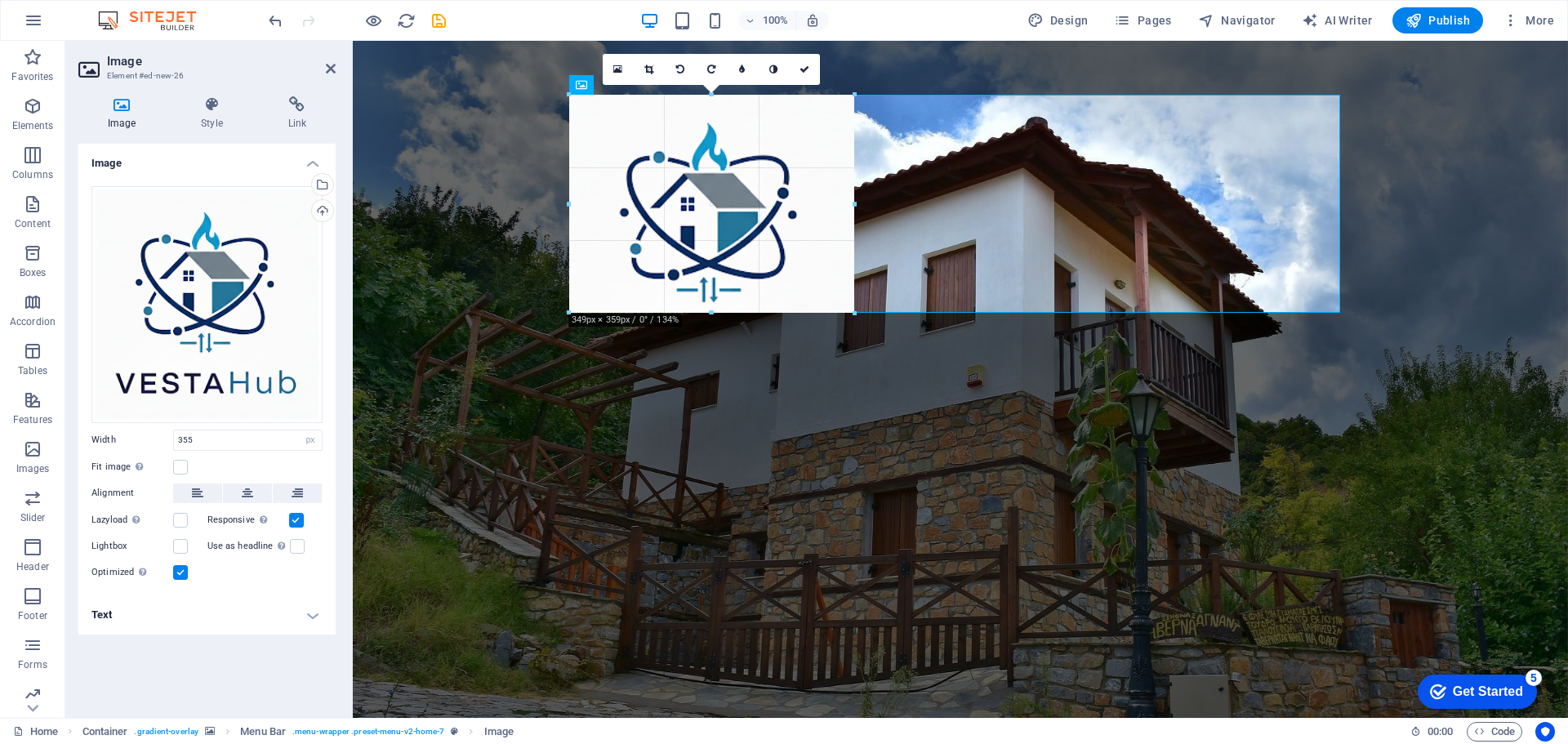
drag, startPoint x: 859, startPoint y: 391, endPoint x: 782, endPoint y: 309, distance: 112.5
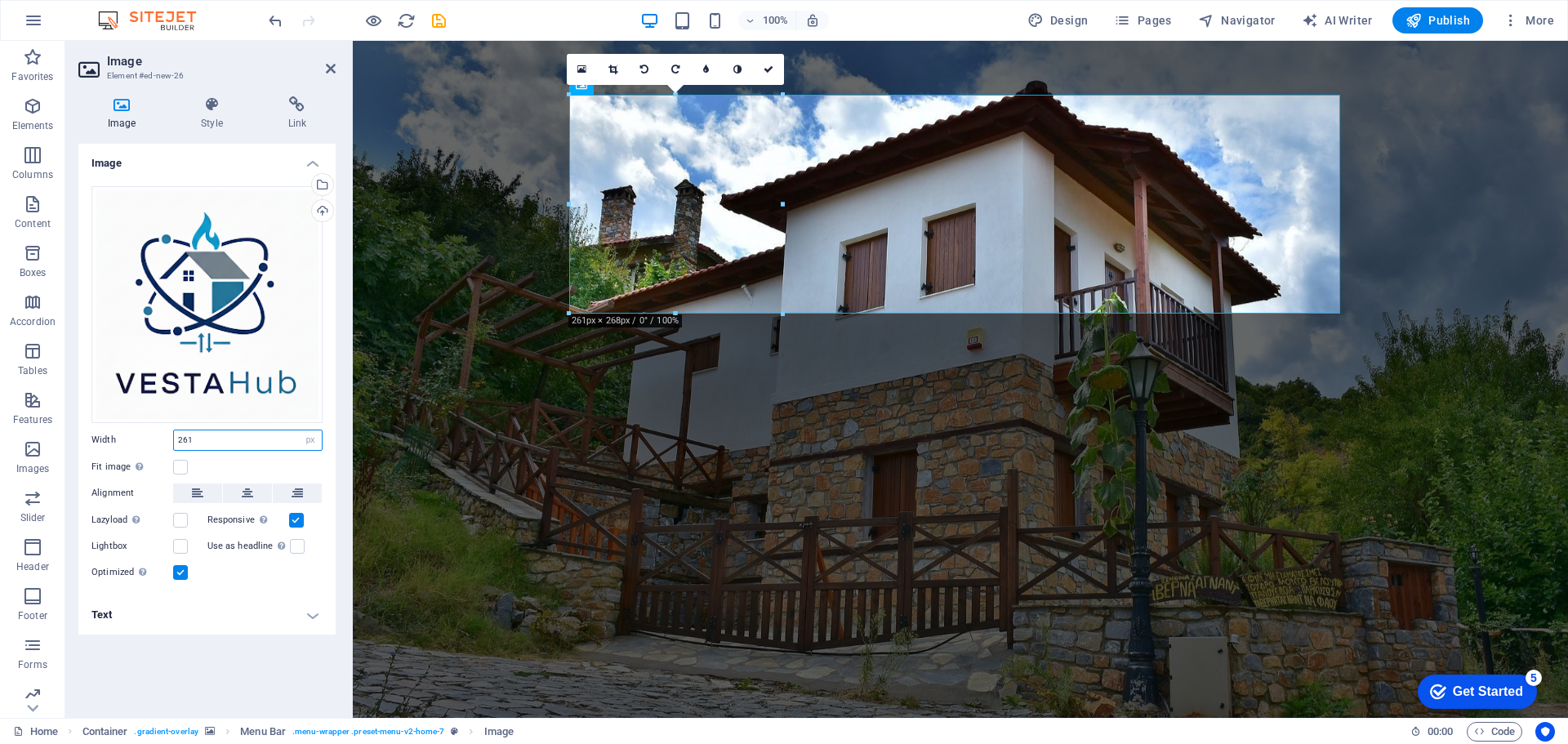
drag, startPoint x: 211, startPoint y: 437, endPoint x: 169, endPoint y: 437, distance: 42.0
click at [169, 437] on div "Width 261 Default auto px rem % em vh vw" at bounding box center [208, 440] width 231 height 21
type input "200"
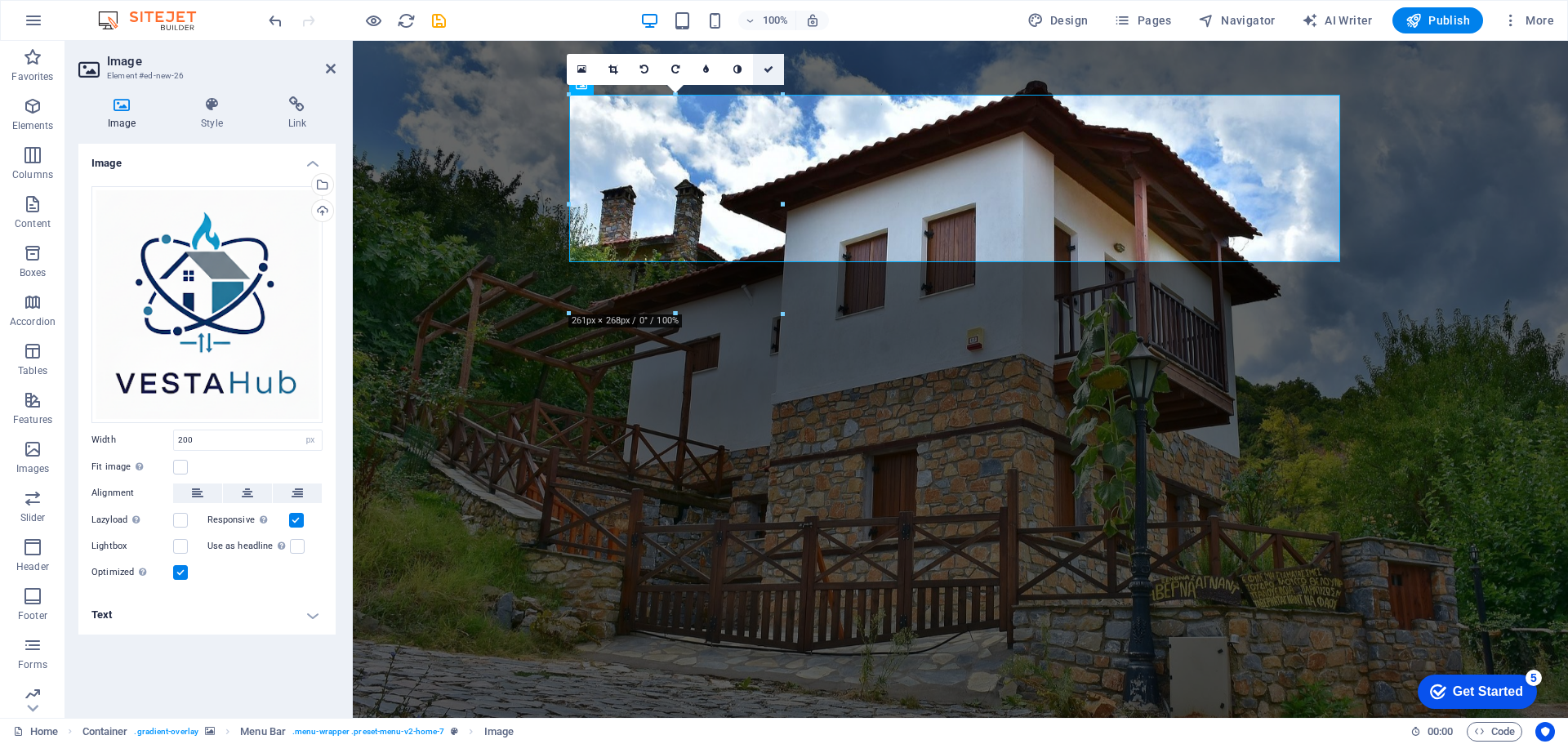
click at [769, 69] on icon at bounding box center [769, 69] width 10 height 10
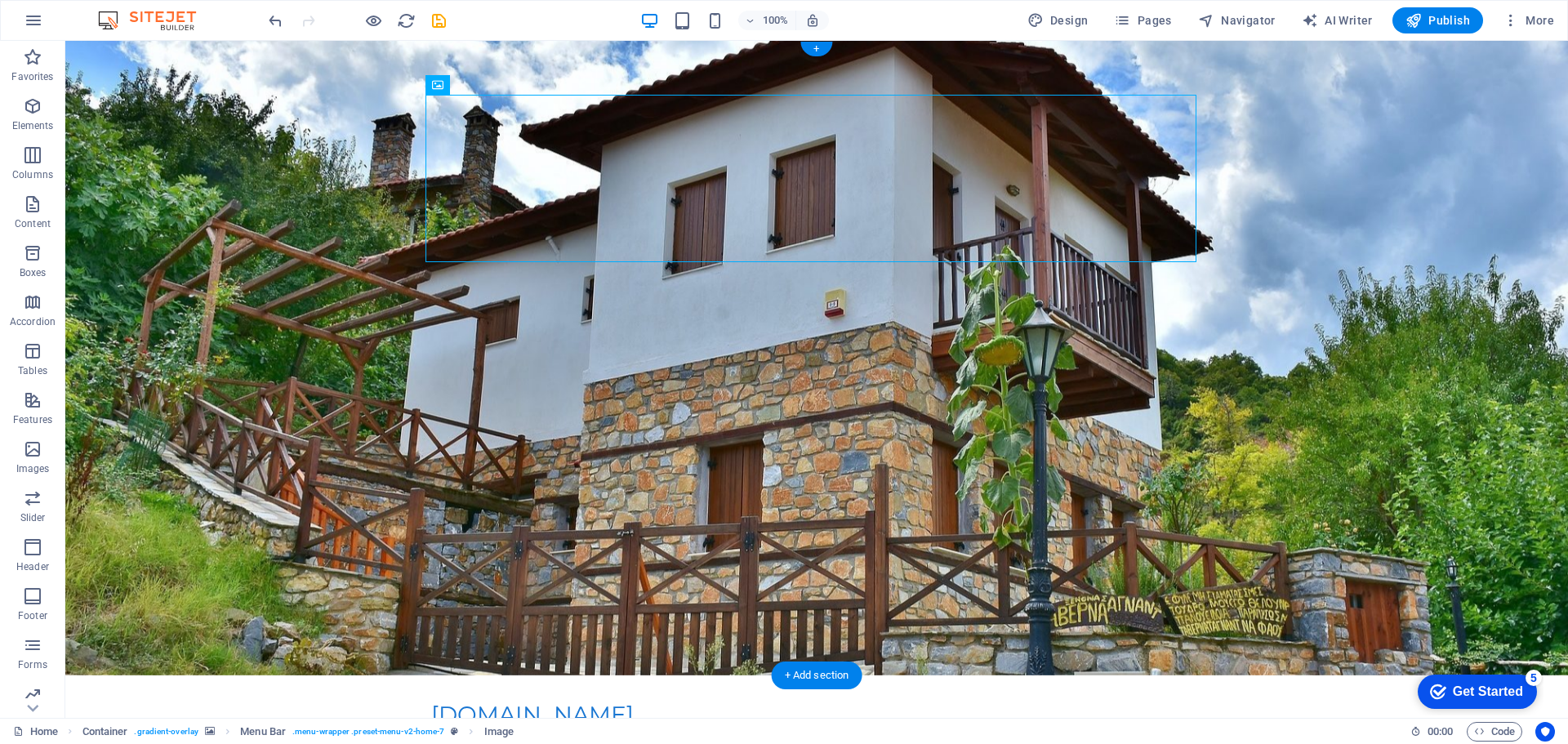
click at [318, 277] on figure at bounding box center [816, 358] width 1503 height 634
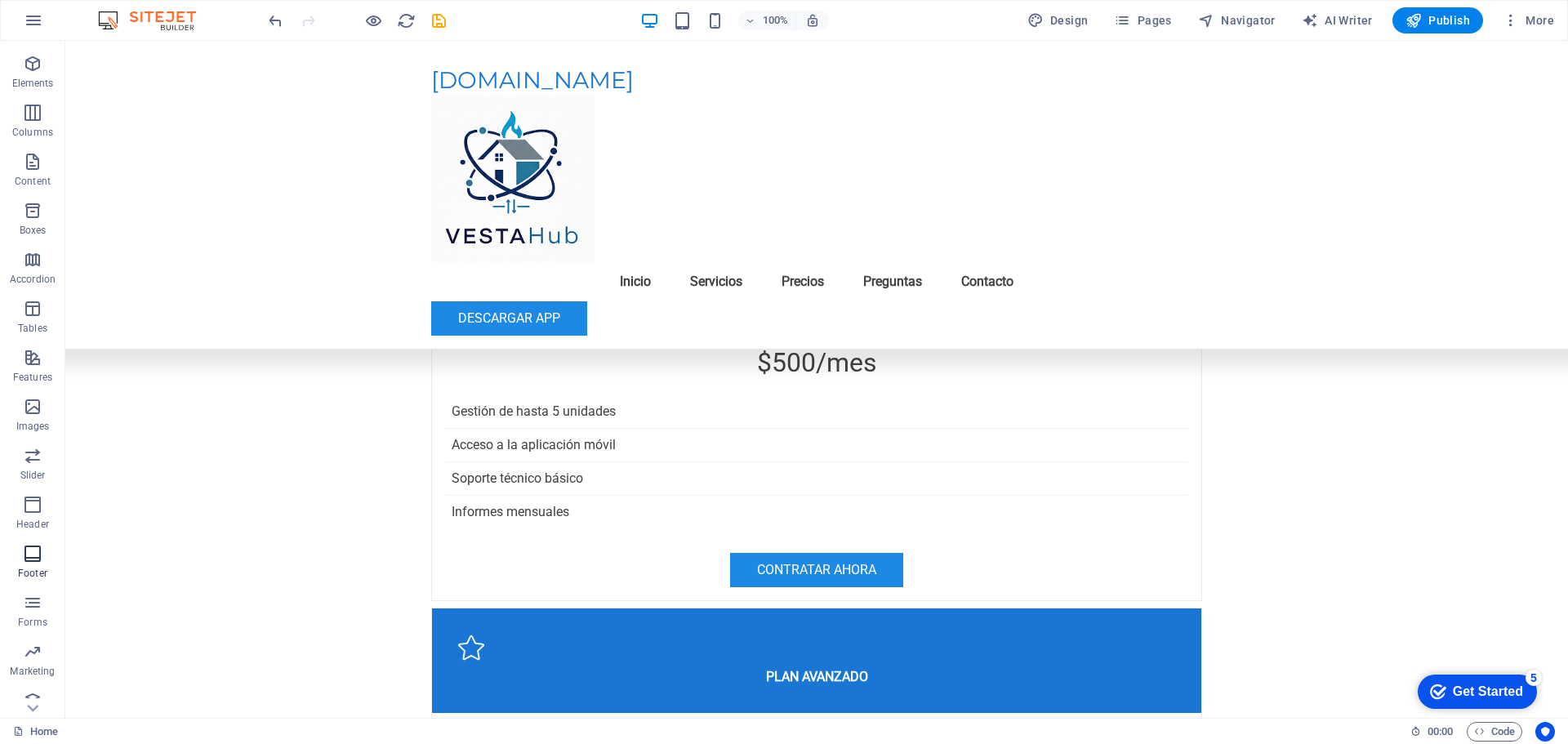
scroll to position [58, 0]
click at [28, 342] on icon "button" at bounding box center [33, 342] width 19 height 19
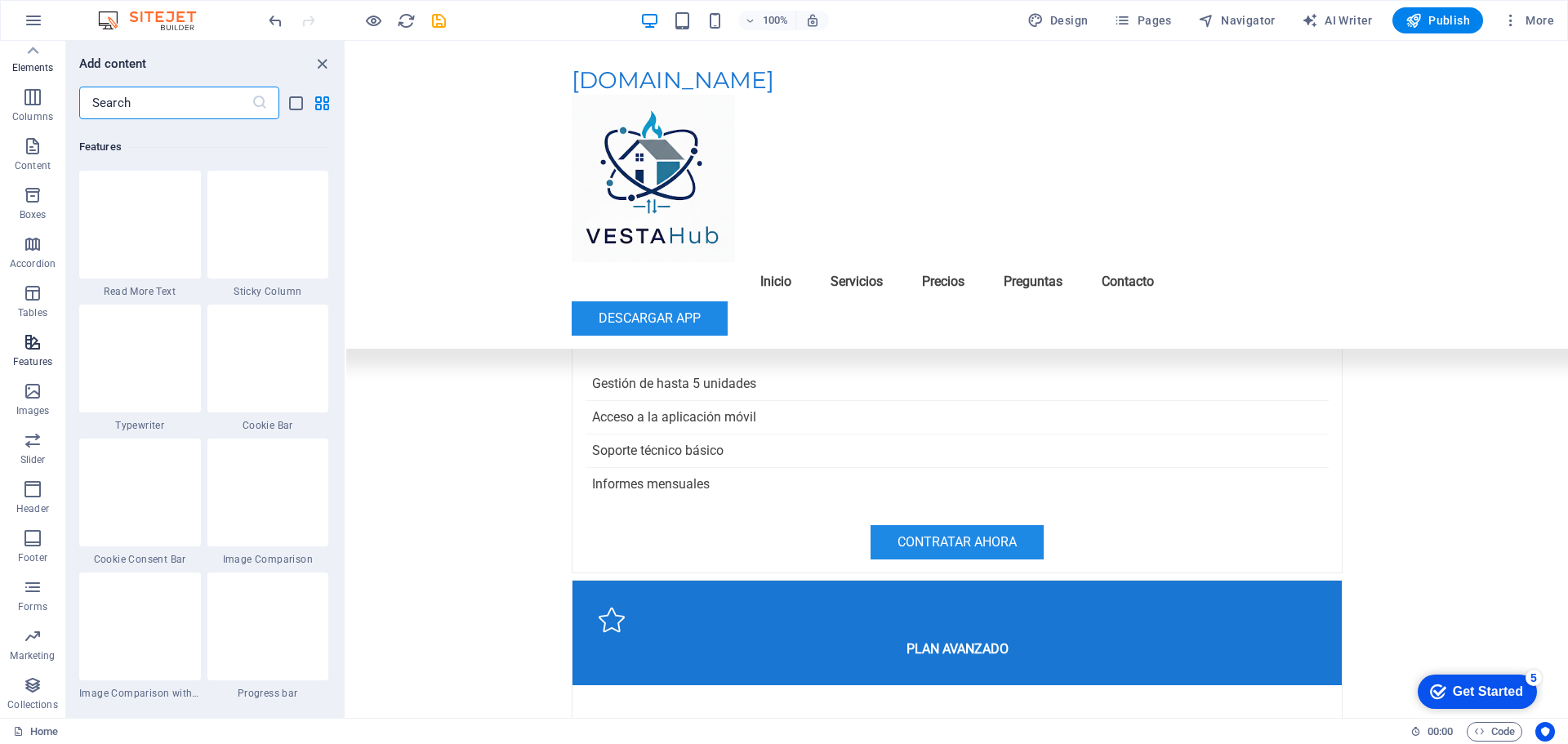
scroll to position [6369, 0]
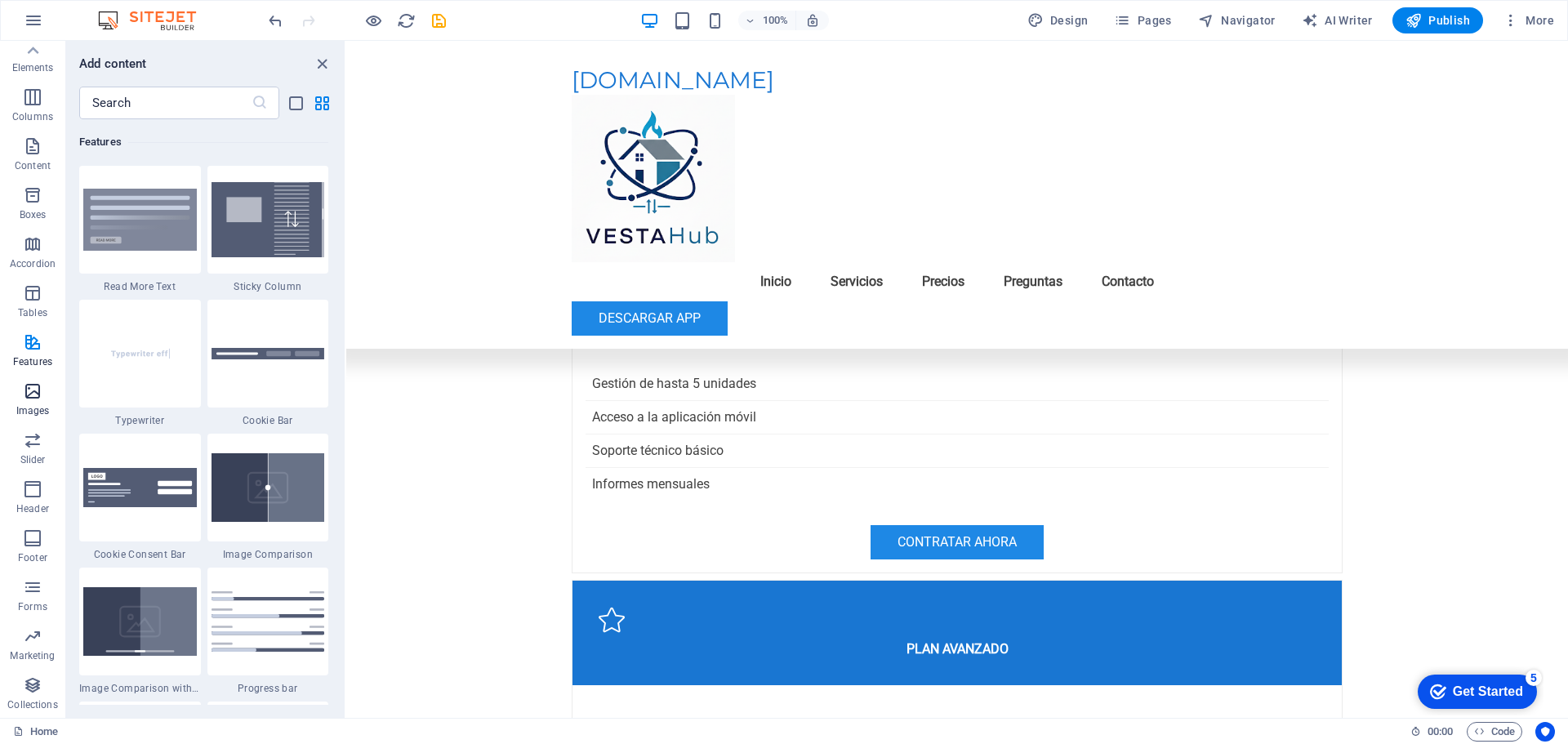
click at [35, 396] on icon "button" at bounding box center [33, 391] width 19 height 19
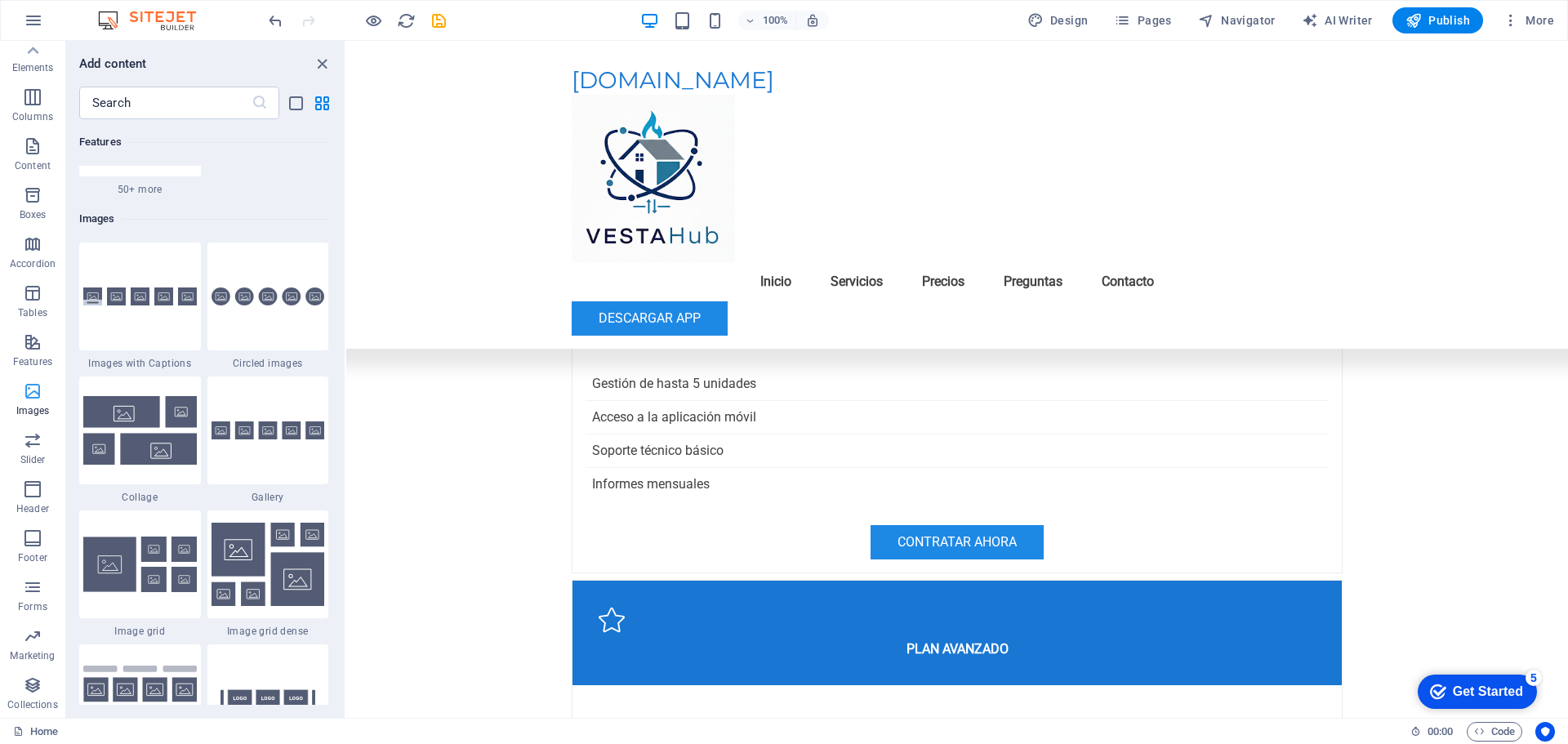
scroll to position [8285, 0]
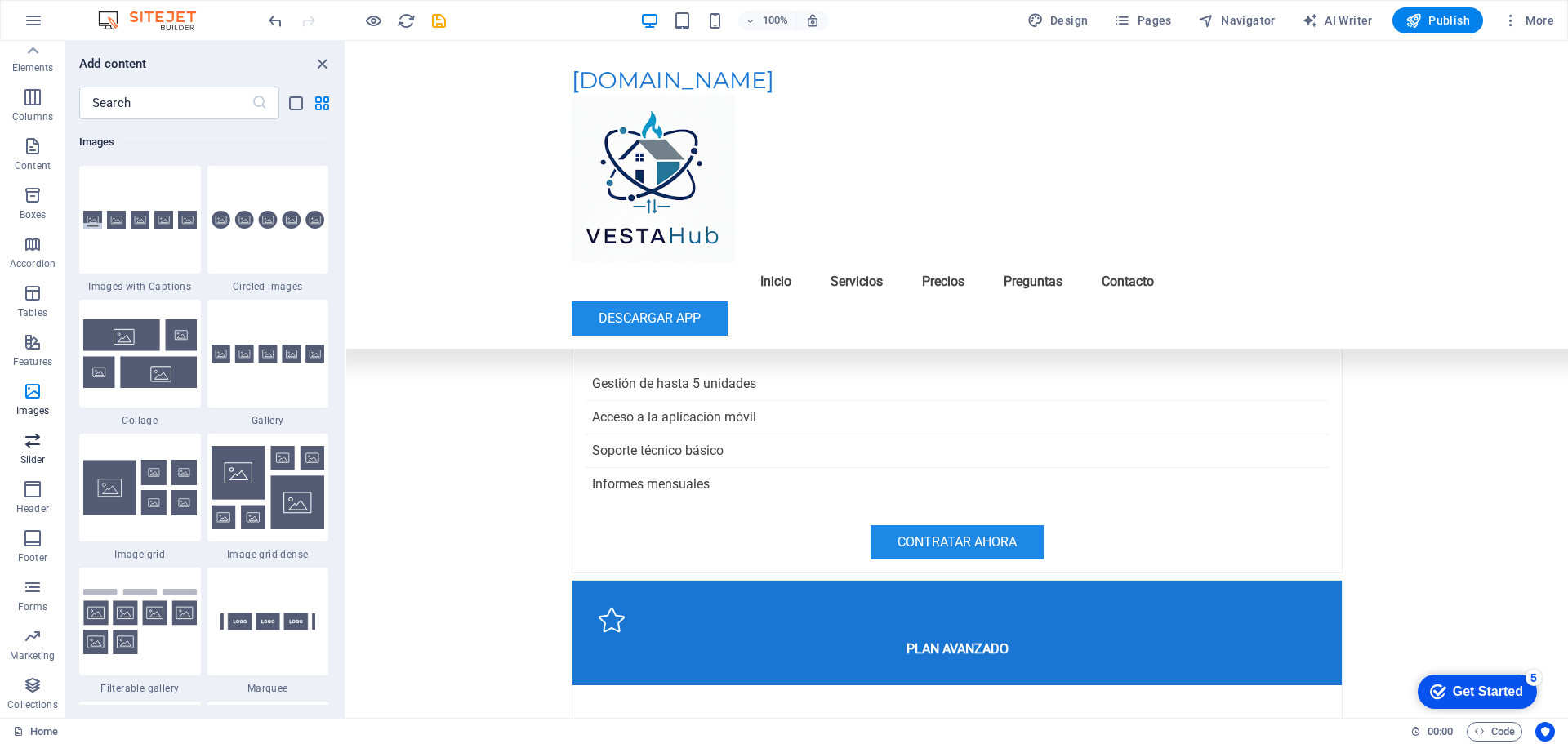
click at [35, 450] on icon "button" at bounding box center [33, 440] width 19 height 19
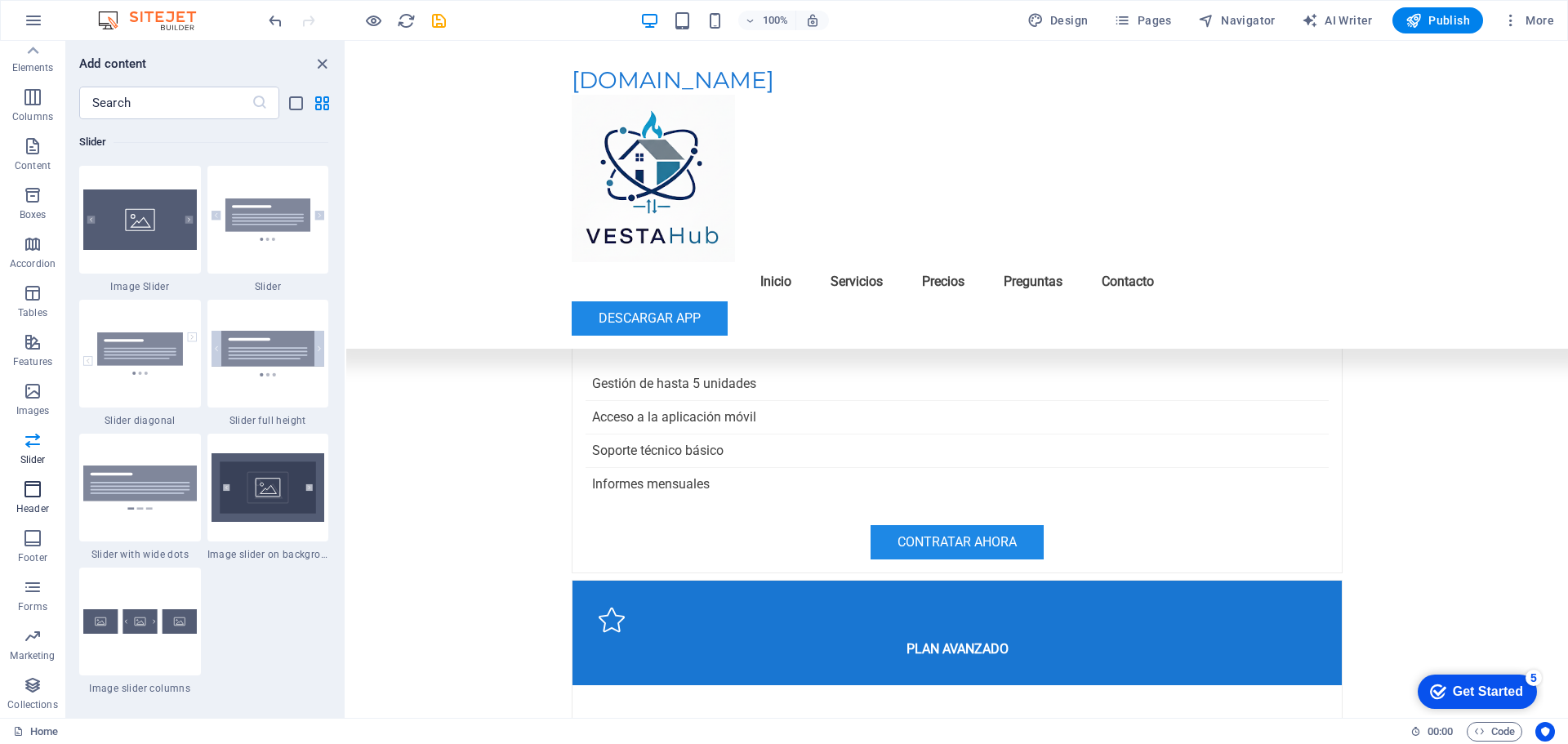
click at [34, 486] on icon "button" at bounding box center [33, 490] width 19 height 19
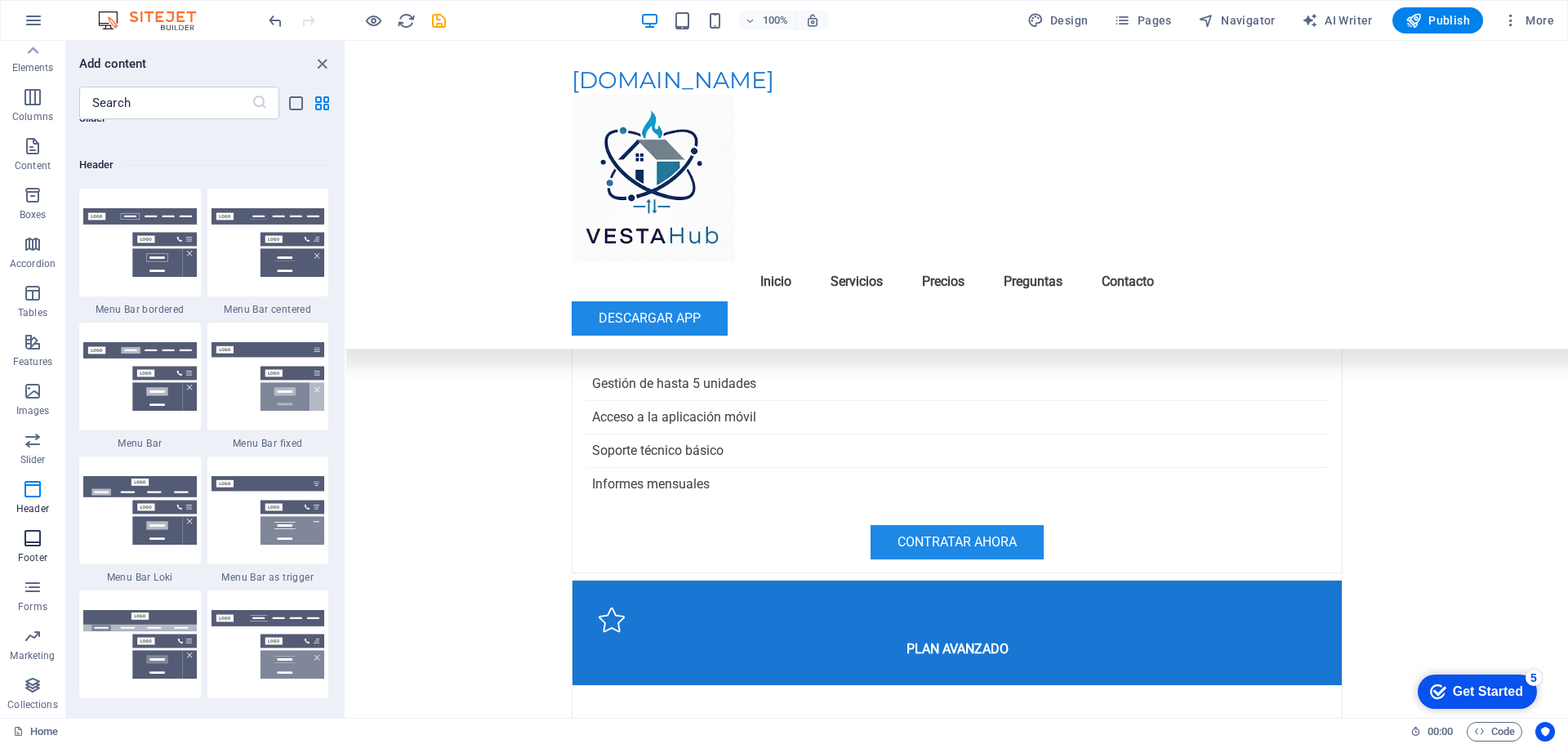
scroll to position [9839, 0]
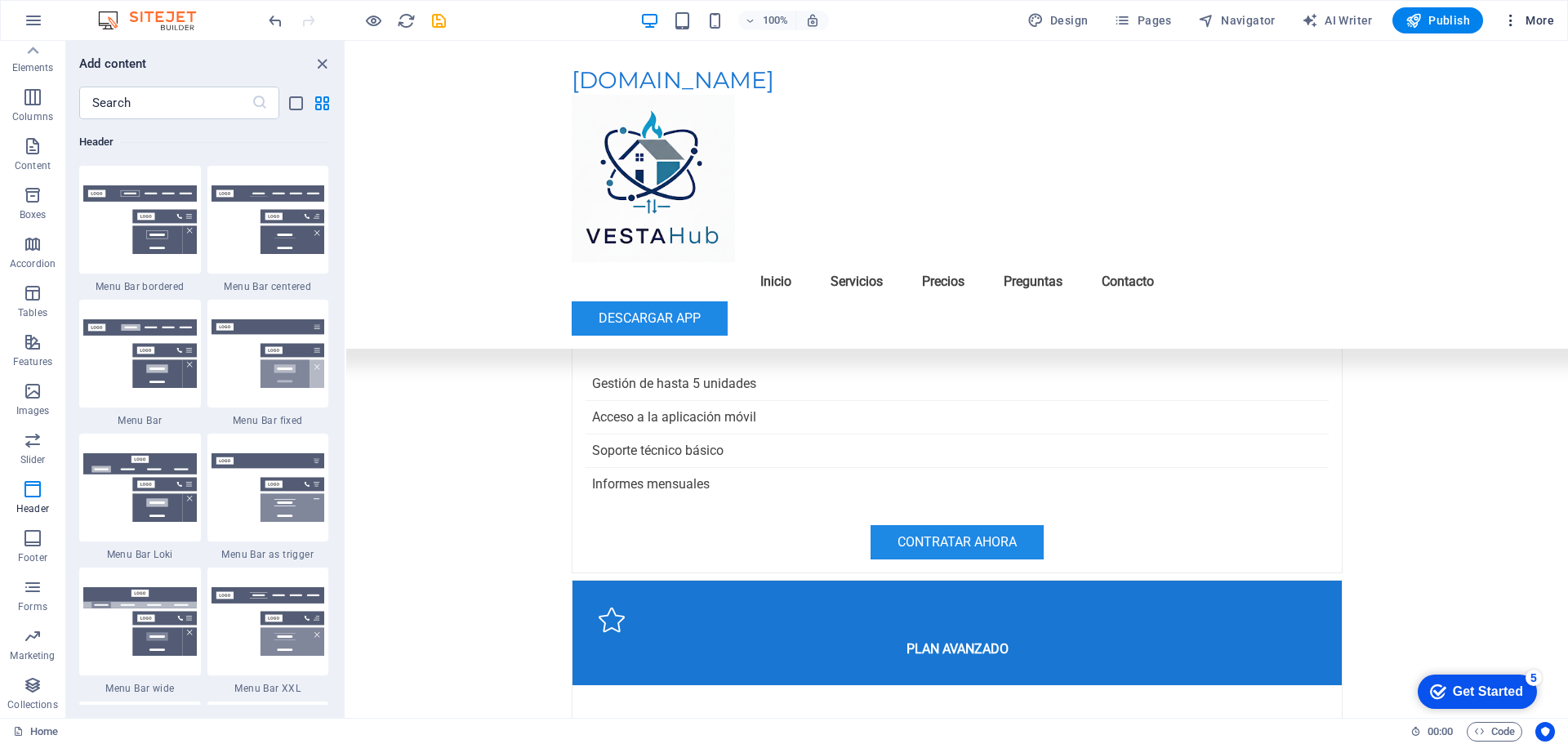
click at [0, 0] on icon "button" at bounding box center [0, 0] width 0 height 0
